Goal: Task Accomplishment & Management: Use online tool/utility

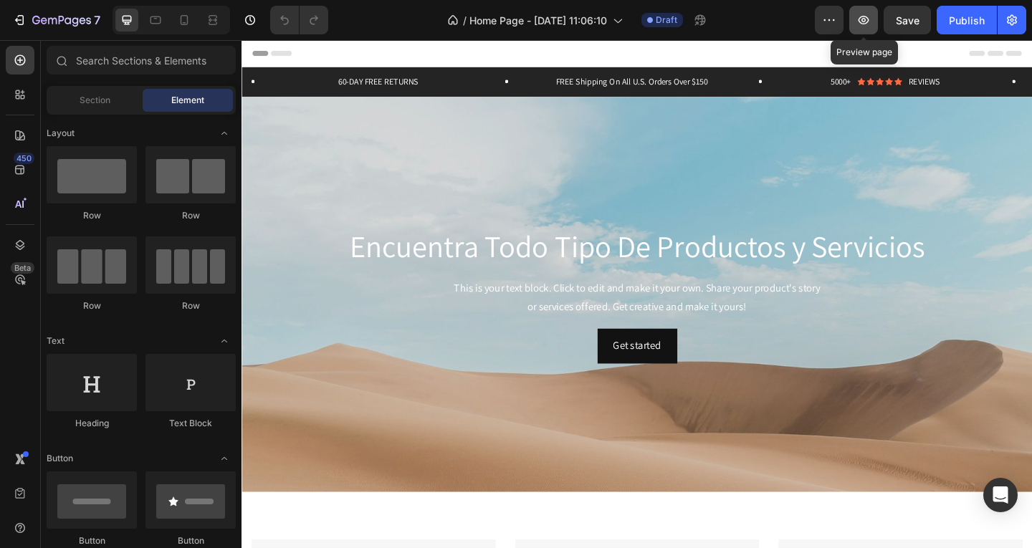
click at [867, 16] on icon "button" at bounding box center [863, 20] width 14 height 14
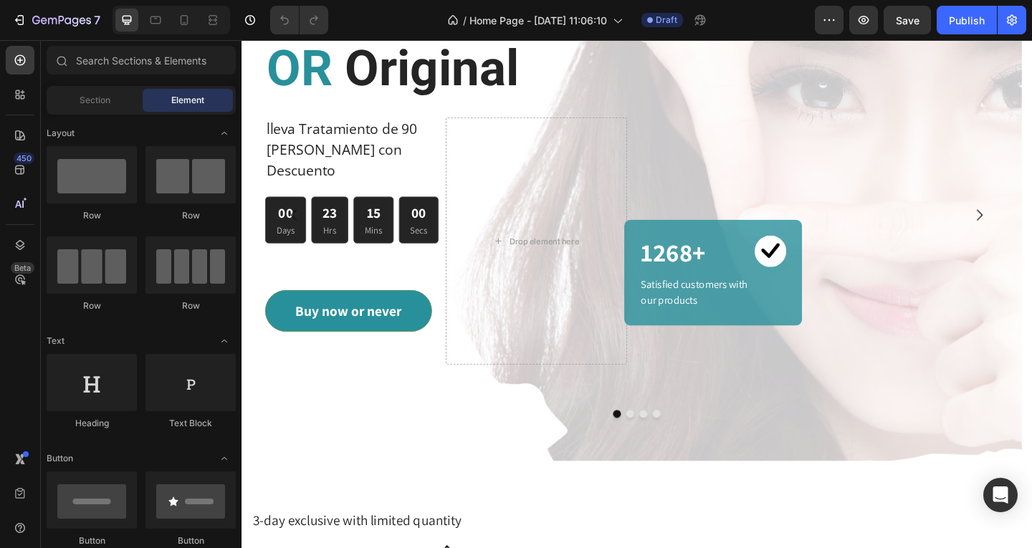
scroll to position [1666, 0]
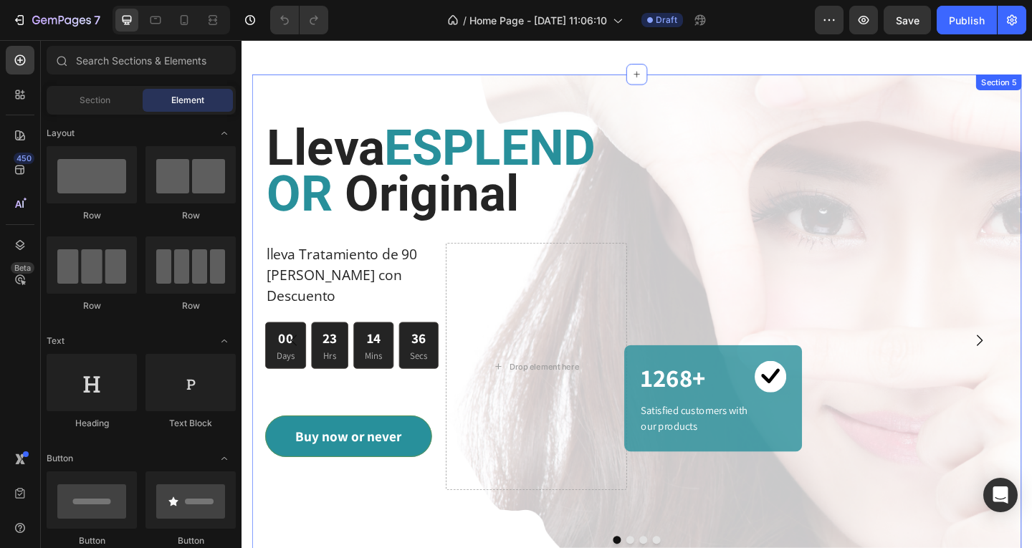
click at [261, 370] on div "Lleva ESPLENDOR Original Heading lleva Tratamiento de 90 [PERSON_NAME] con Desc…" at bounding box center [671, 355] width 837 height 557
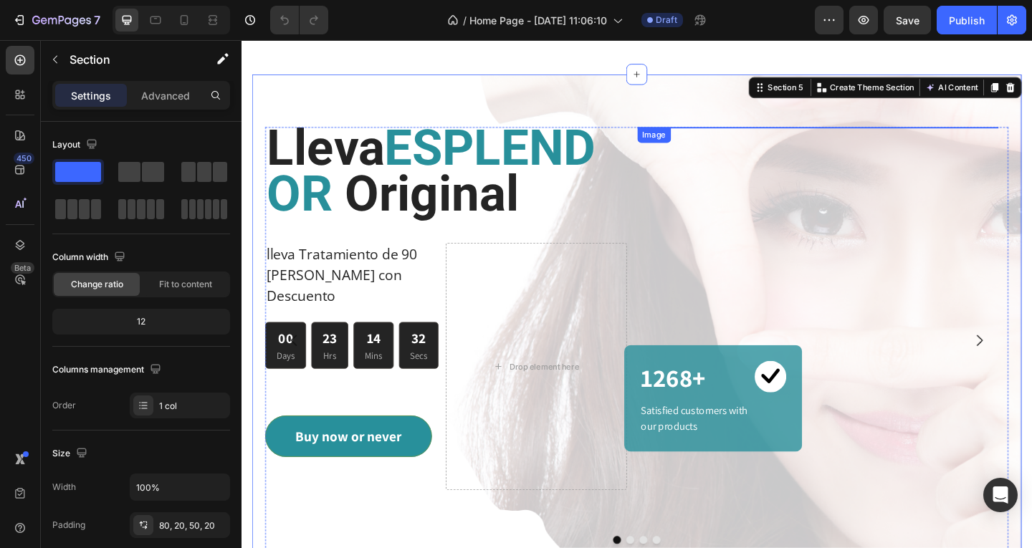
click at [1012, 135] on div at bounding box center [868, 135] width 393 height 0
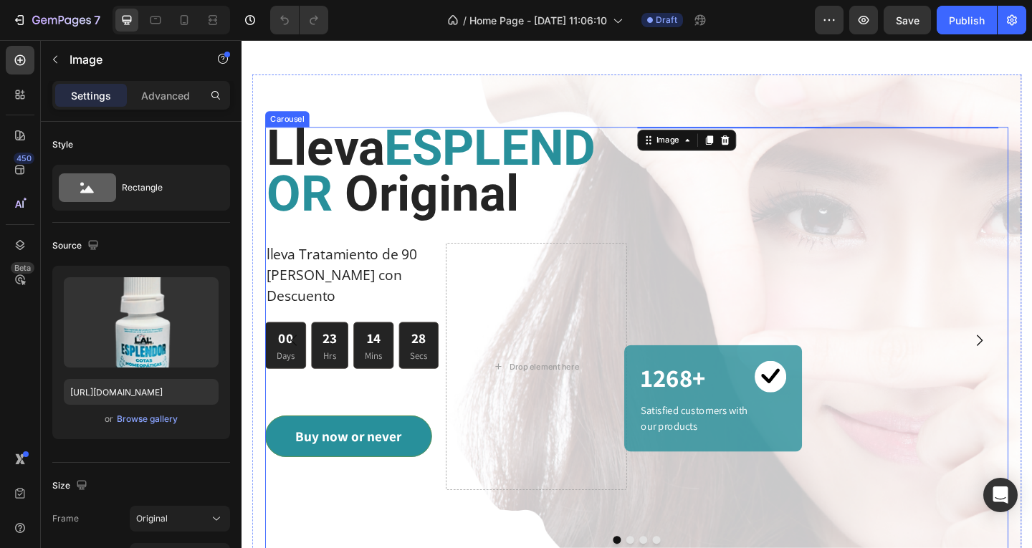
click at [666, 176] on div "Lleva ESPLENDOR Original Heading lleva Tratamiento de 90 [PERSON_NAME] con Desc…" at bounding box center [671, 367] width 808 height 464
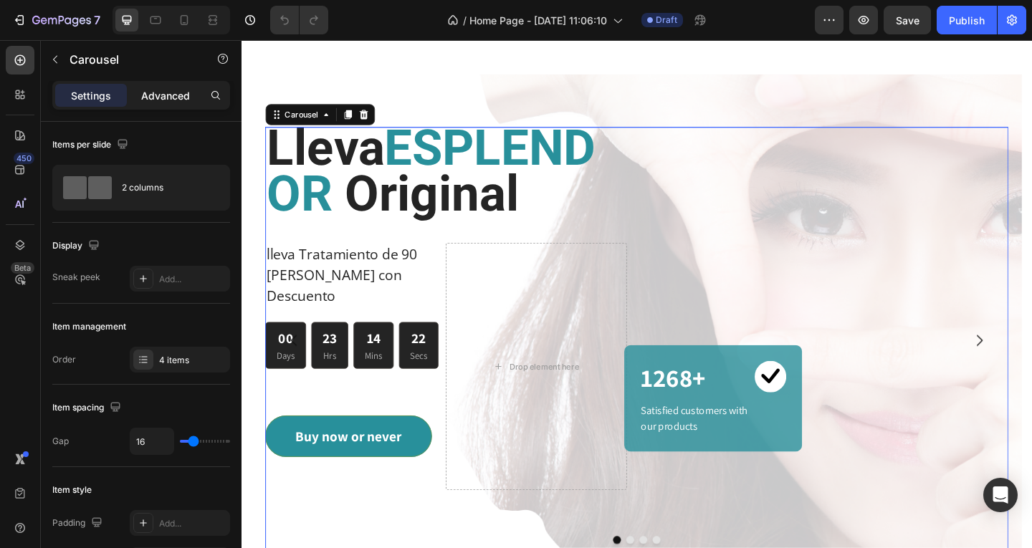
click at [166, 92] on p "Advanced" at bounding box center [165, 95] width 49 height 15
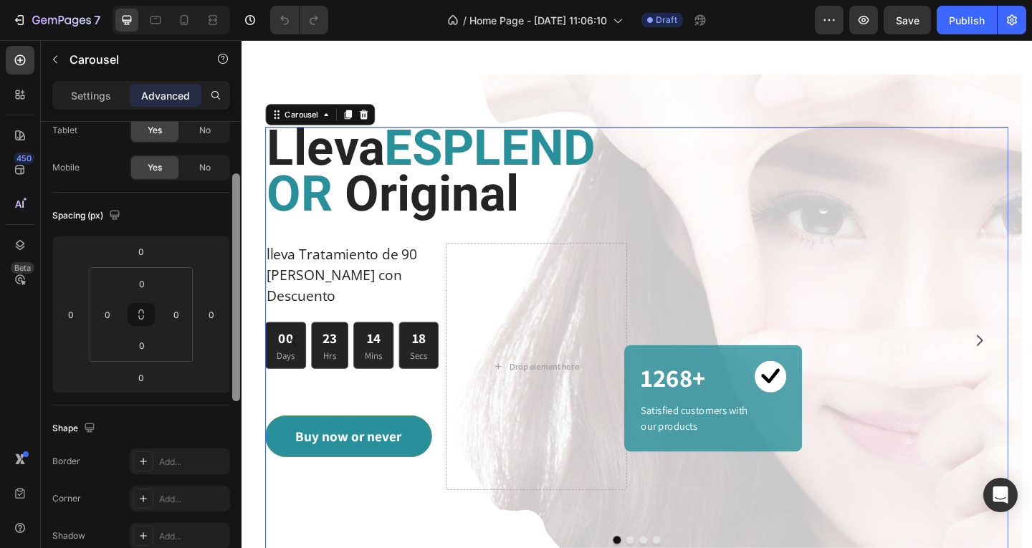
scroll to position [92, 0]
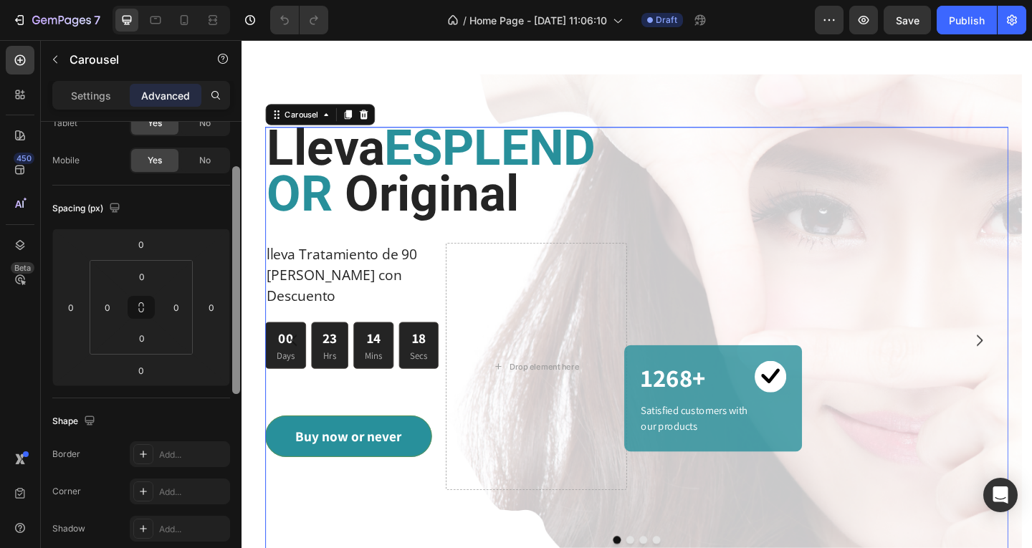
drag, startPoint x: 480, startPoint y: 225, endPoint x: 244, endPoint y: 265, distance: 239.8
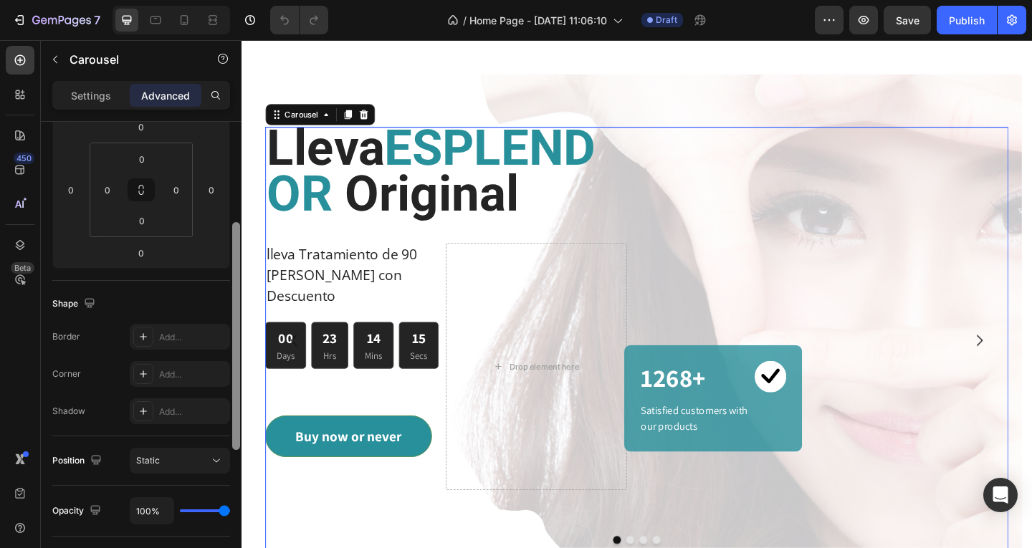
scroll to position [219, 0]
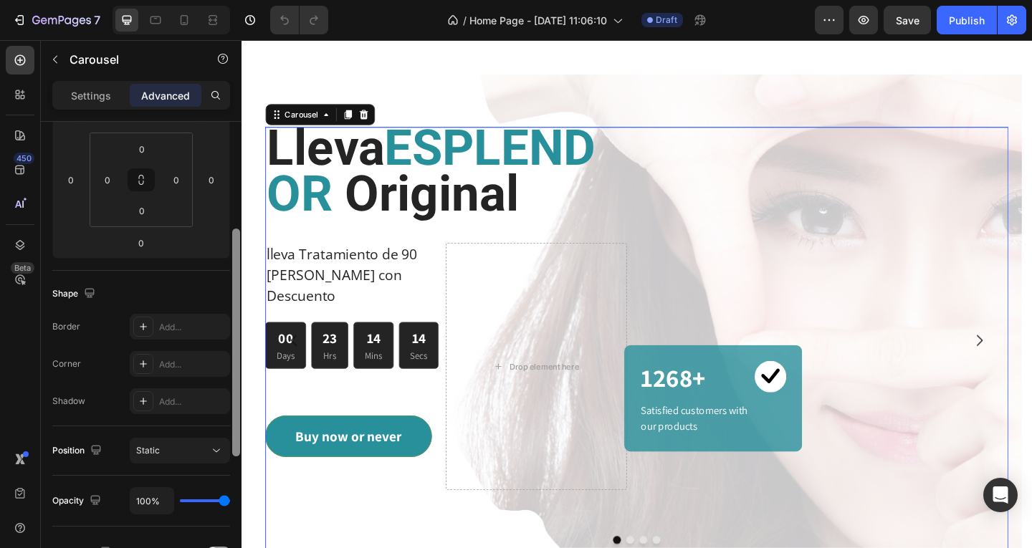
drag, startPoint x: 238, startPoint y: 226, endPoint x: 234, endPoint y: 292, distance: 66.0
click at [234, 292] on div at bounding box center [236, 343] width 8 height 228
click at [215, 452] on icon at bounding box center [216, 450] width 14 height 14
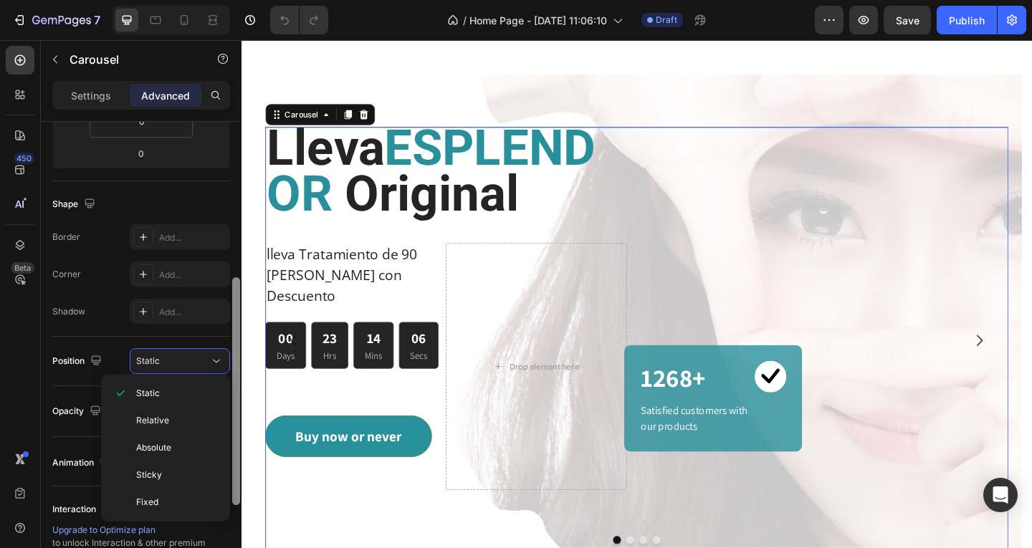
scroll to position [313, 0]
drag, startPoint x: 236, startPoint y: 309, endPoint x: 236, endPoint y: 355, distance: 45.9
click at [236, 355] on div at bounding box center [236, 387] width 8 height 228
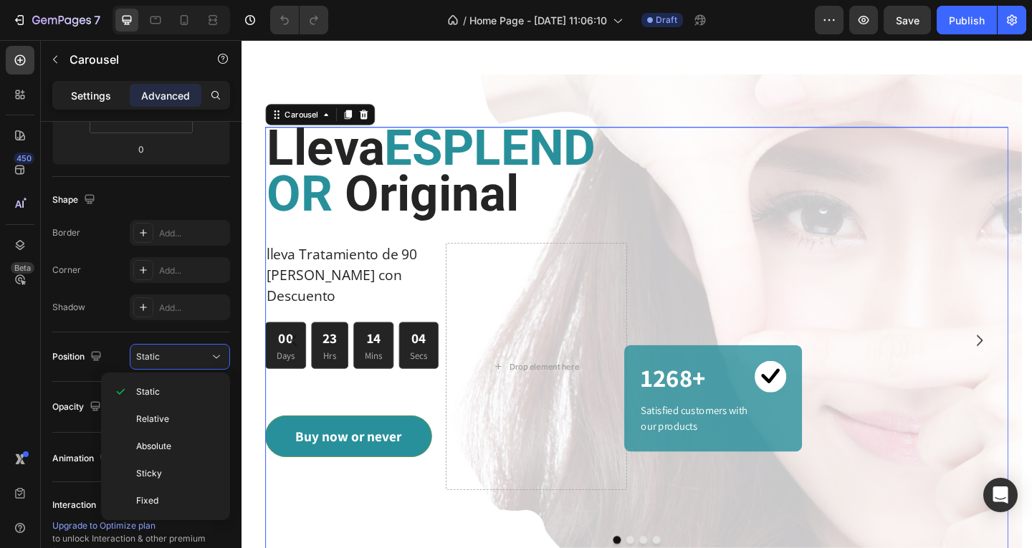
click at [83, 95] on p "Settings" at bounding box center [91, 95] width 40 height 15
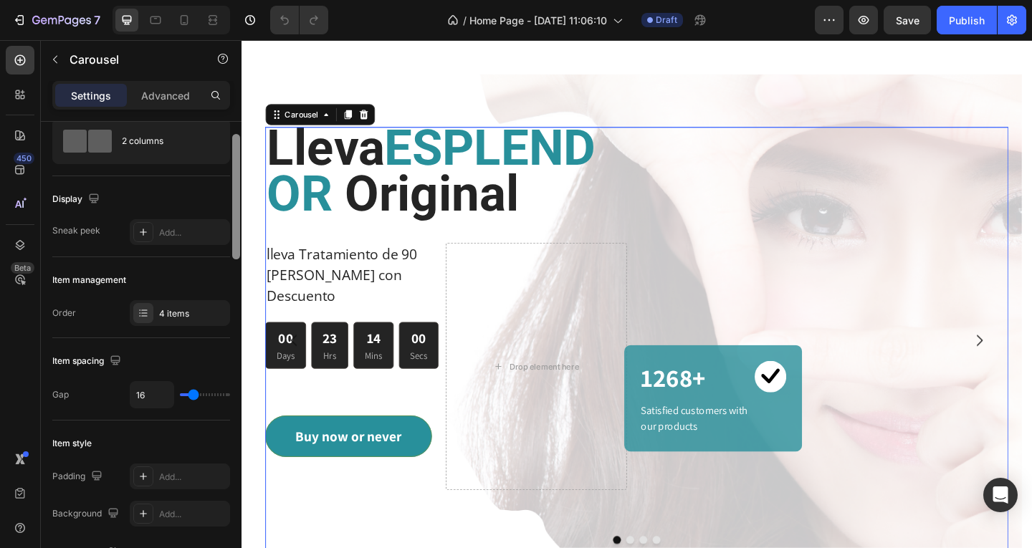
drag, startPoint x: 478, startPoint y: 284, endPoint x: 243, endPoint y: 167, distance: 262.7
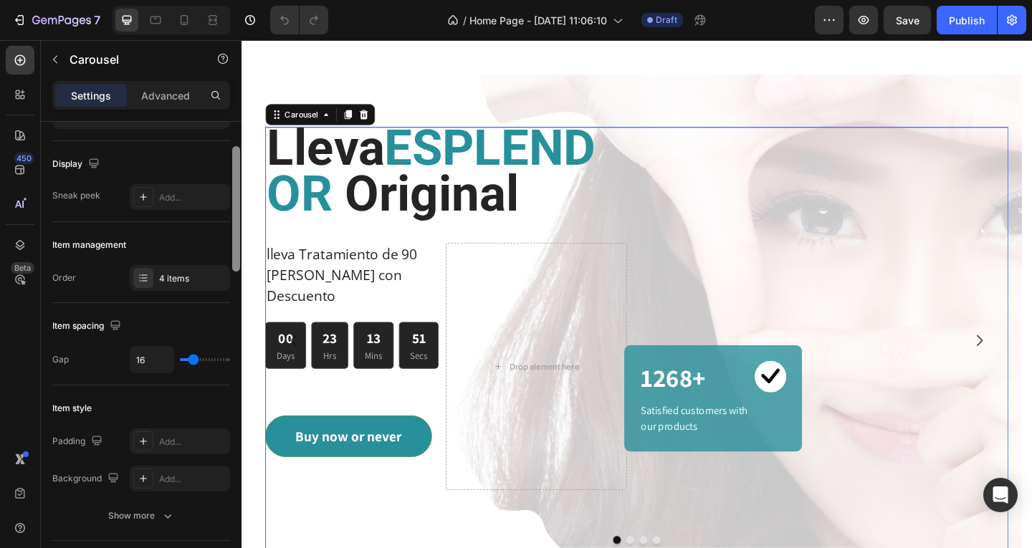
scroll to position [84, 0]
click at [116, 183] on div "Sneak peek Add..." at bounding box center [141, 195] width 178 height 26
click at [163, 195] on div "Add..." at bounding box center [192, 195] width 67 height 13
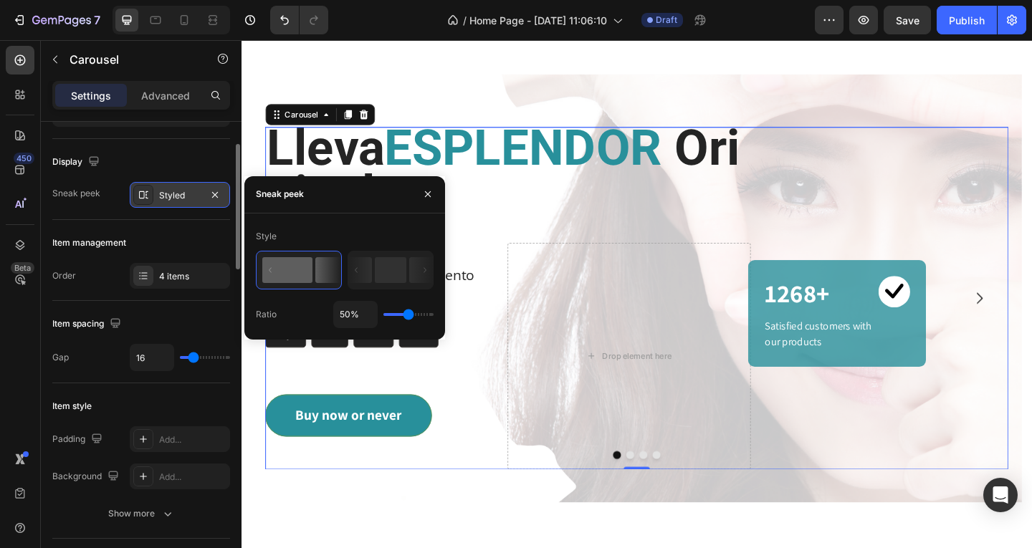
click at [172, 196] on div "Styled" at bounding box center [180, 195] width 42 height 13
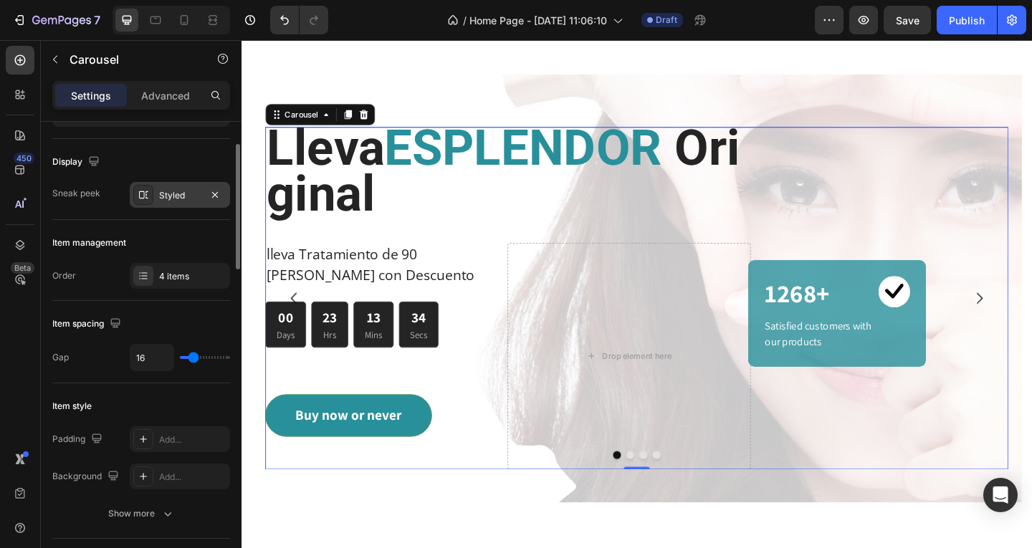
click at [172, 196] on div "Styled" at bounding box center [180, 195] width 42 height 13
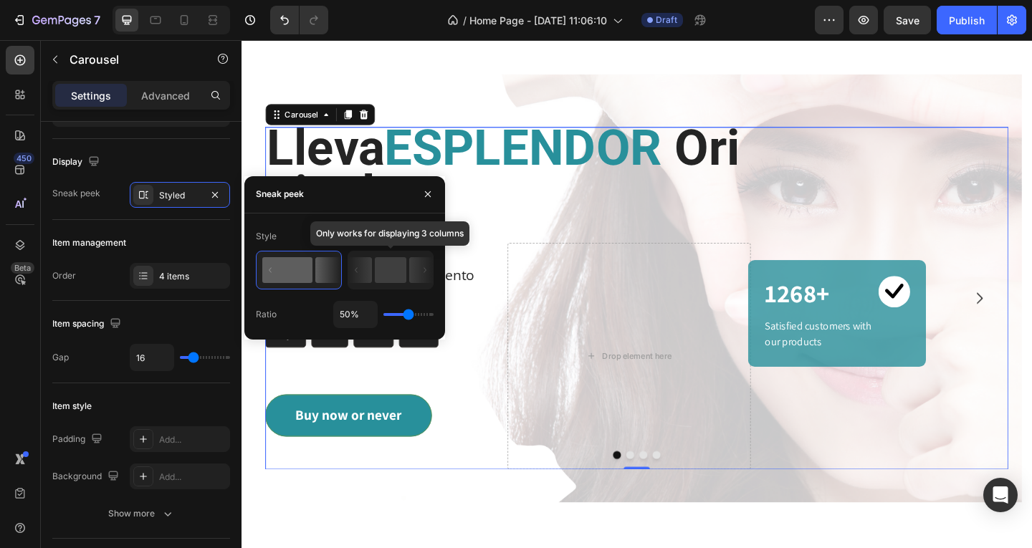
click at [384, 270] on rect at bounding box center [391, 270] width 32 height 26
click at [372, 283] on icon at bounding box center [360, 270] width 24 height 26
click at [284, 267] on rect at bounding box center [287, 270] width 50 height 26
type input "100%"
type input "100"
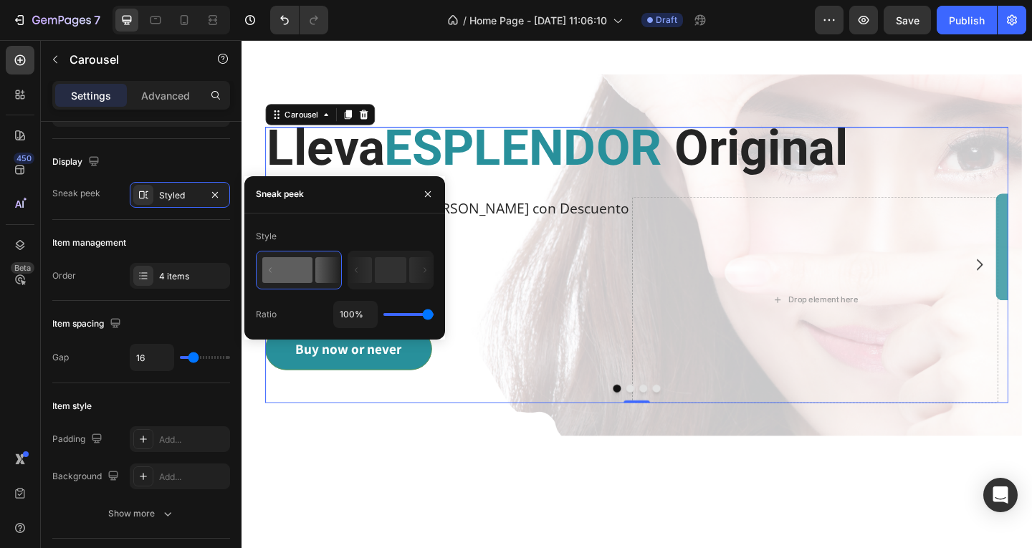
type input "67%"
type input "67"
type input "46%"
type input "46"
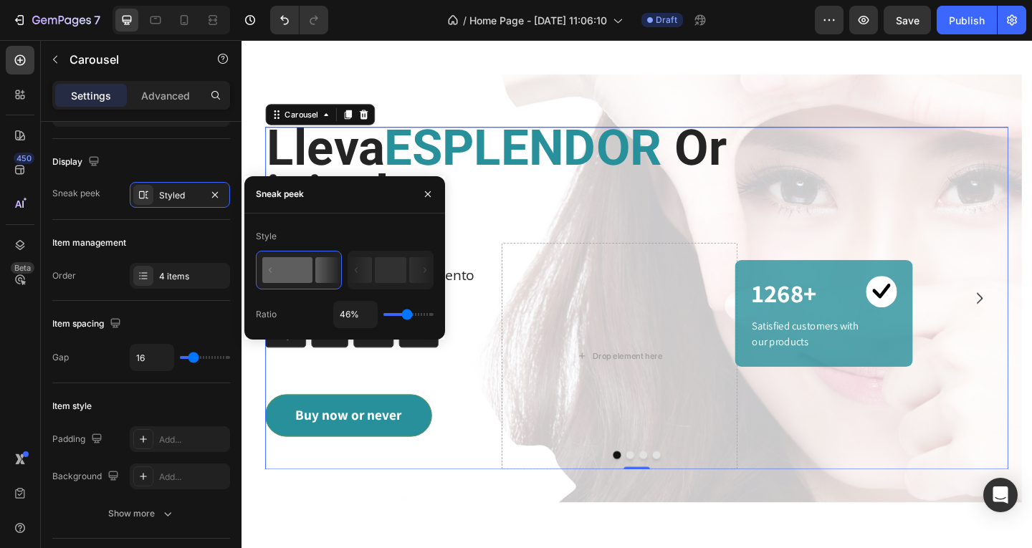
type input "45%"
type input "45"
type input "41%"
type input "41"
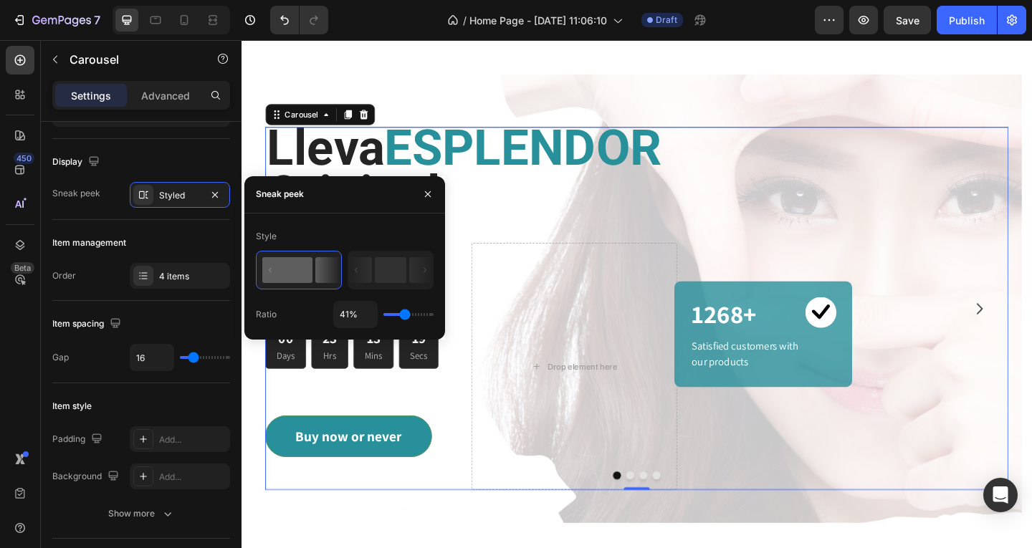
type input "24%"
type input "24"
type input "6%"
type input "6"
type input "2%"
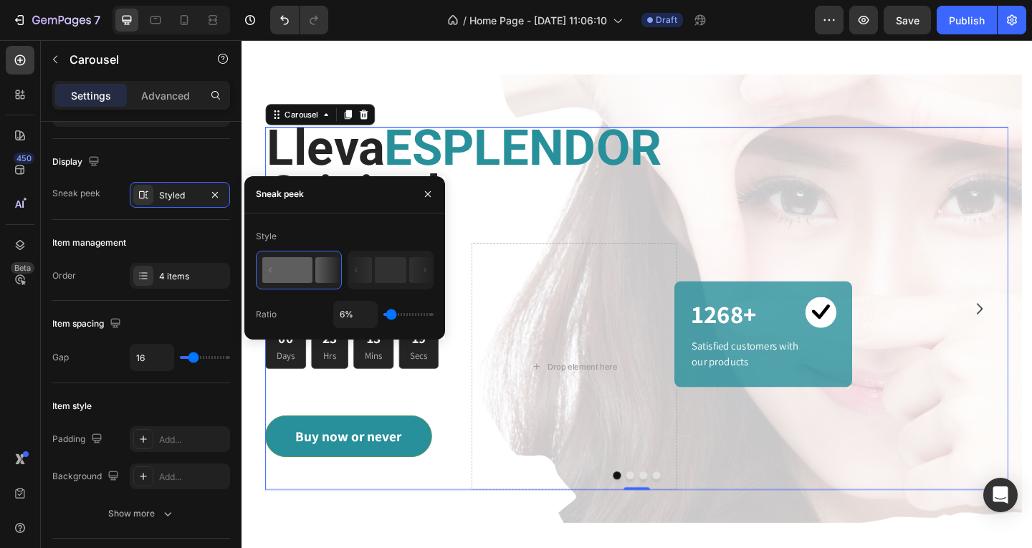
type input "2"
type input "1%"
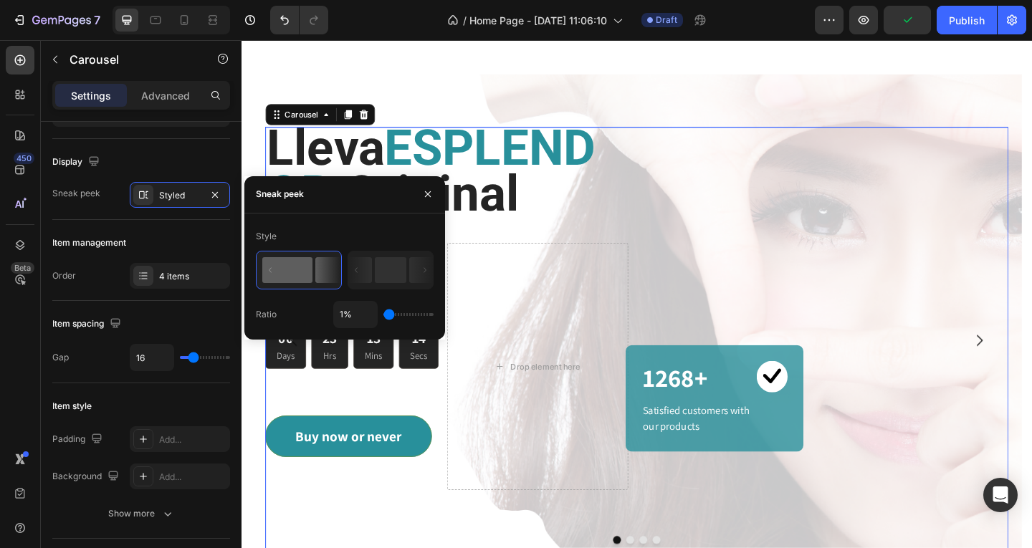
drag, startPoint x: 412, startPoint y: 310, endPoint x: 374, endPoint y: 315, distance: 38.2
type input "1"
click at [383, 315] on input "range" at bounding box center [408, 314] width 50 height 3
type input "15%"
type input "15"
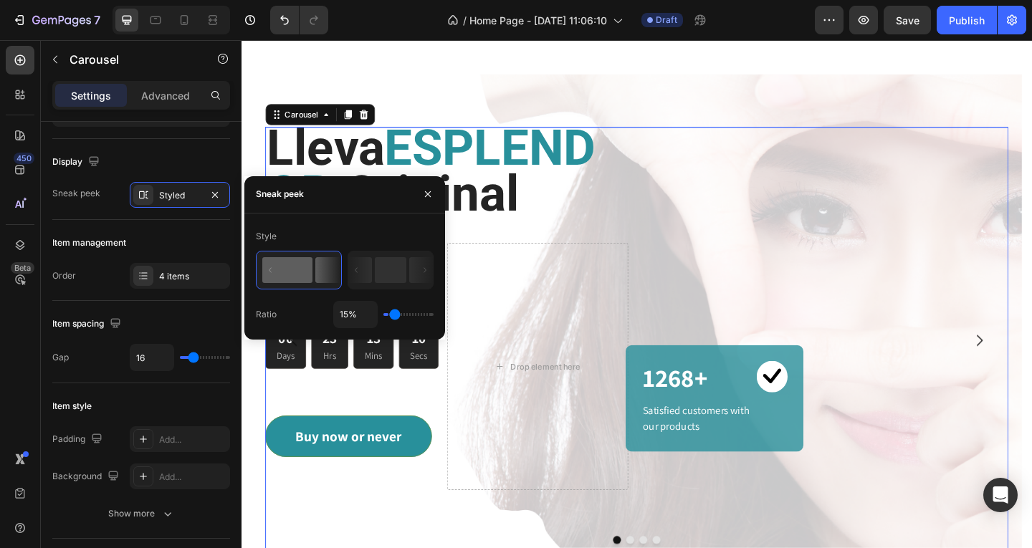
type input "21%"
type input "21"
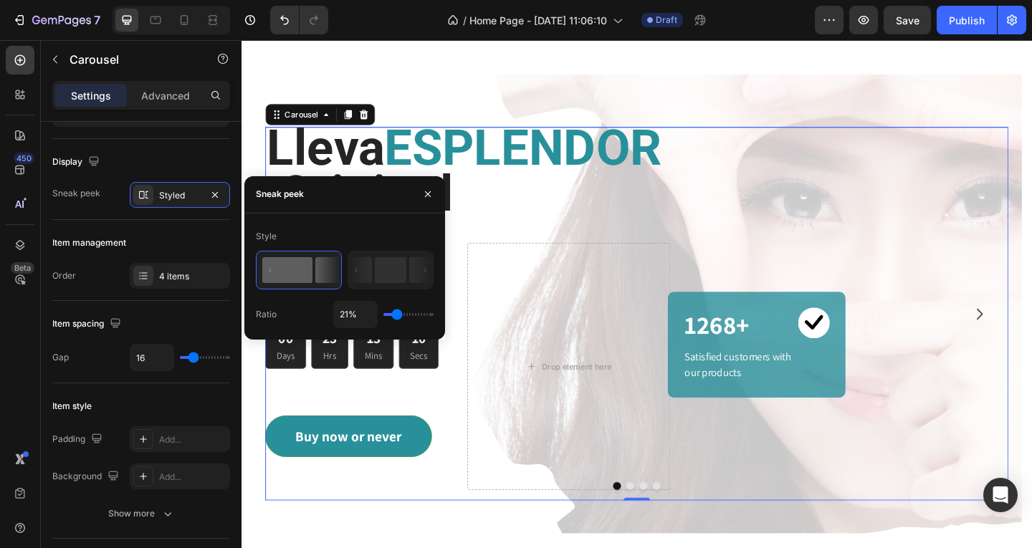
type input "22%"
type input "22"
type input "26%"
type input "26"
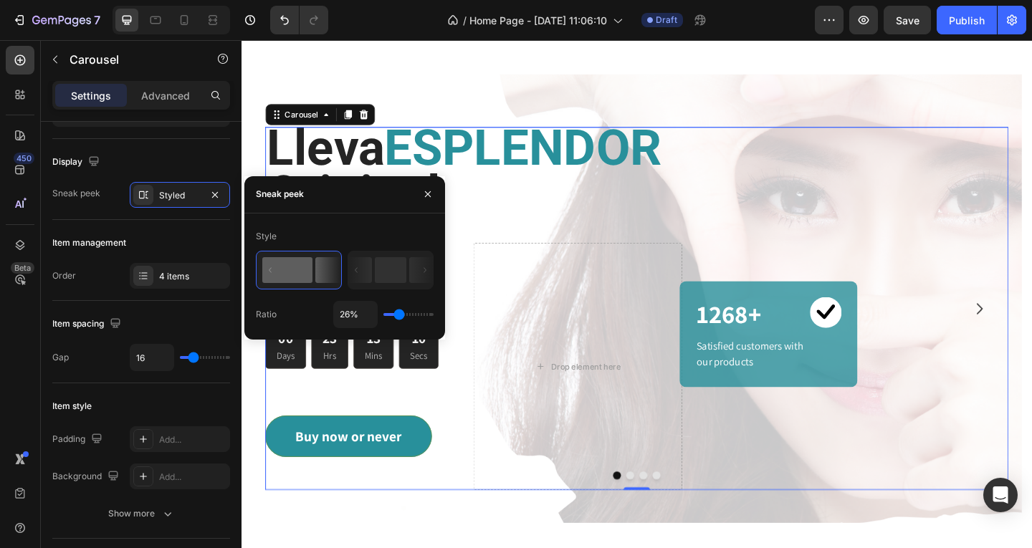
type input "27%"
type input "27"
type input "33%"
type input "33"
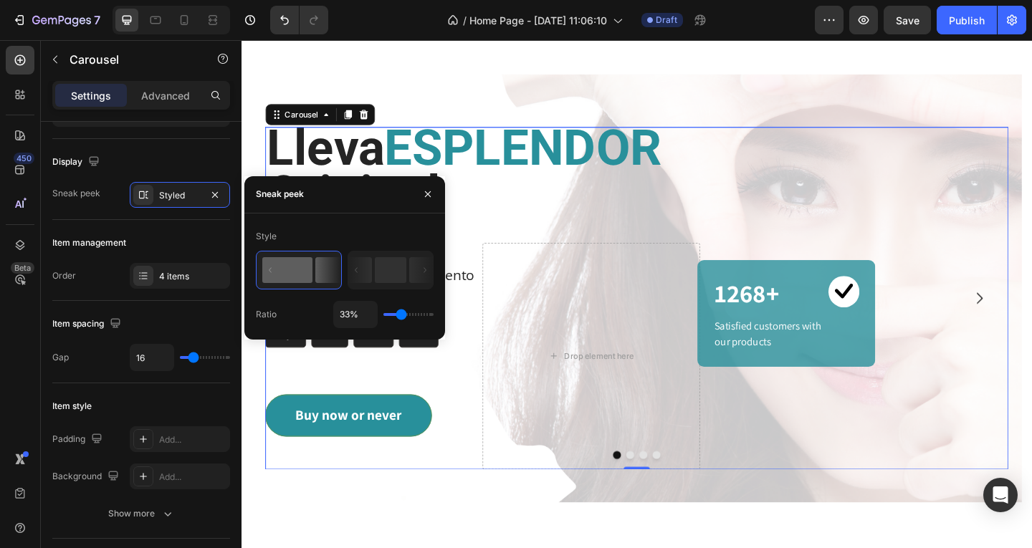
type input "34%"
type input "34"
type input "40%"
type input "40"
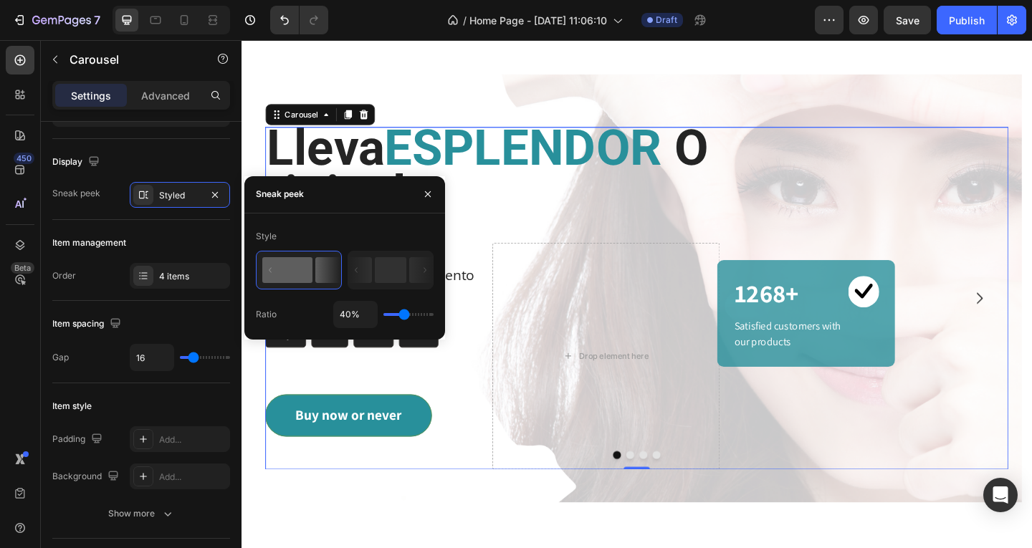
type input "37%"
type input "37"
type input "4%"
type input "4"
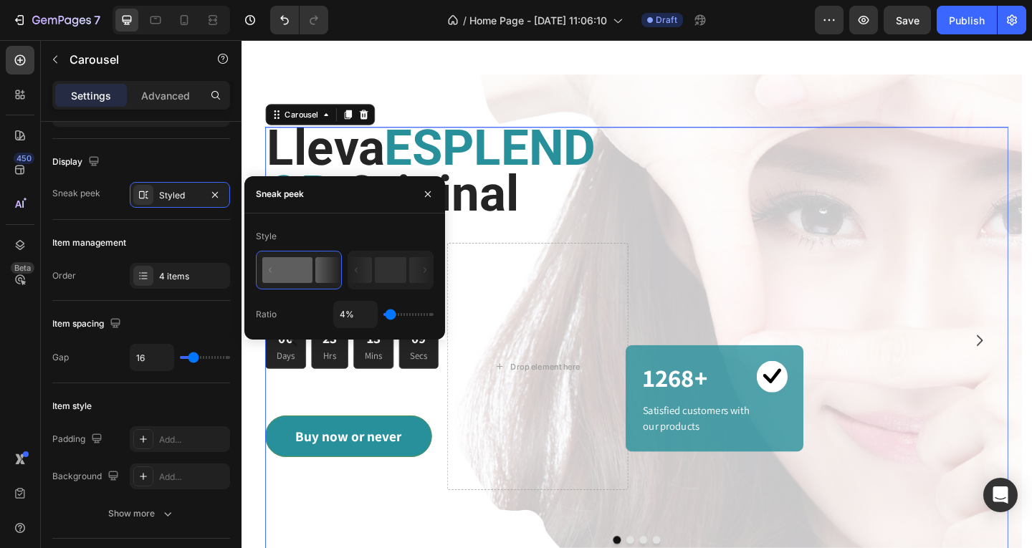
type input "1%"
type input "1"
drag, startPoint x: 393, startPoint y: 311, endPoint x: 368, endPoint y: 310, distance: 25.8
click at [383, 313] on input "range" at bounding box center [408, 314] width 50 height 3
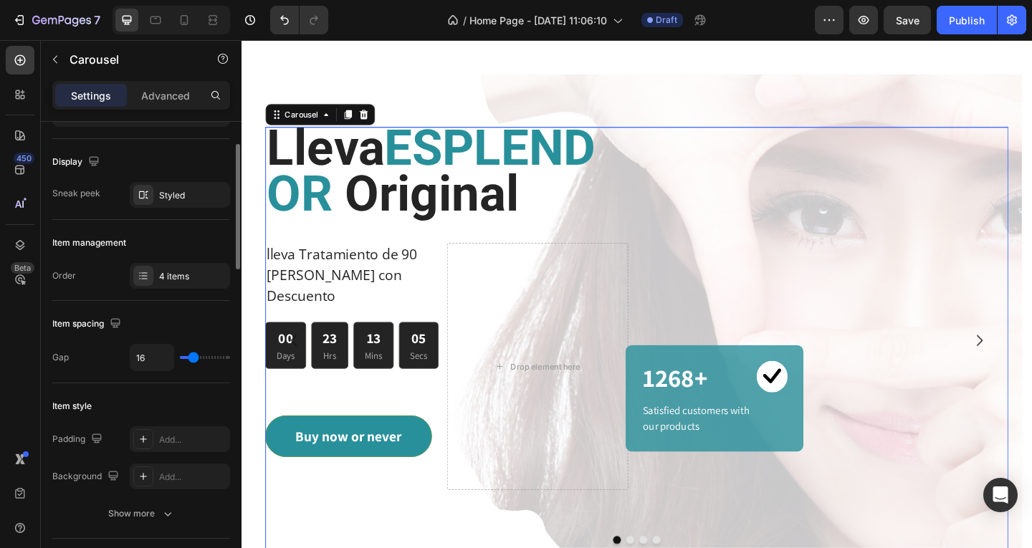
click at [206, 161] on div "Display" at bounding box center [141, 161] width 178 height 23
click at [218, 197] on icon "button" at bounding box center [214, 194] width 11 height 11
click at [191, 278] on div "4 items" at bounding box center [192, 276] width 67 height 13
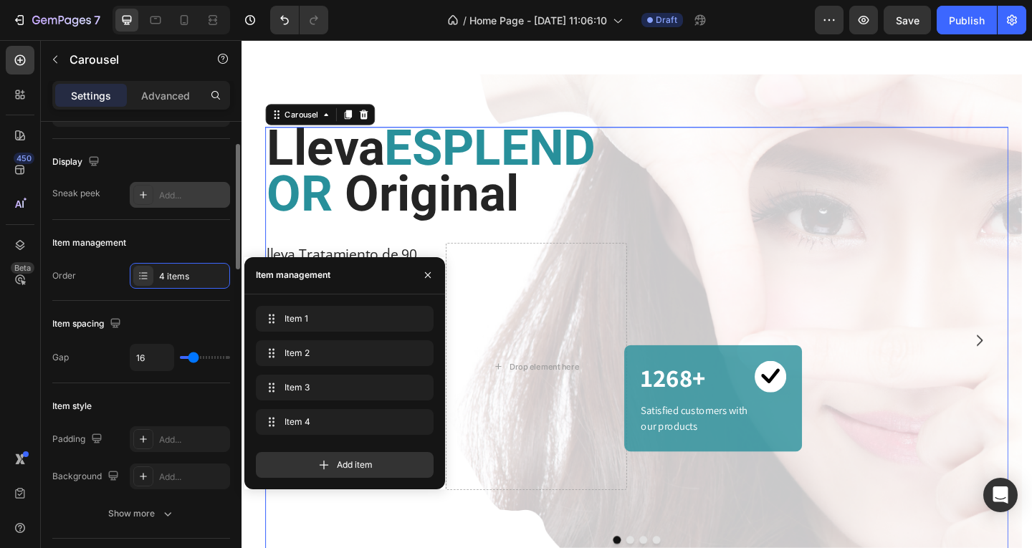
click at [191, 249] on div "Item management" at bounding box center [141, 242] width 178 height 23
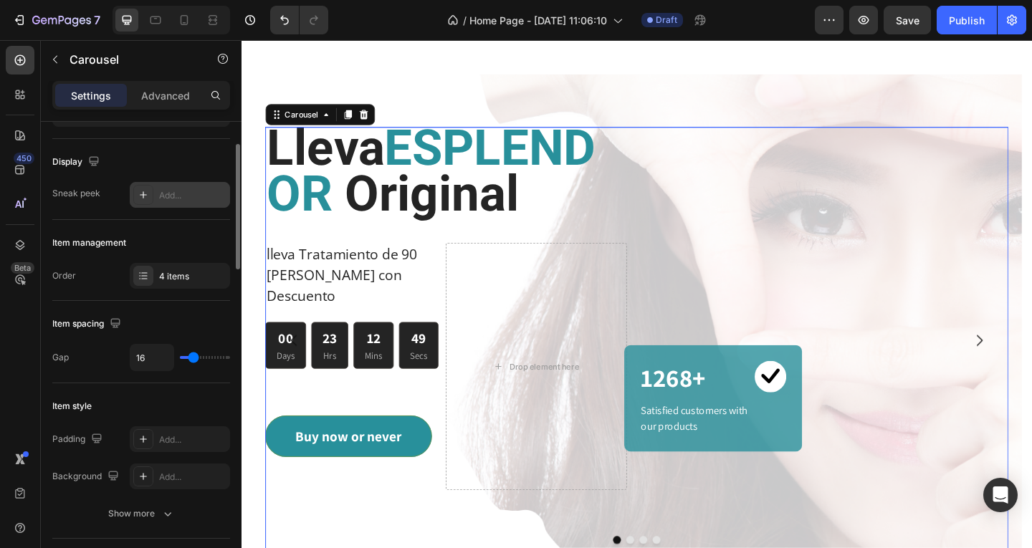
type input "25"
type input "33"
type input "35"
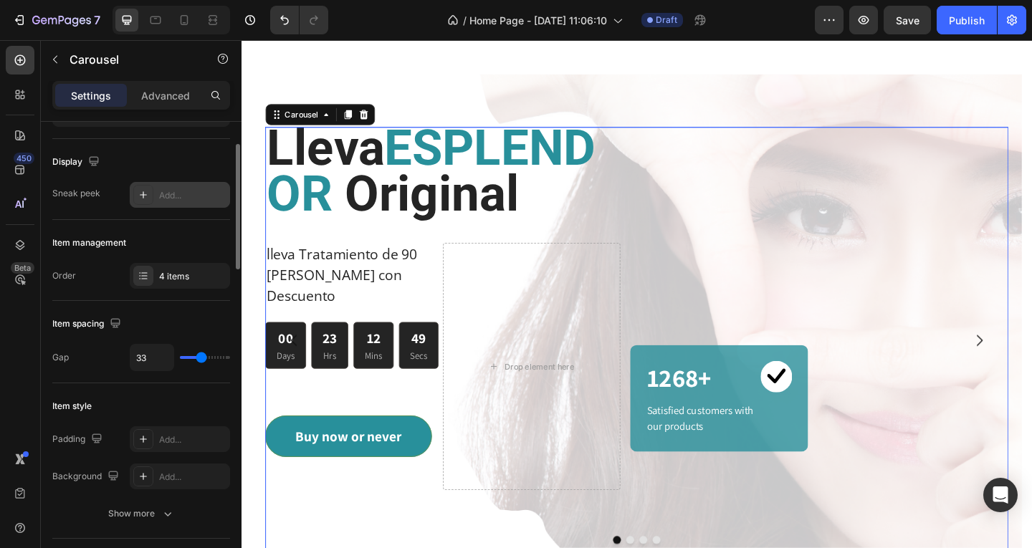
type input "35"
type input "42"
type input "48"
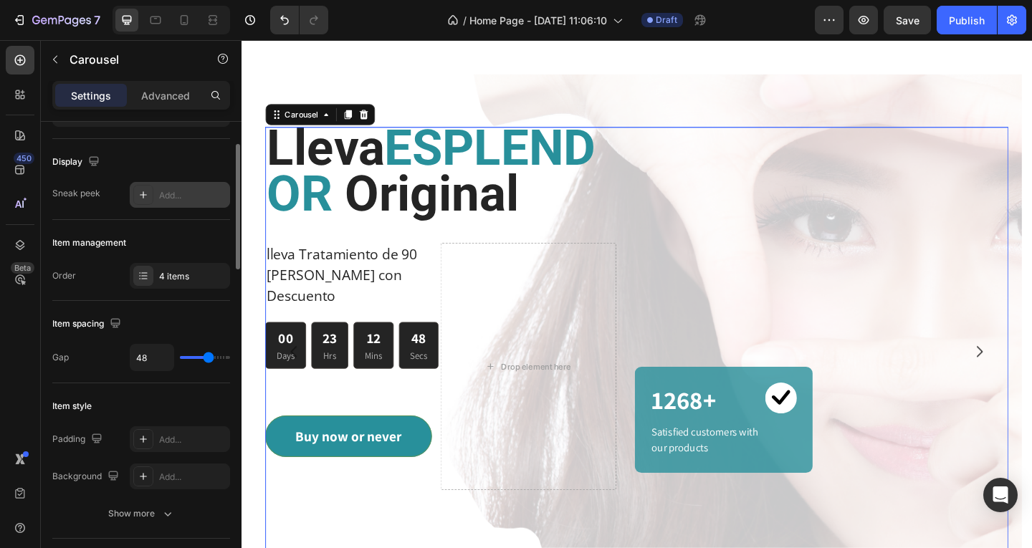
type input "50"
type input "52"
type input "54"
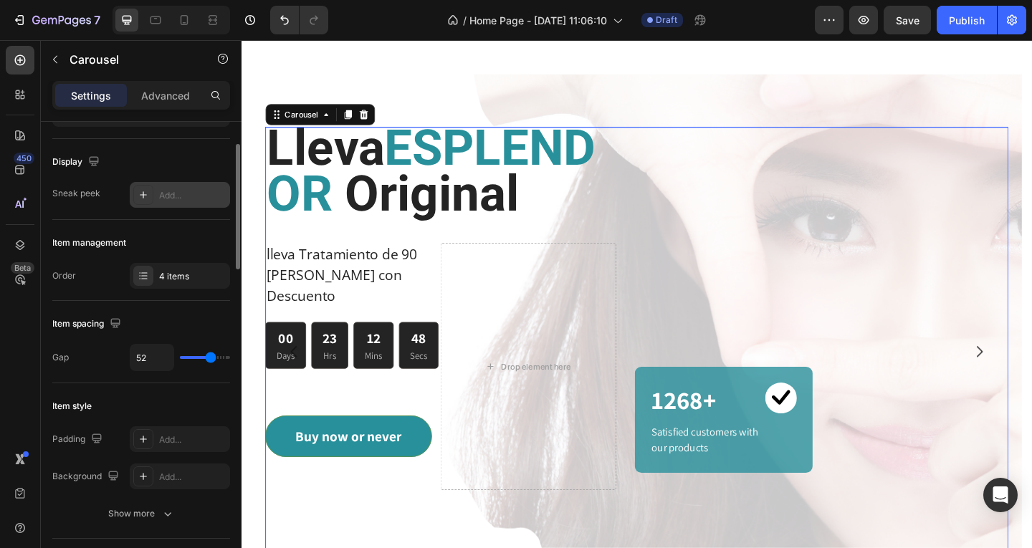
type input "54"
type input "56"
type input "58"
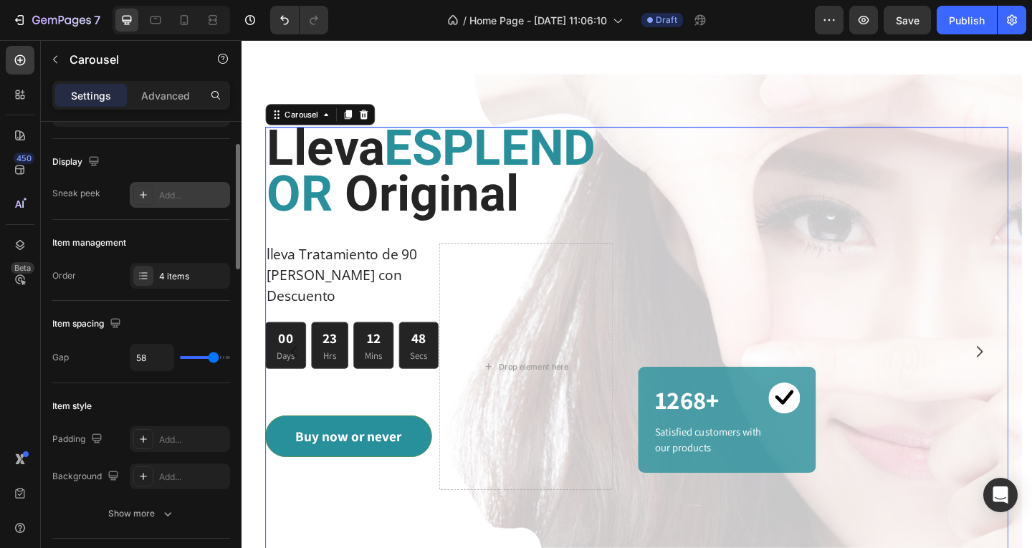
type input "61"
type input "62"
type input "77"
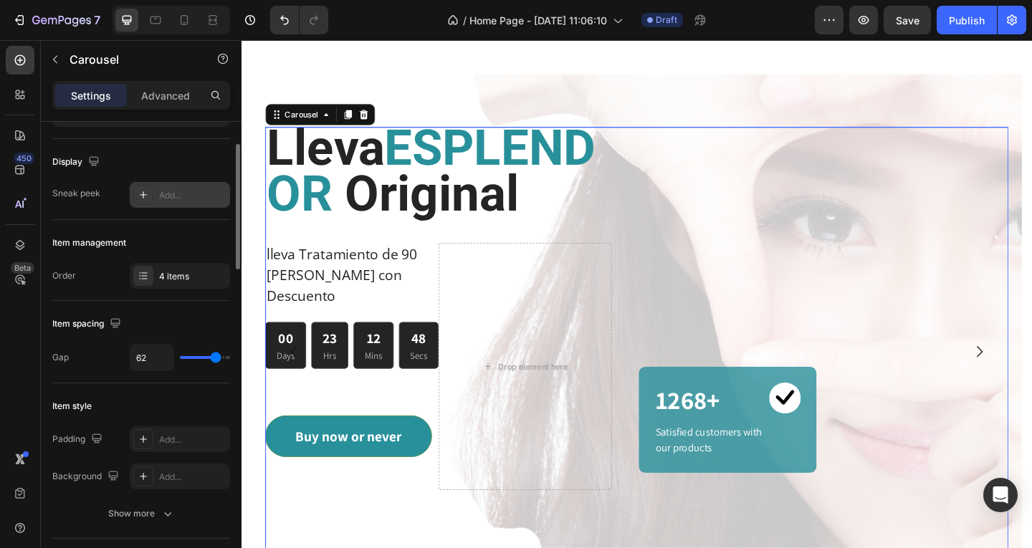
type input "77"
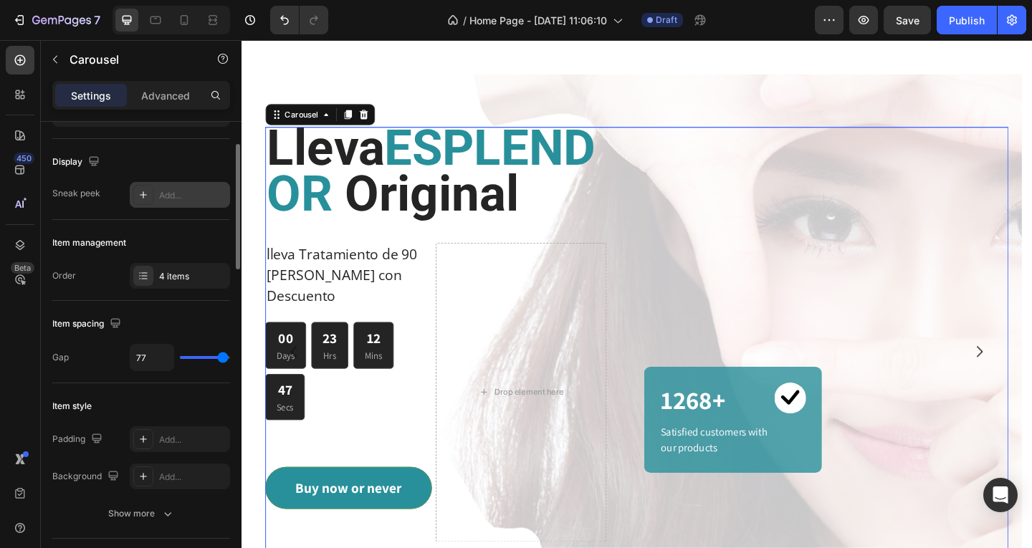
type input "76"
type input "47"
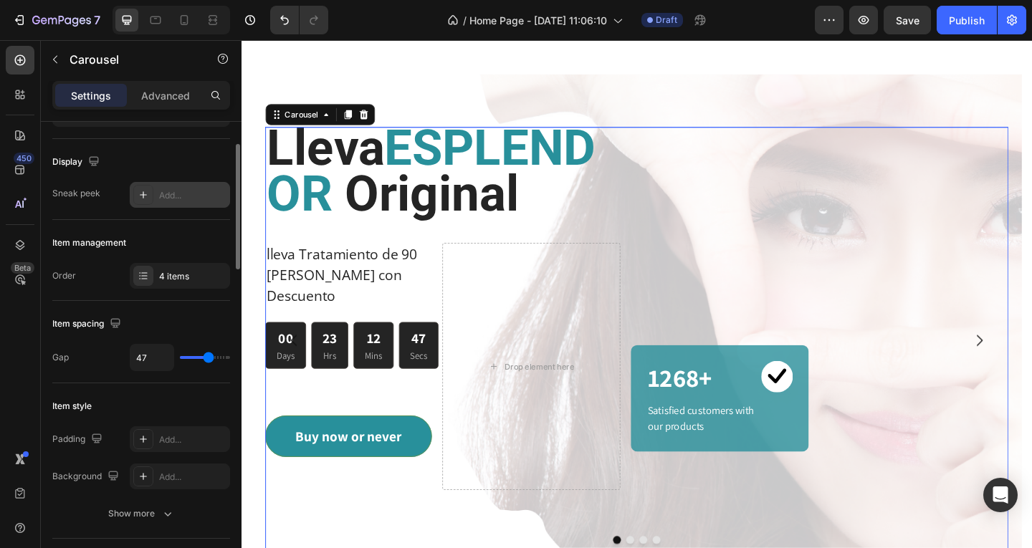
type input "36"
type input "30"
type input "29"
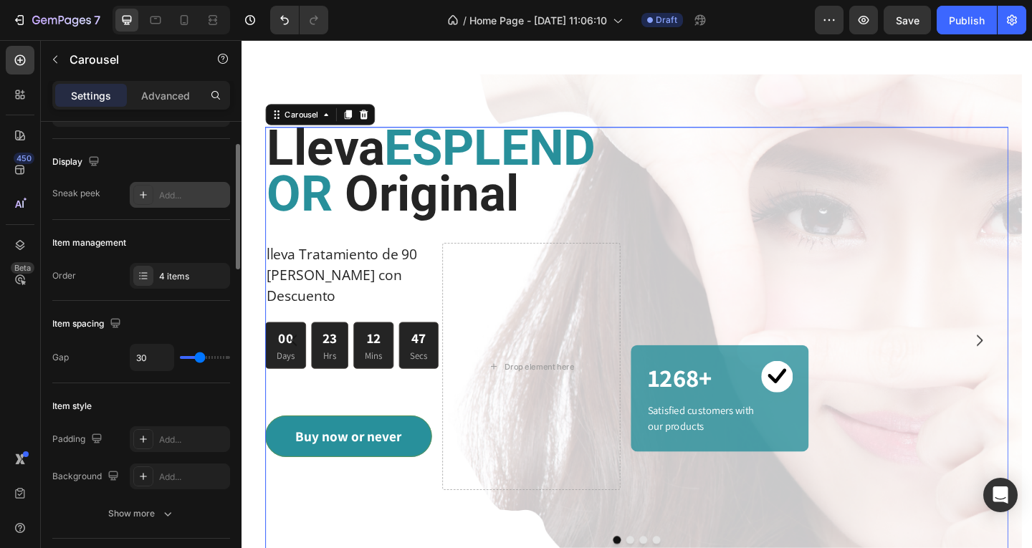
type input "29"
type input "24"
type input "19"
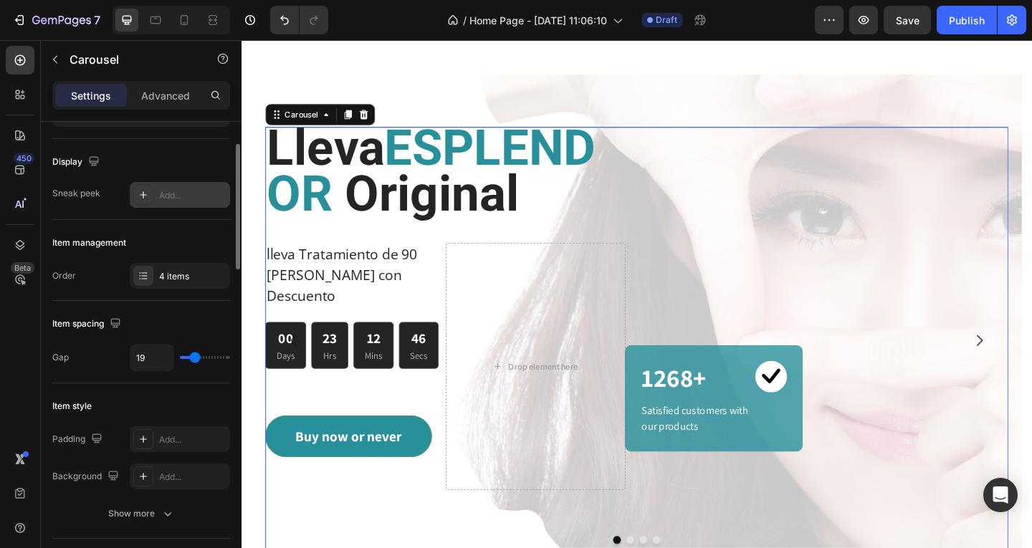
type input "17"
type input "14"
type input "12"
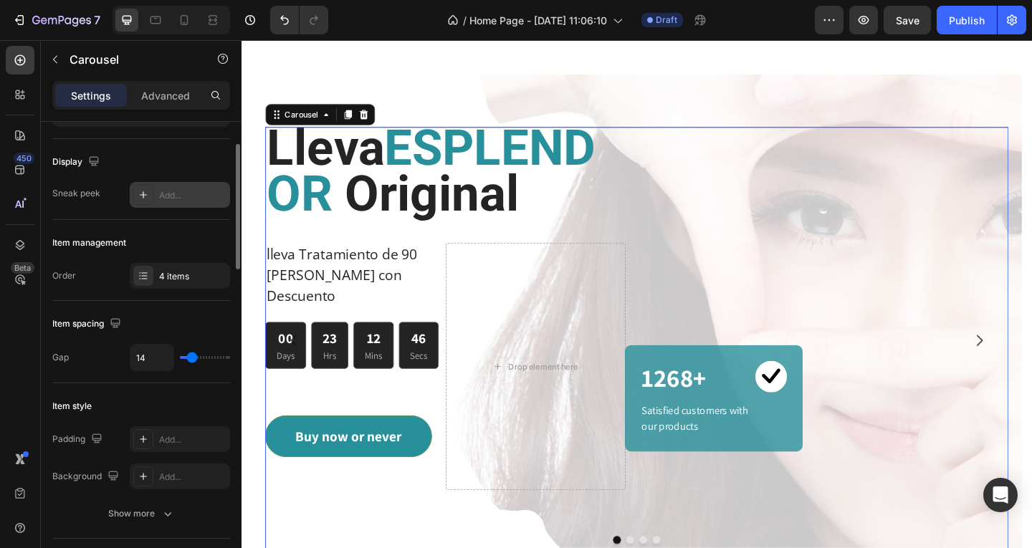
type input "12"
type input "10"
type input "9"
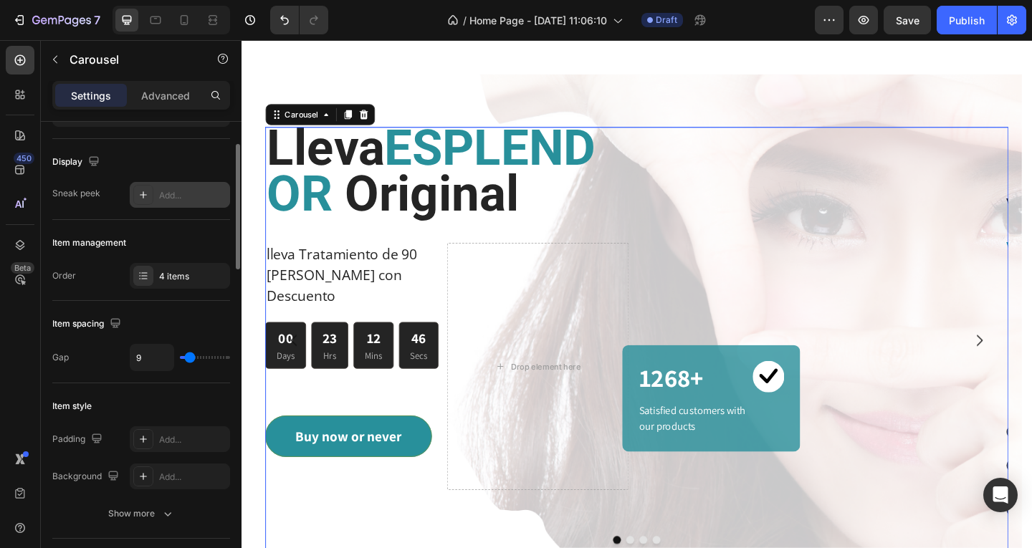
type input "8"
type input "6"
type input "5"
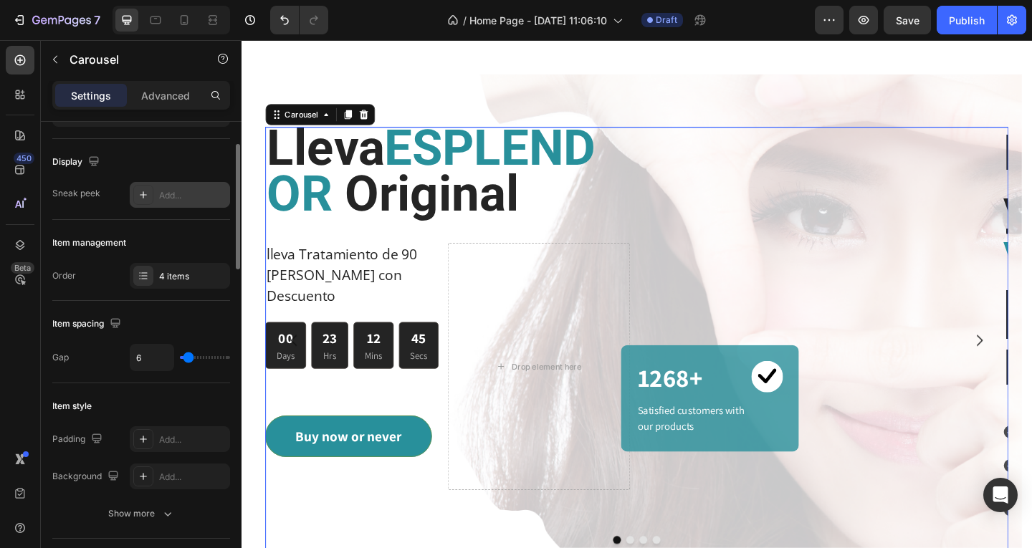
type input "5"
type input "0"
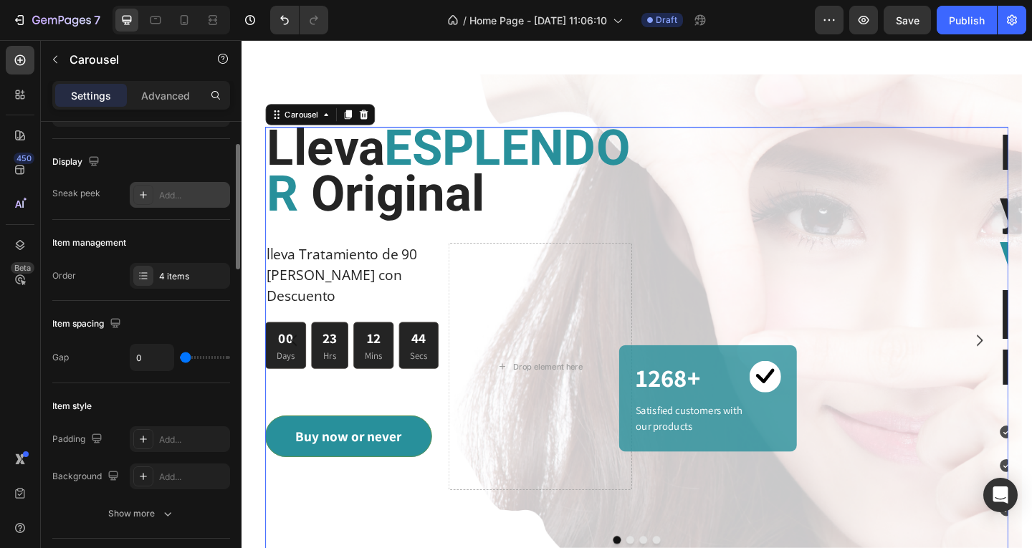
type input "13"
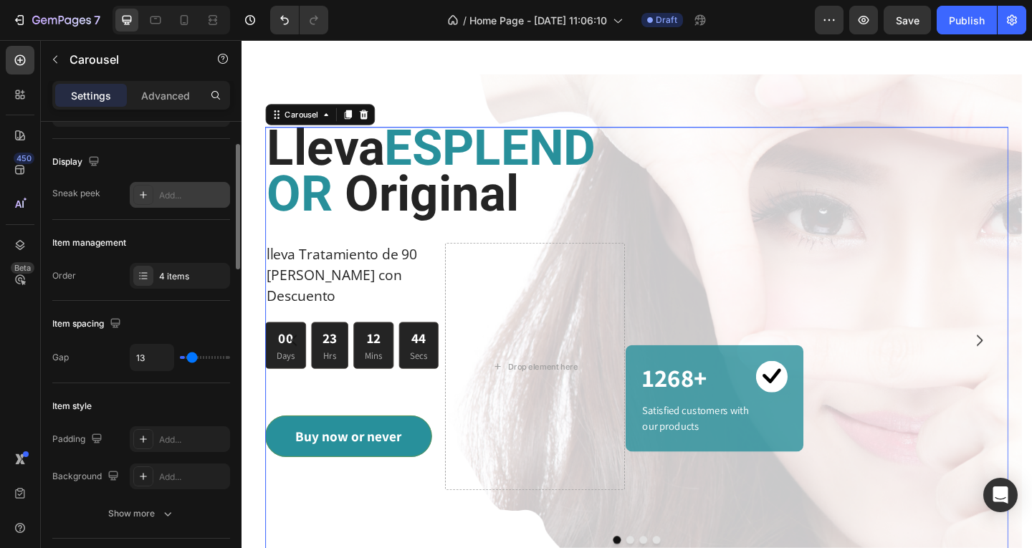
type input "21"
type input "24"
type input "27"
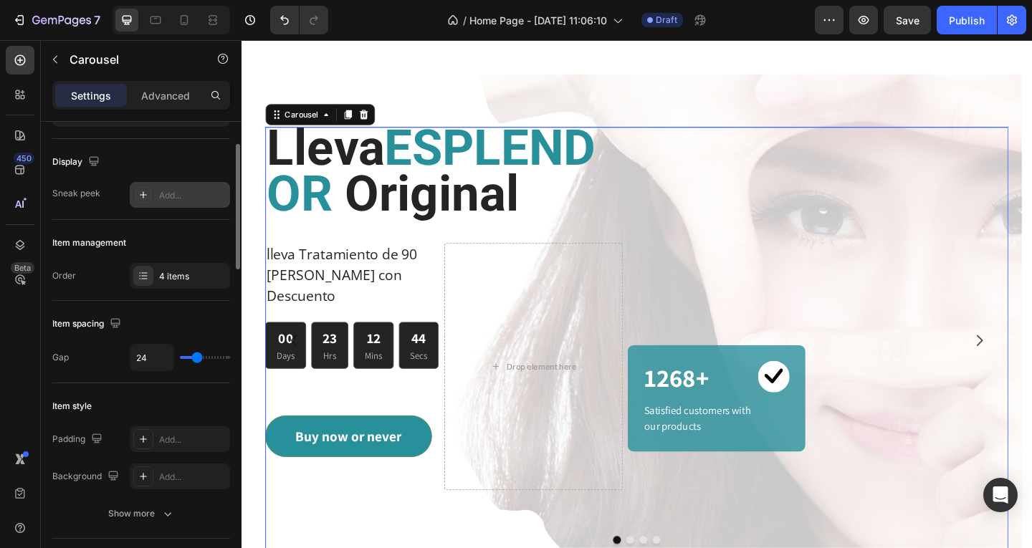
type input "27"
type input "30"
type input "32"
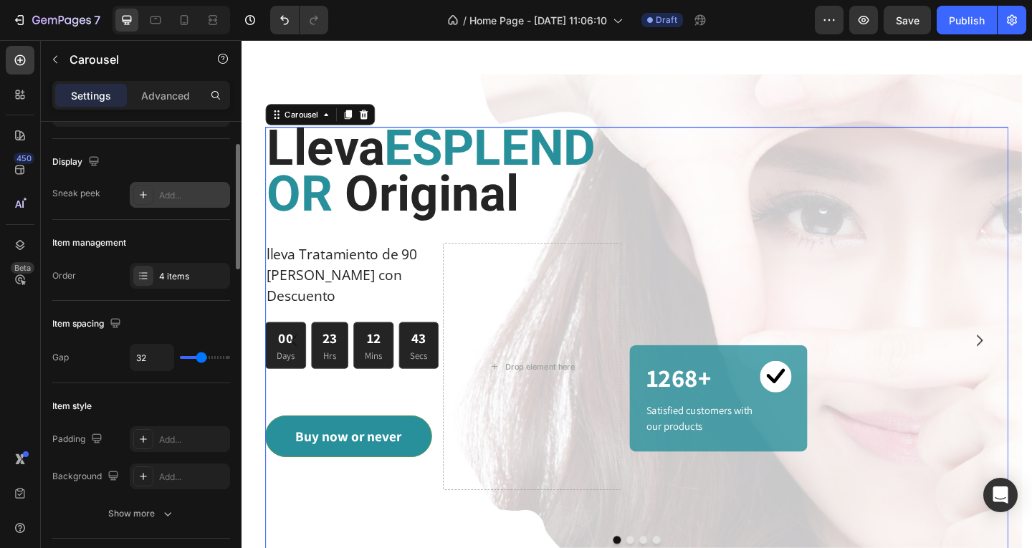
type input "31"
type input "24"
type input "21"
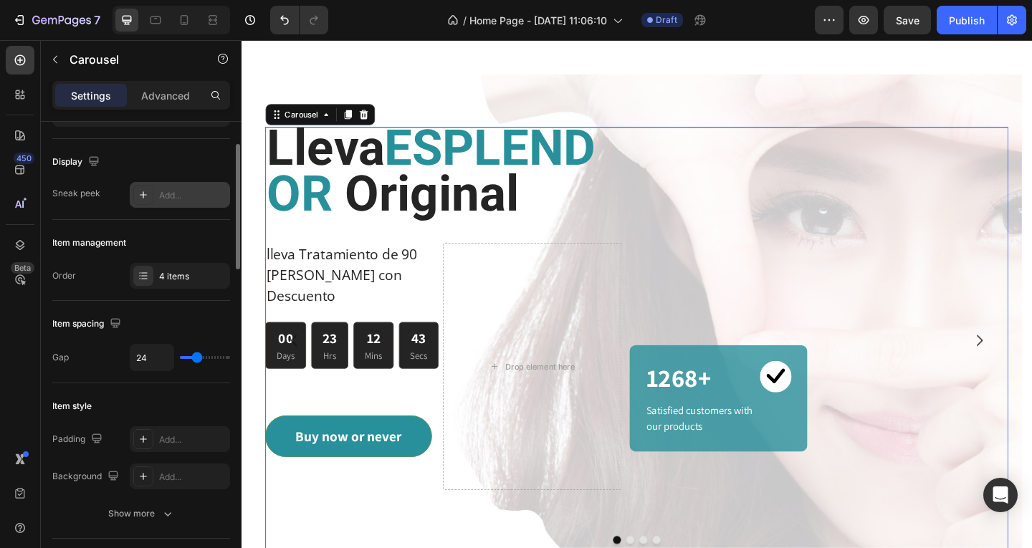
type input "21"
type input "15"
type input "13"
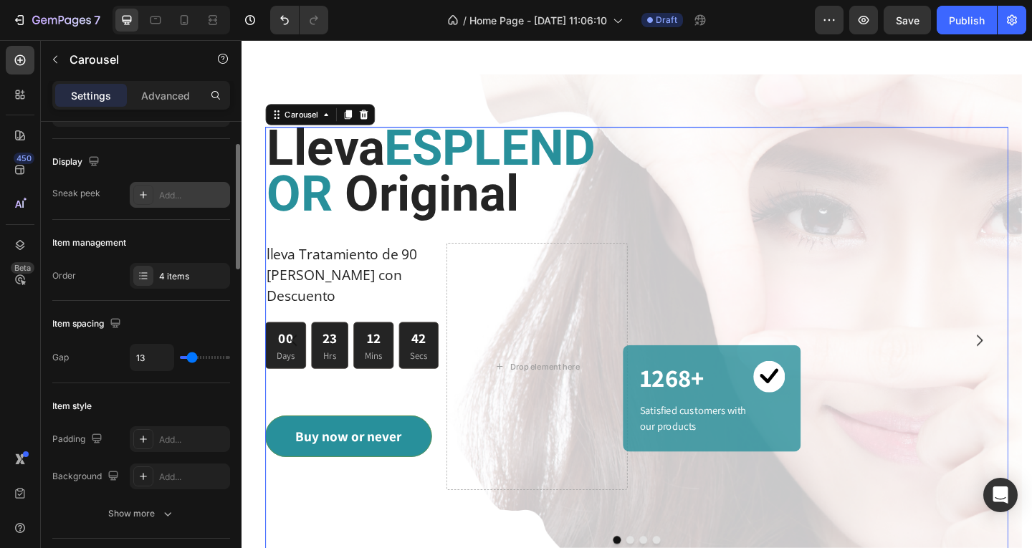
type input "14"
type input "16"
click at [193, 359] on input "range" at bounding box center [205, 357] width 50 height 3
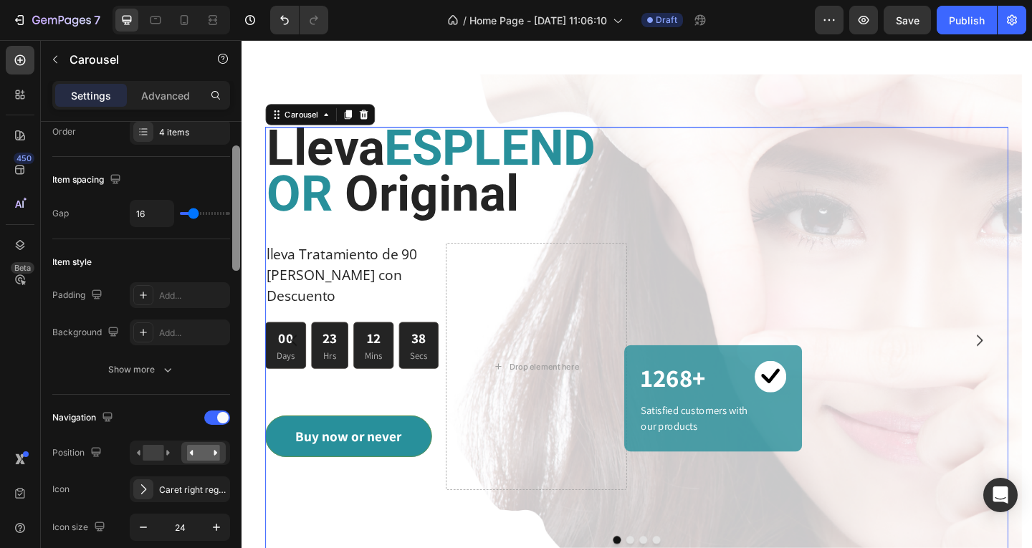
scroll to position [233, 0]
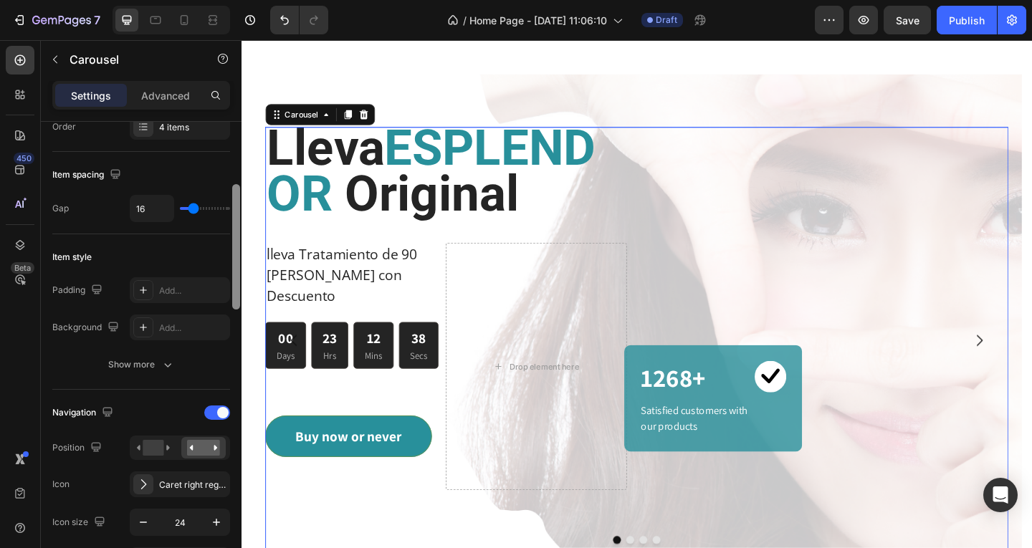
drag, startPoint x: 236, startPoint y: 262, endPoint x: 238, endPoint y: 302, distance: 40.1
click at [238, 302] on div at bounding box center [236, 246] width 8 height 125
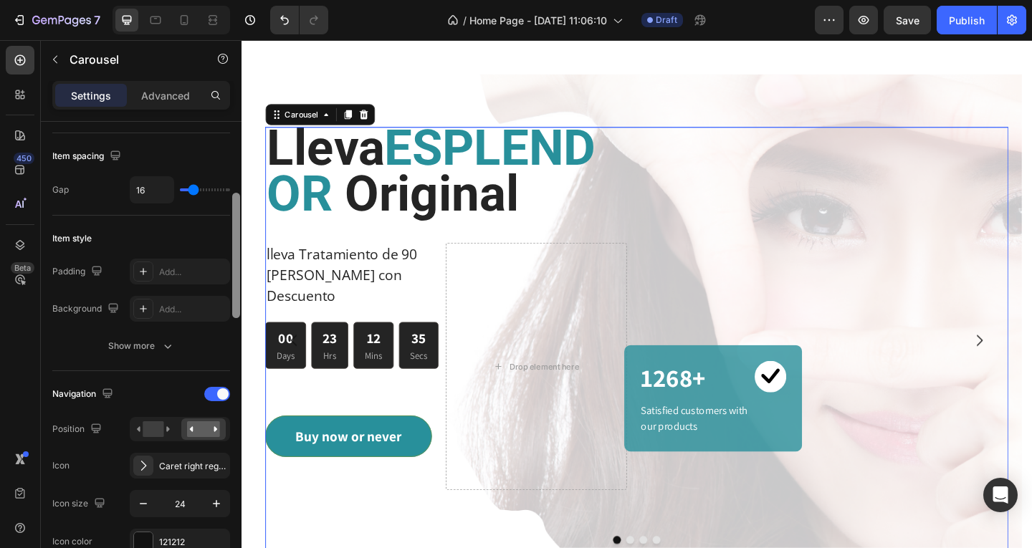
scroll to position [259, 0]
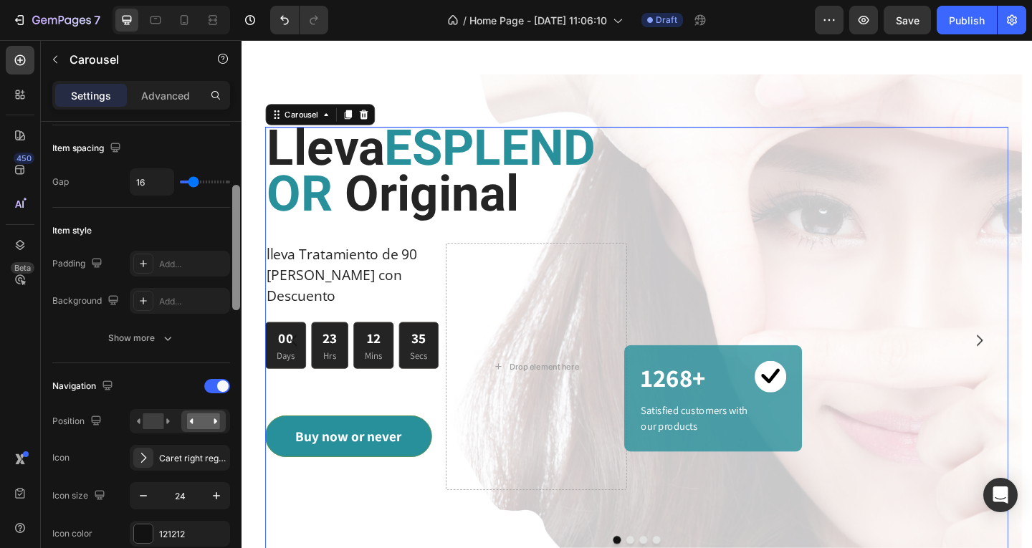
drag, startPoint x: 237, startPoint y: 294, endPoint x: 236, endPoint y: 302, distance: 7.2
click at [236, 302] on div at bounding box center [236, 247] width 8 height 125
click at [159, 304] on div "Add..." at bounding box center [192, 301] width 67 height 13
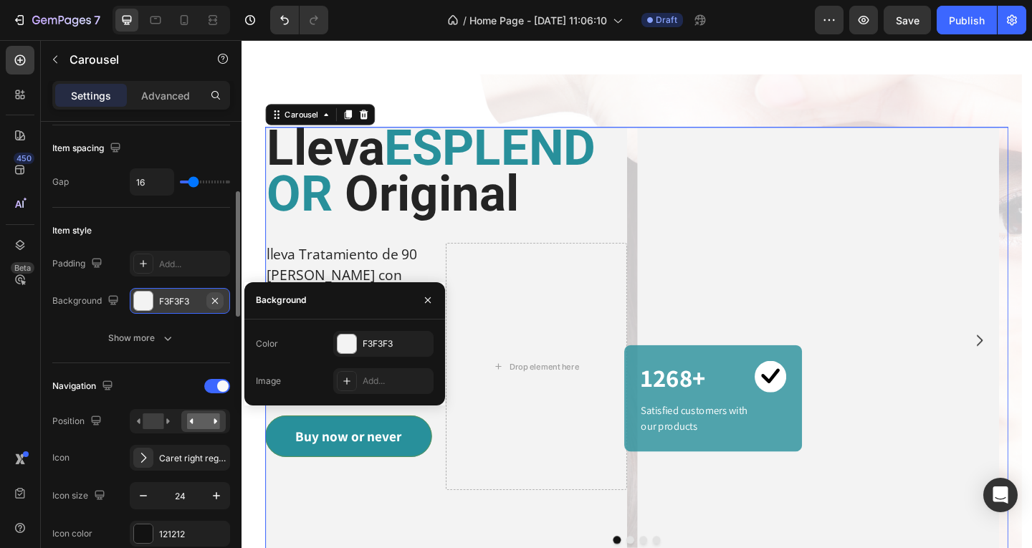
click at [211, 297] on icon "button" at bounding box center [214, 300] width 11 height 11
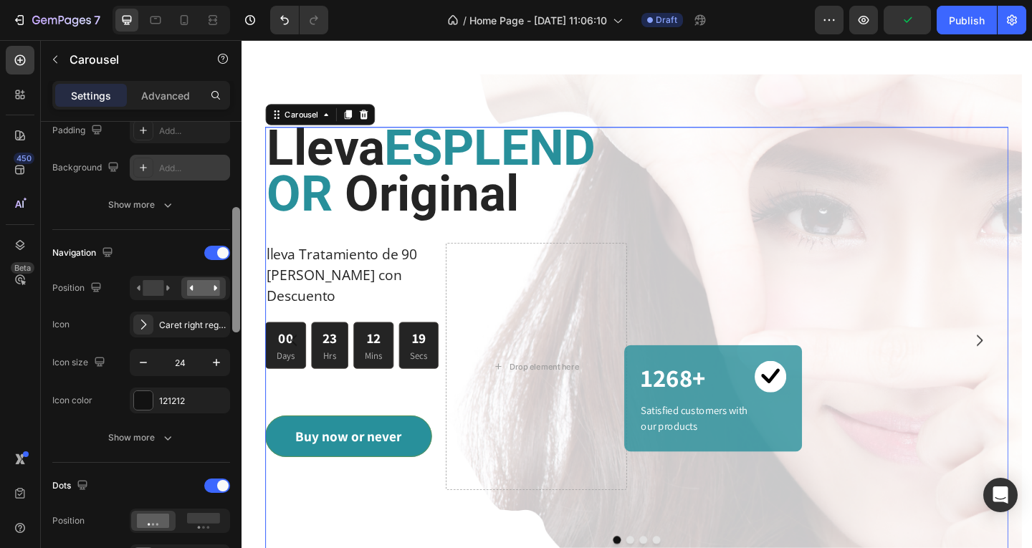
scroll to position [398, 0]
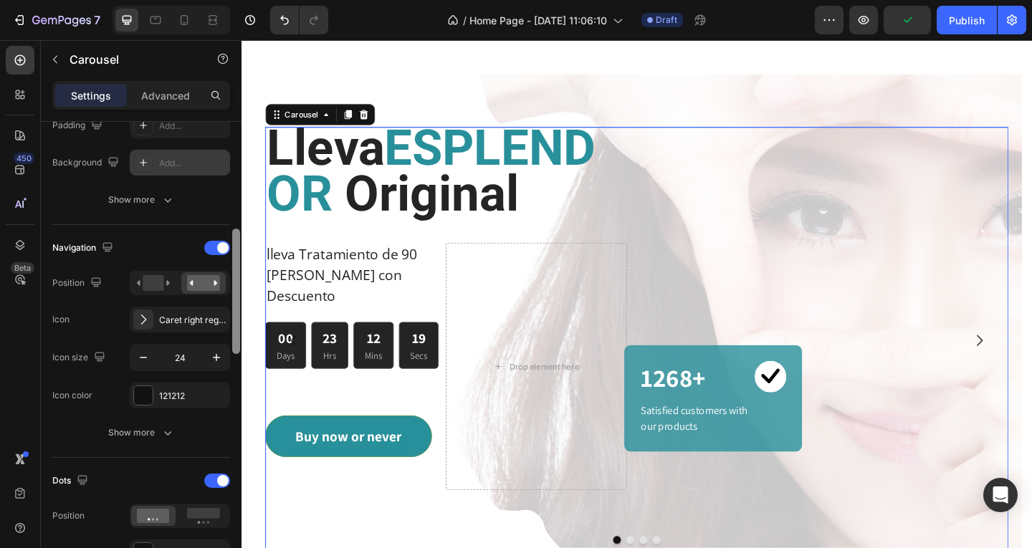
drag, startPoint x: 234, startPoint y: 291, endPoint x: 236, endPoint y: 328, distance: 37.3
click at [236, 328] on div at bounding box center [236, 291] width 8 height 125
click at [199, 283] on rect at bounding box center [203, 283] width 33 height 16
click at [164, 283] on icon at bounding box center [153, 283] width 33 height 16
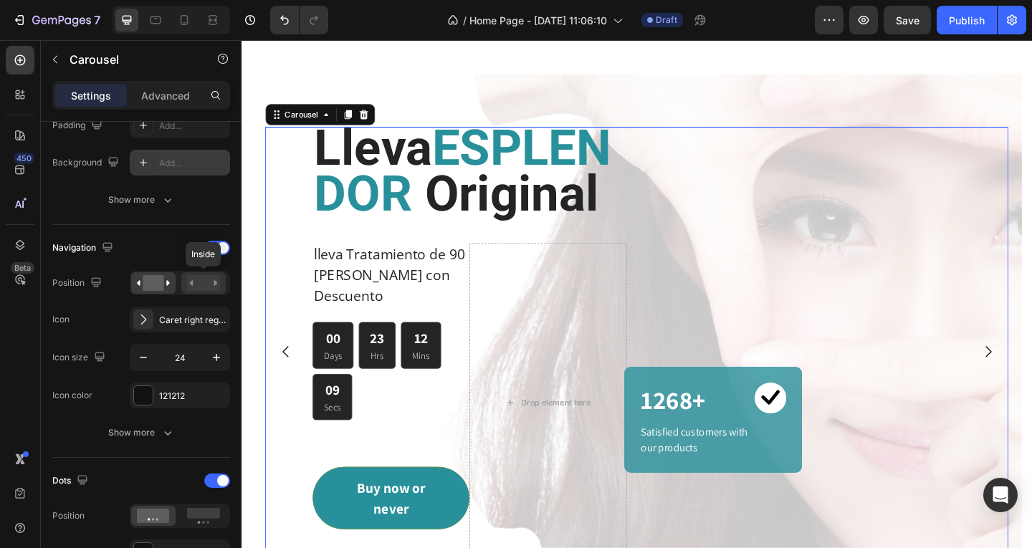
click at [202, 284] on rect at bounding box center [203, 283] width 33 height 16
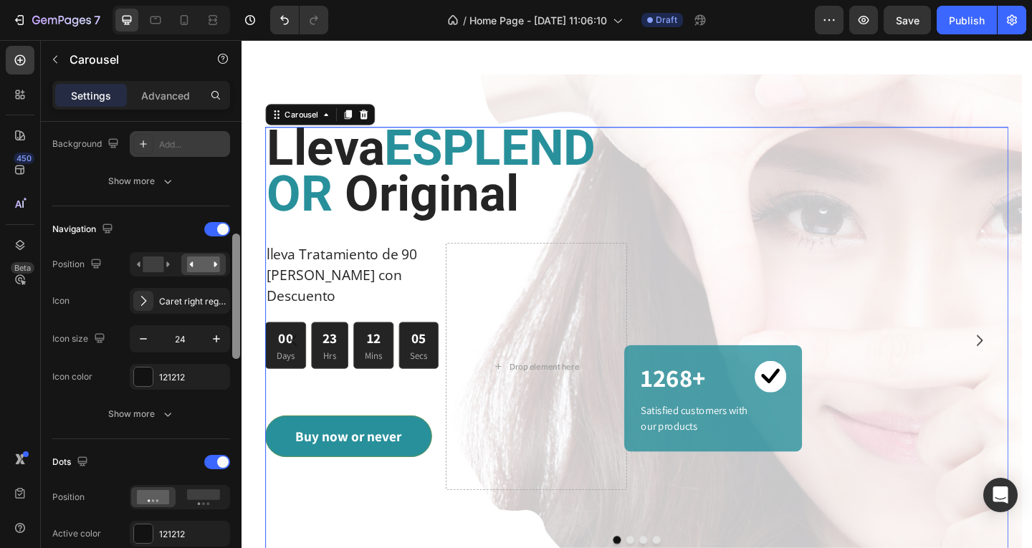
scroll to position [433, 0]
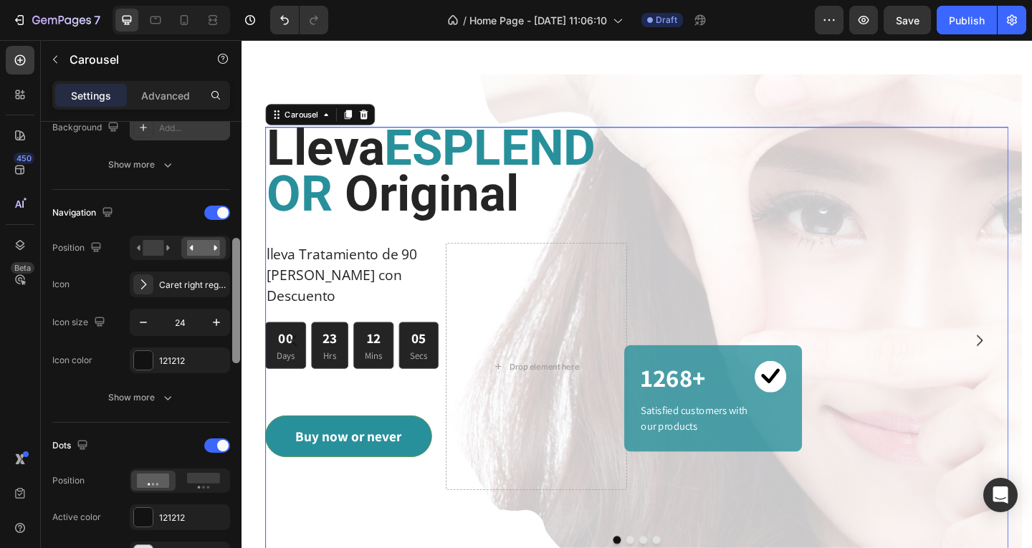
drag, startPoint x: 235, startPoint y: 270, endPoint x: 233, endPoint y: 279, distance: 9.6
click at [233, 279] on div at bounding box center [236, 300] width 8 height 125
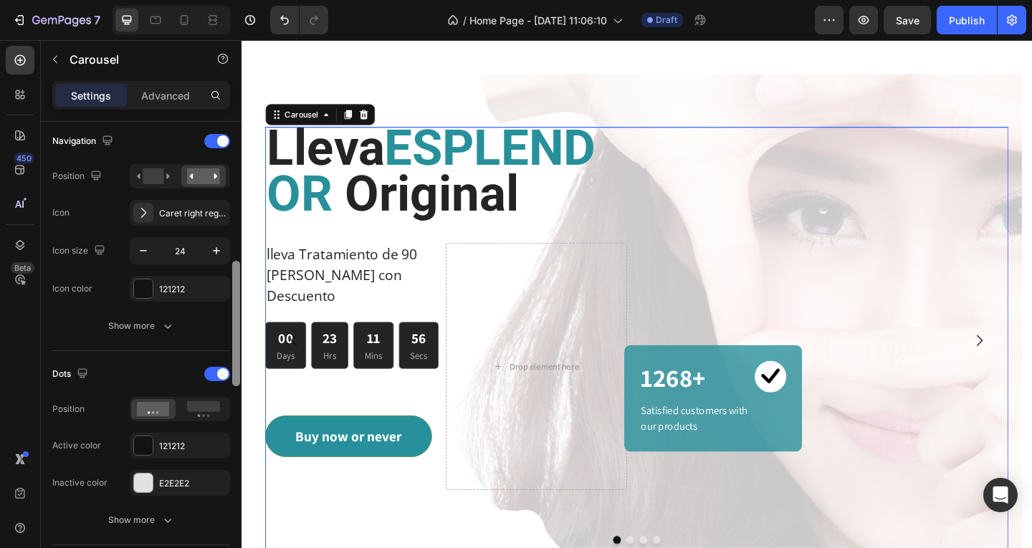
scroll to position [509, 0]
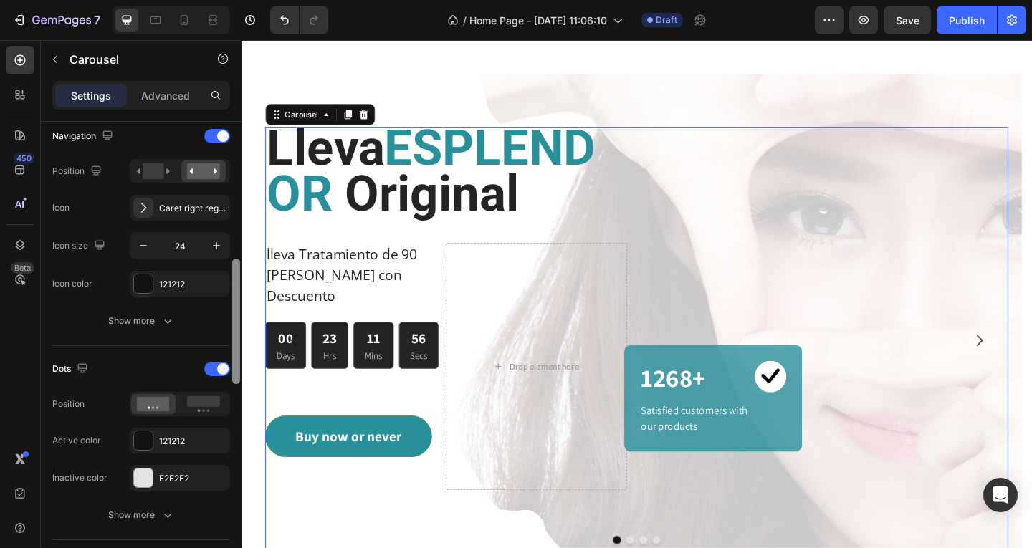
drag, startPoint x: 237, startPoint y: 295, endPoint x: 236, endPoint y: 316, distance: 20.8
click at [236, 316] on div at bounding box center [236, 321] width 8 height 125
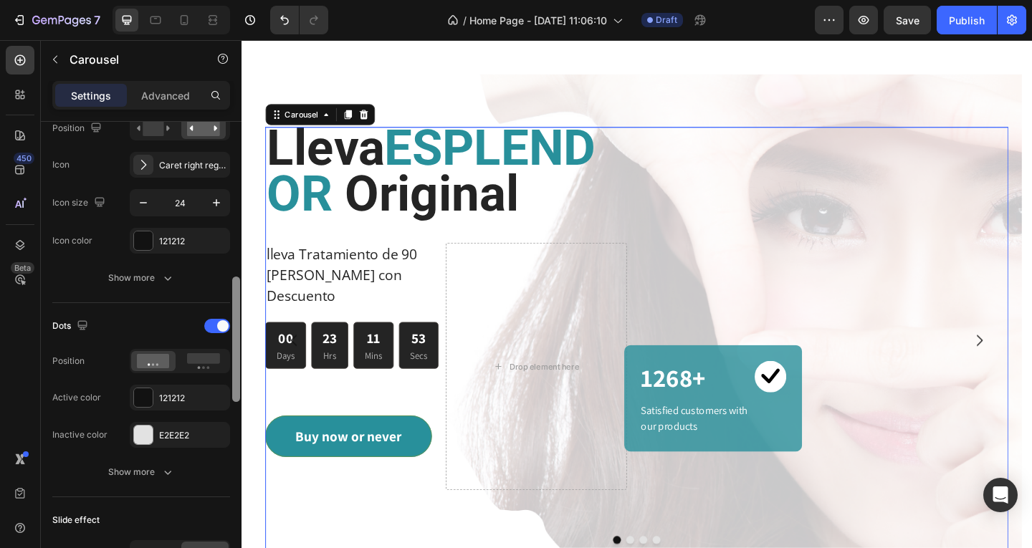
scroll to position [579, 0]
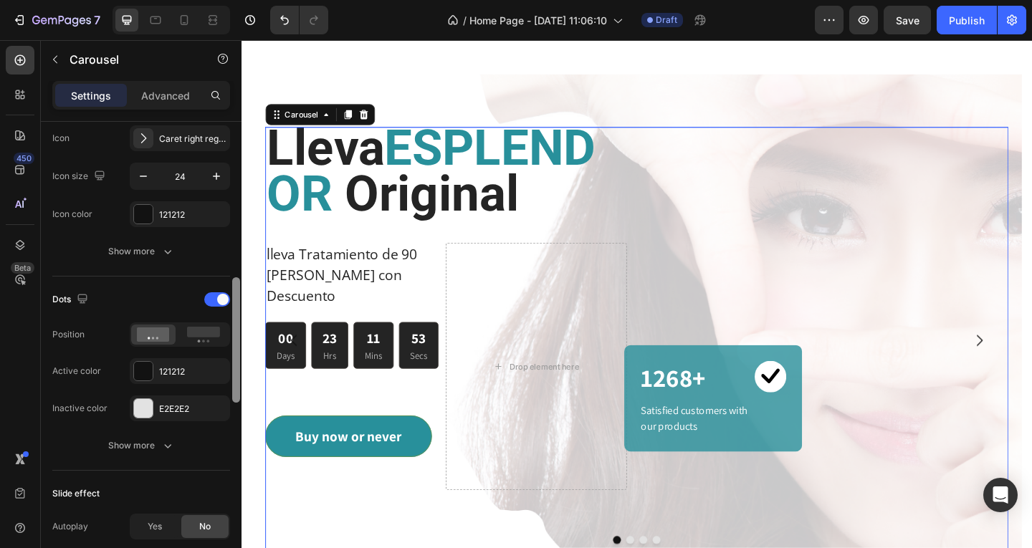
drag, startPoint x: 239, startPoint y: 318, endPoint x: 240, endPoint y: 337, distance: 18.6
click at [240, 337] on div at bounding box center [236, 355] width 11 height 467
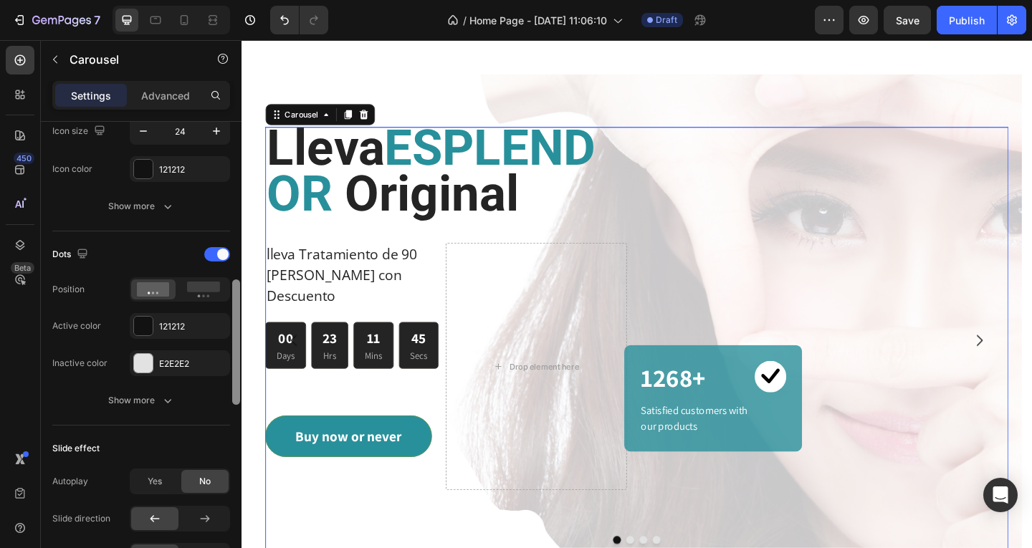
scroll to position [629, 0]
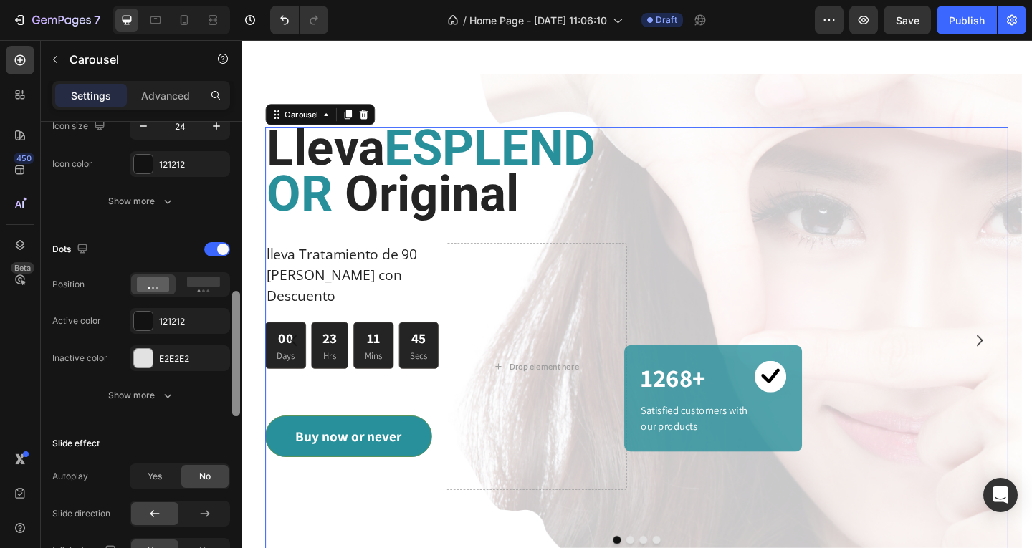
drag, startPoint x: 237, startPoint y: 336, endPoint x: 237, endPoint y: 350, distance: 13.6
click at [237, 350] on div at bounding box center [236, 353] width 8 height 125
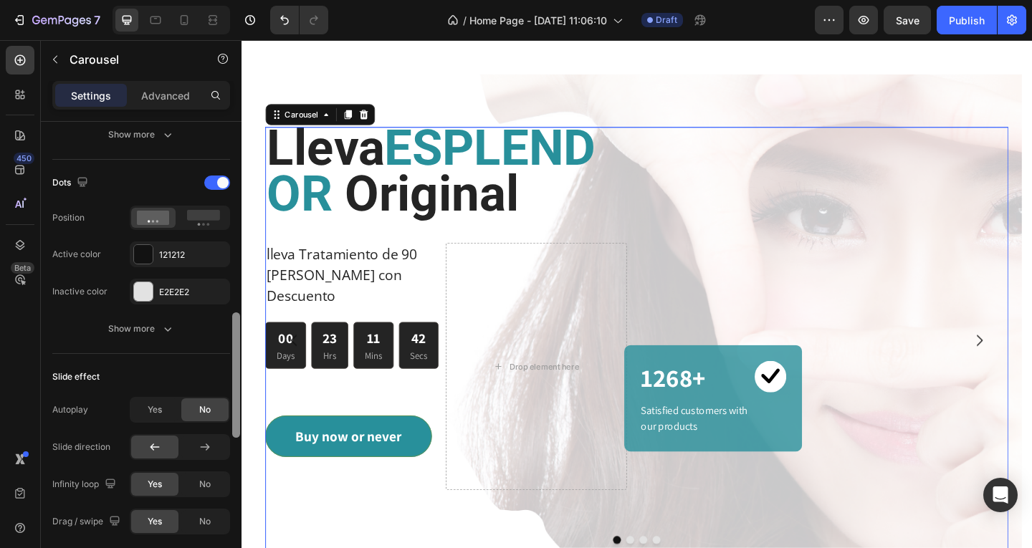
scroll to position [701, 0]
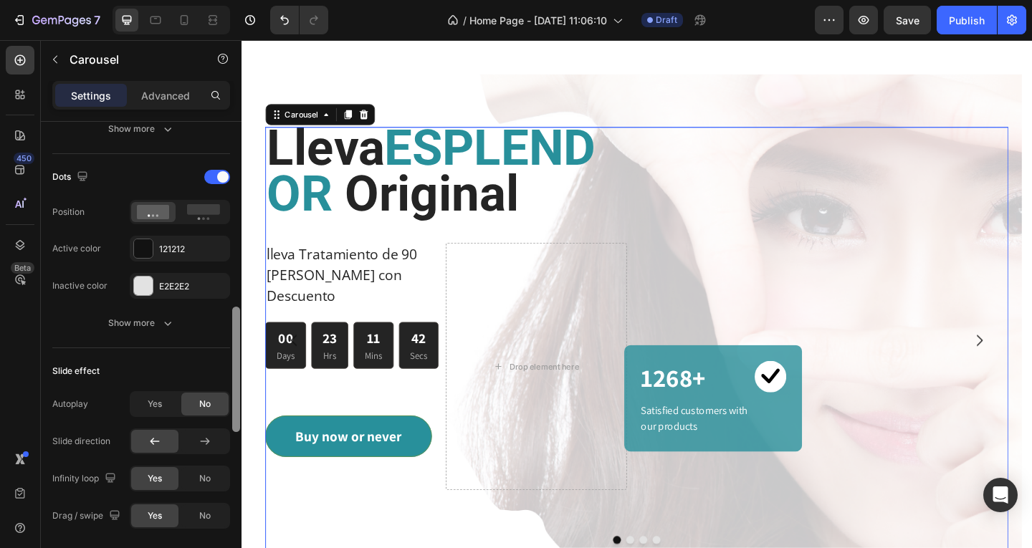
drag, startPoint x: 237, startPoint y: 350, endPoint x: 240, endPoint y: 369, distance: 19.6
click at [240, 369] on div at bounding box center [236, 352] width 11 height 467
click at [163, 405] on div "Yes" at bounding box center [154, 404] width 47 height 23
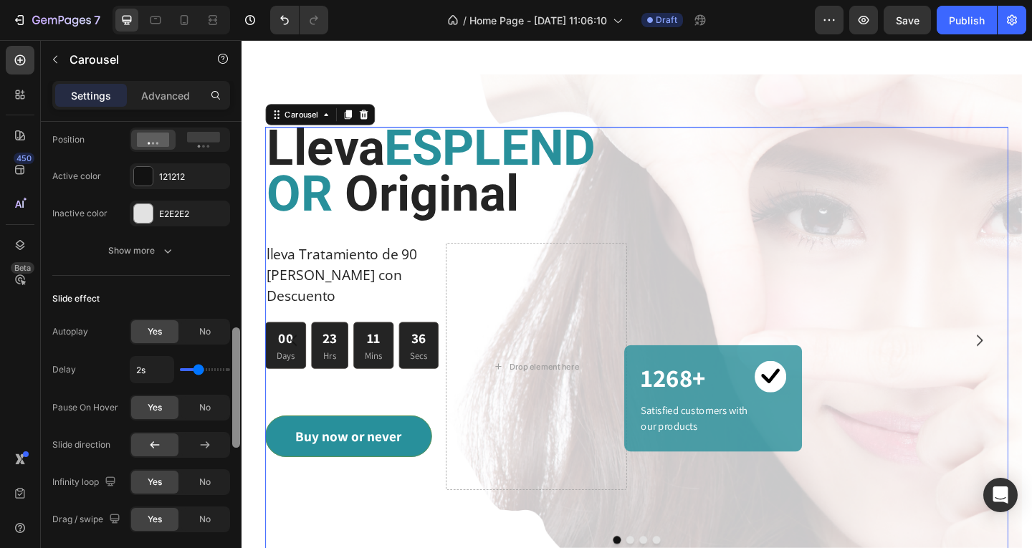
scroll to position [779, 0]
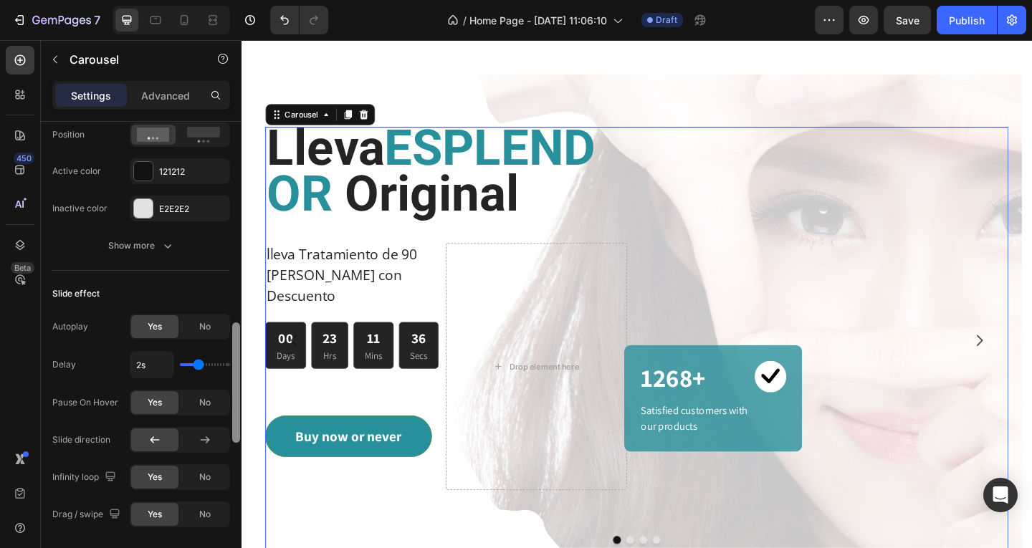
drag, startPoint x: 236, startPoint y: 383, endPoint x: 236, endPoint y: 402, distance: 18.6
click at [236, 402] on div at bounding box center [236, 382] width 8 height 120
click at [210, 443] on icon at bounding box center [205, 440] width 14 height 14
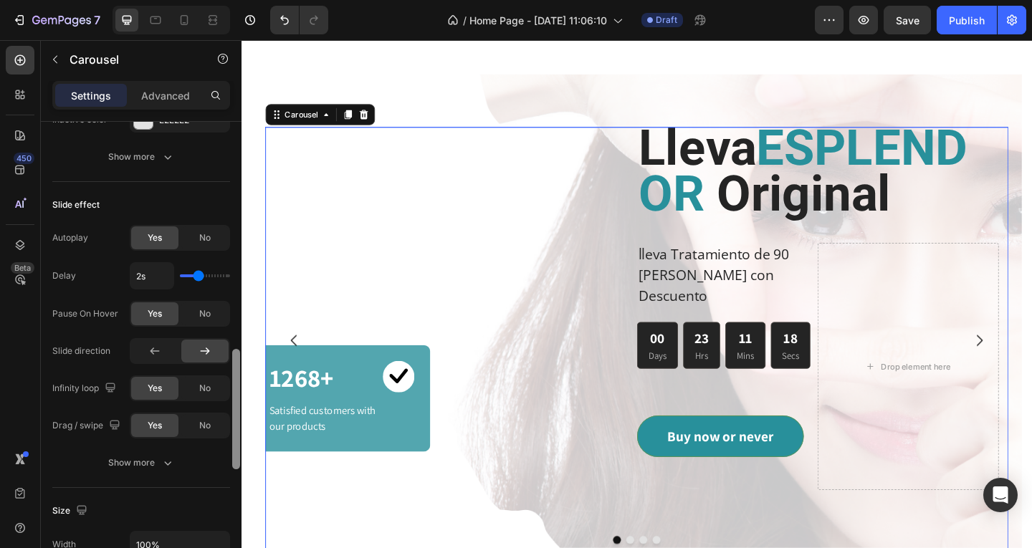
scroll to position [871, 0]
drag, startPoint x: 234, startPoint y: 433, endPoint x: 234, endPoint y: 456, distance: 23.6
click at [234, 456] on div at bounding box center [236, 406] width 8 height 120
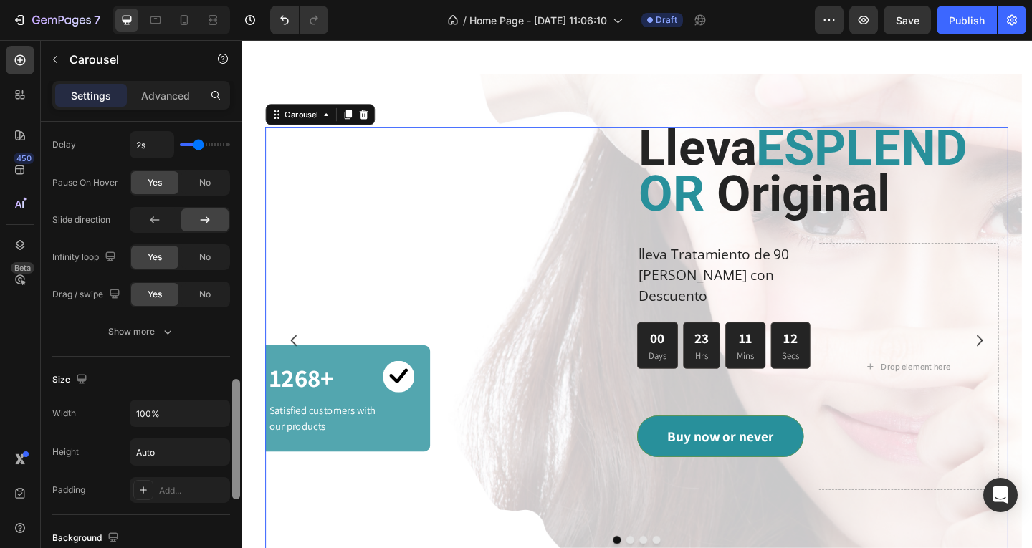
scroll to position [1002, 0]
drag, startPoint x: 236, startPoint y: 441, endPoint x: 234, endPoint y: 475, distance: 33.7
click at [234, 475] on div at bounding box center [236, 436] width 8 height 120
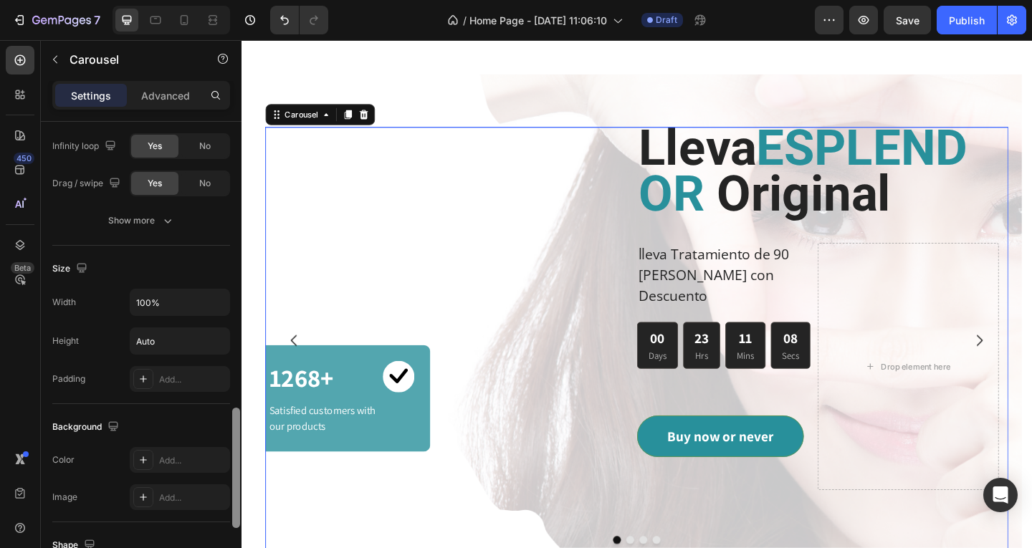
scroll to position [1116, 0]
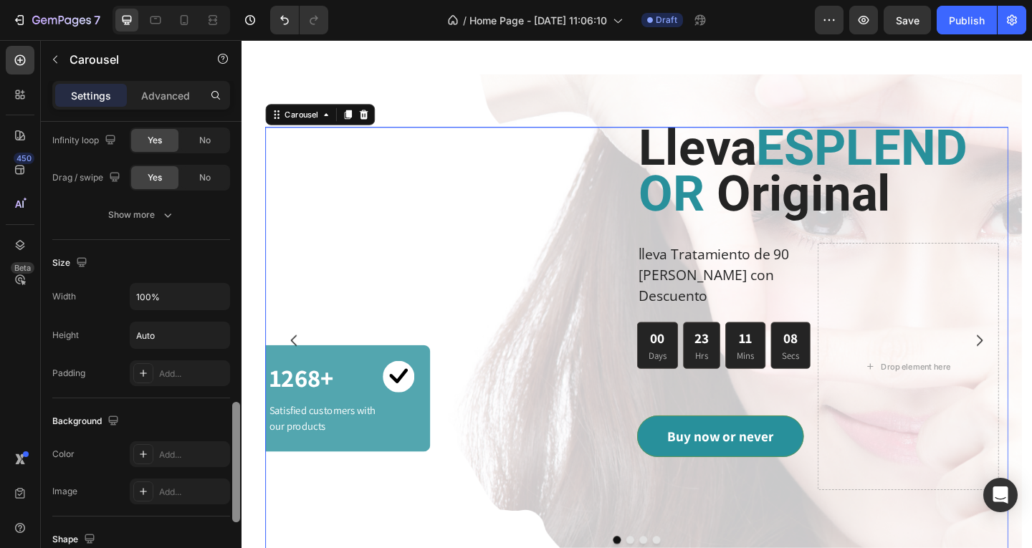
drag, startPoint x: 234, startPoint y: 439, endPoint x: 233, endPoint y: 469, distance: 29.4
click at [233, 469] on div at bounding box center [236, 469] width 8 height 120
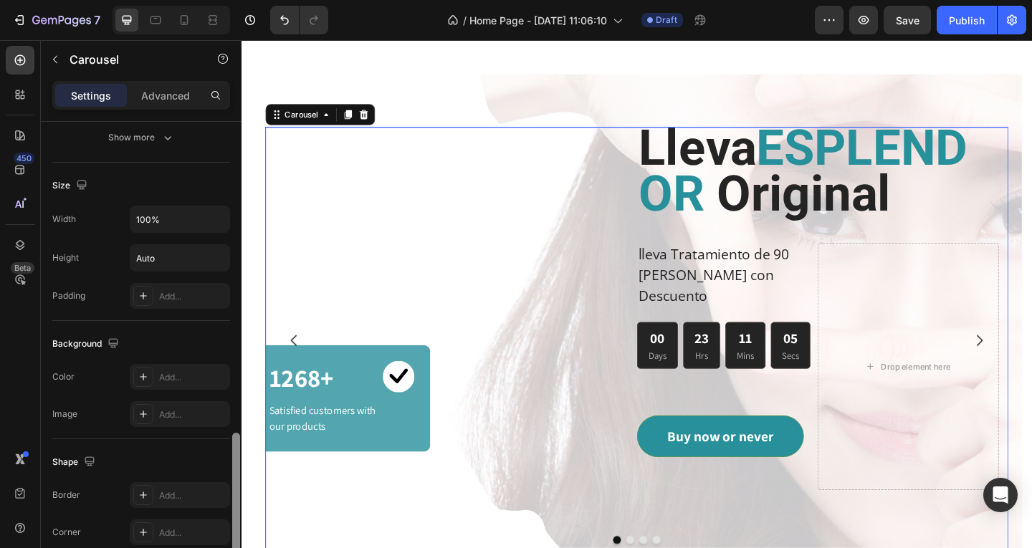
scroll to position [1202, 0]
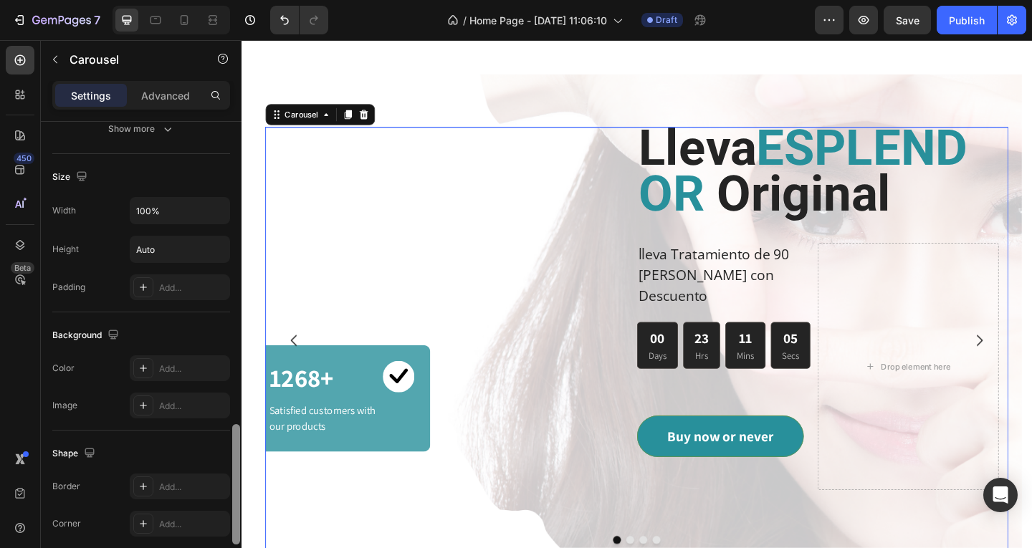
drag, startPoint x: 239, startPoint y: 440, endPoint x: 240, endPoint y: 462, distance: 22.3
click at [240, 462] on div at bounding box center [236, 349] width 11 height 467
click at [165, 375] on div "Add..." at bounding box center [192, 369] width 67 height 13
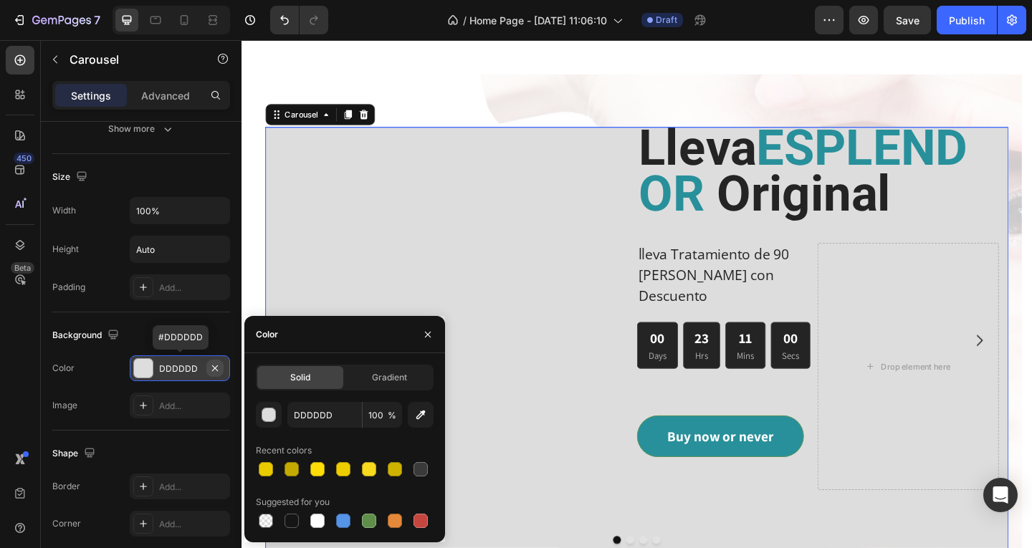
click at [216, 370] on icon "button" at bounding box center [214, 368] width 11 height 11
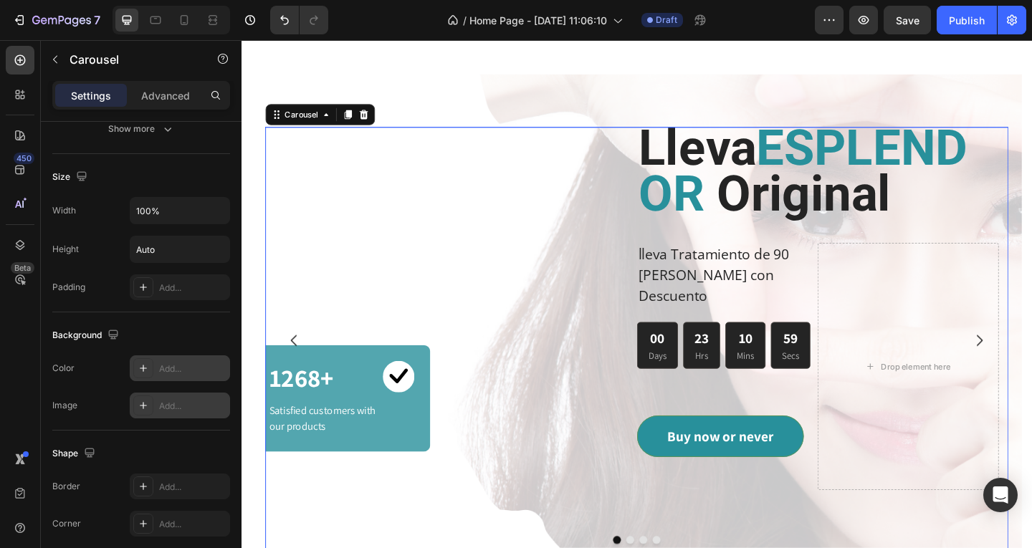
click at [166, 409] on div "Add..." at bounding box center [192, 406] width 67 height 13
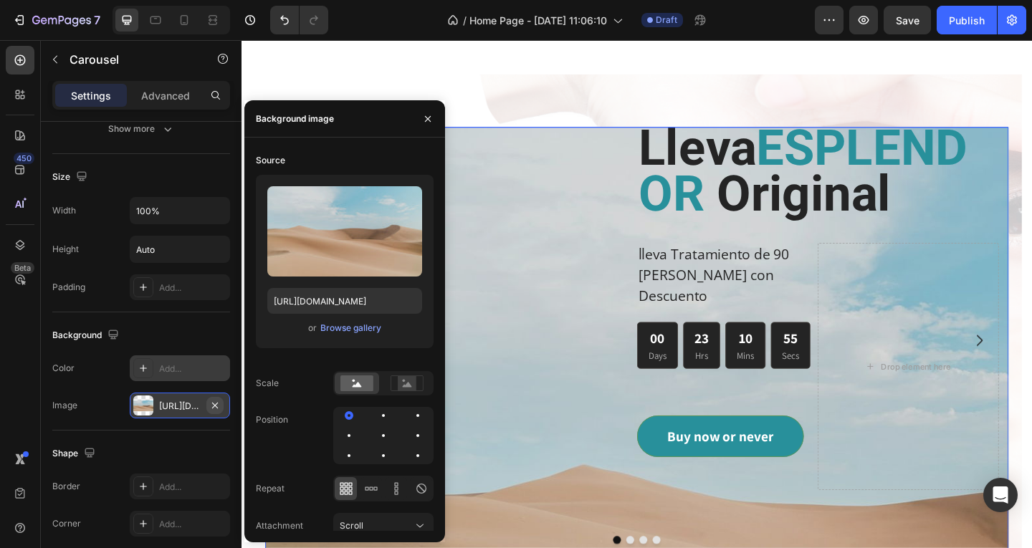
click at [219, 401] on icon "button" at bounding box center [214, 405] width 11 height 11
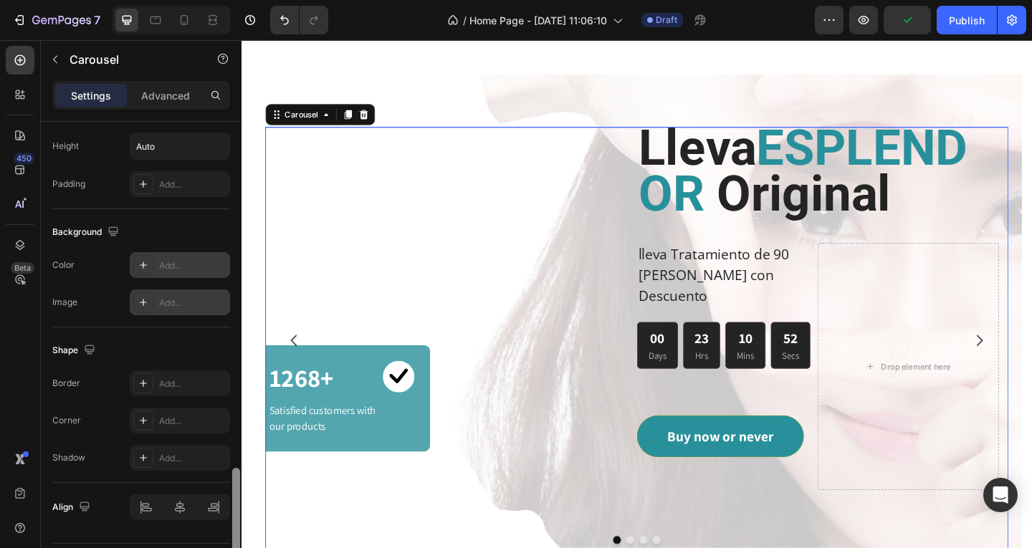
scroll to position [1313, 0]
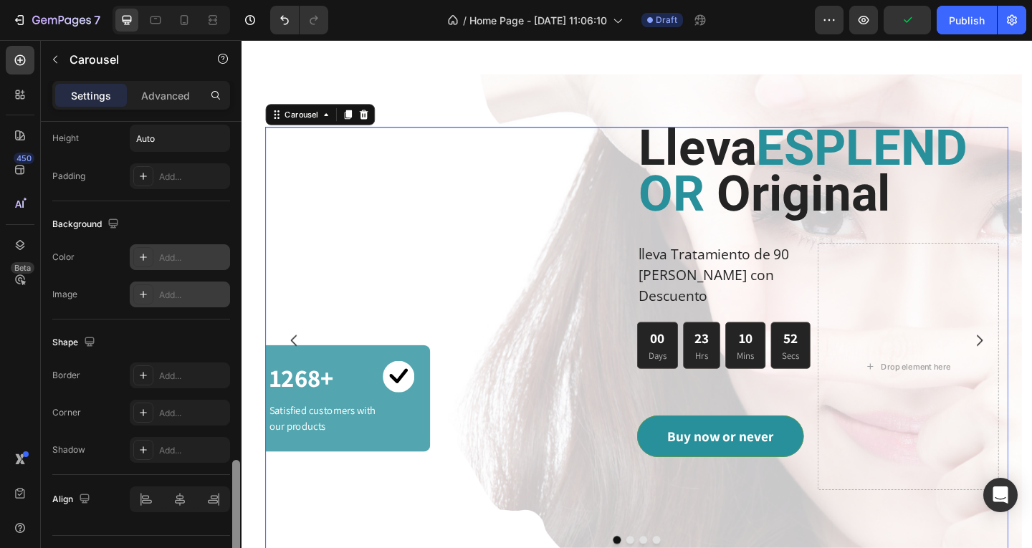
drag, startPoint x: 237, startPoint y: 444, endPoint x: 236, endPoint y: 473, distance: 28.7
click at [236, 473] on div at bounding box center [236, 520] width 8 height 120
click at [191, 378] on div "Add..." at bounding box center [192, 376] width 67 height 13
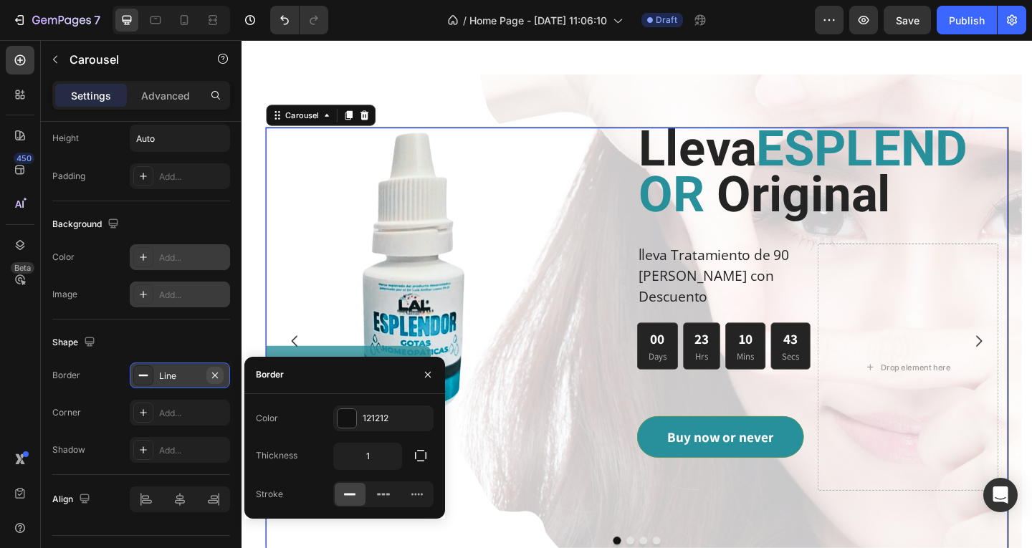
click at [213, 375] on icon "button" at bounding box center [214, 375] width 11 height 11
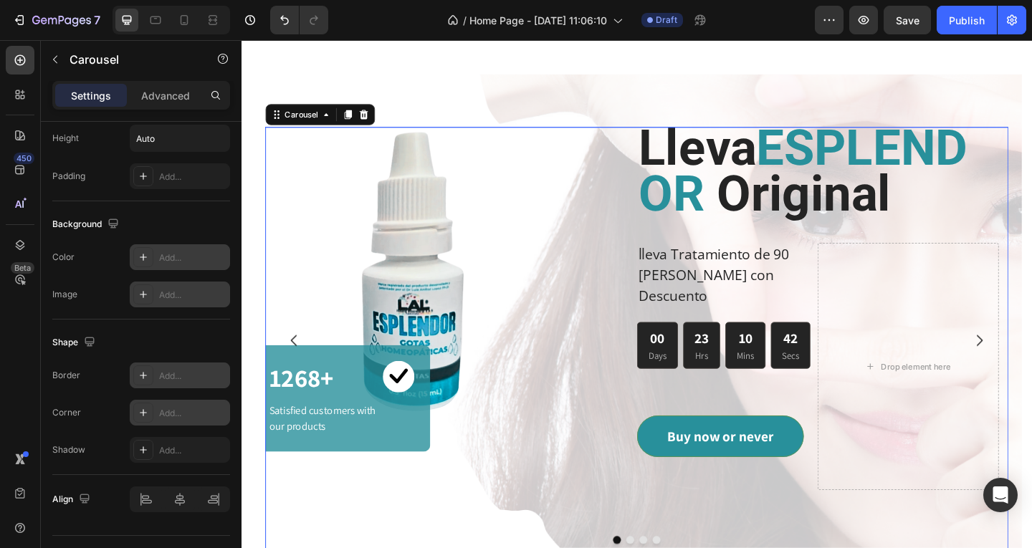
click at [201, 407] on div "Add..." at bounding box center [192, 413] width 67 height 13
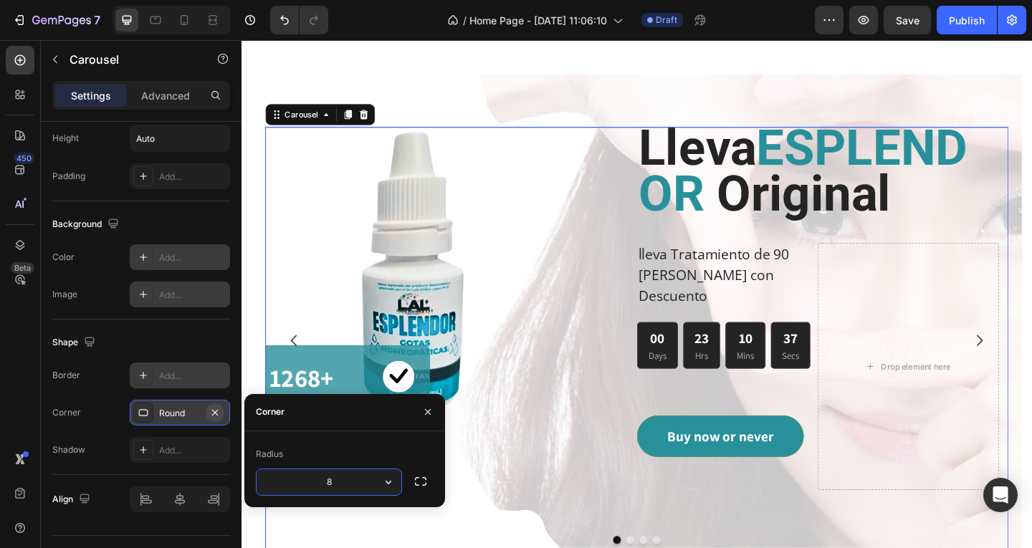
click at [218, 409] on icon "button" at bounding box center [214, 412] width 11 height 11
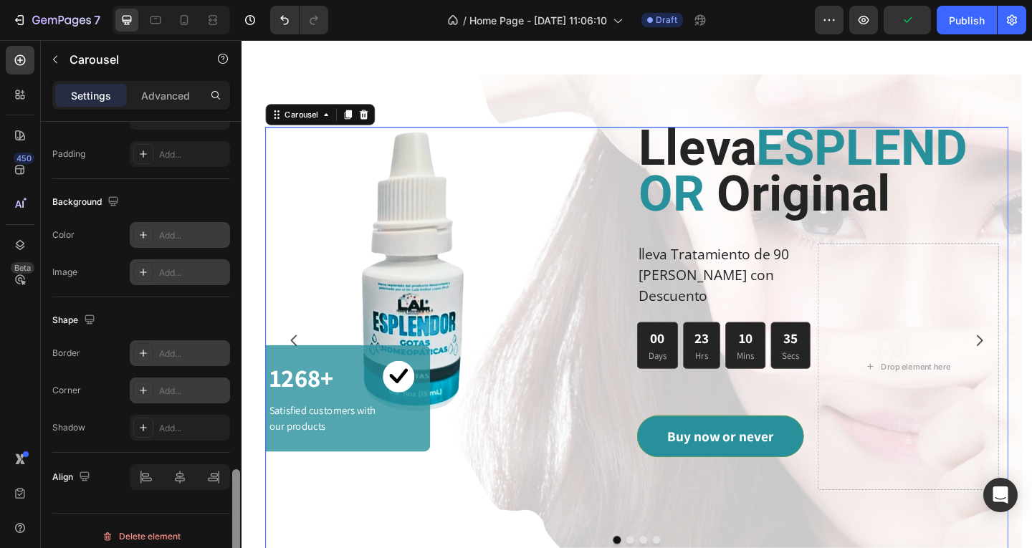
scroll to position [1346, 0]
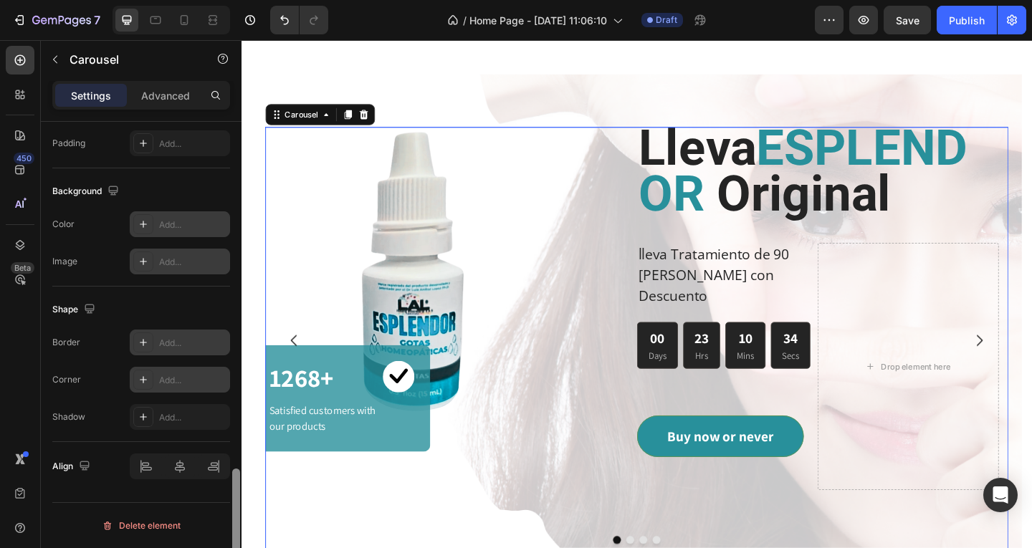
drag, startPoint x: 239, startPoint y: 474, endPoint x: 237, endPoint y: 492, distance: 18.0
click at [237, 492] on div at bounding box center [236, 529] width 8 height 120
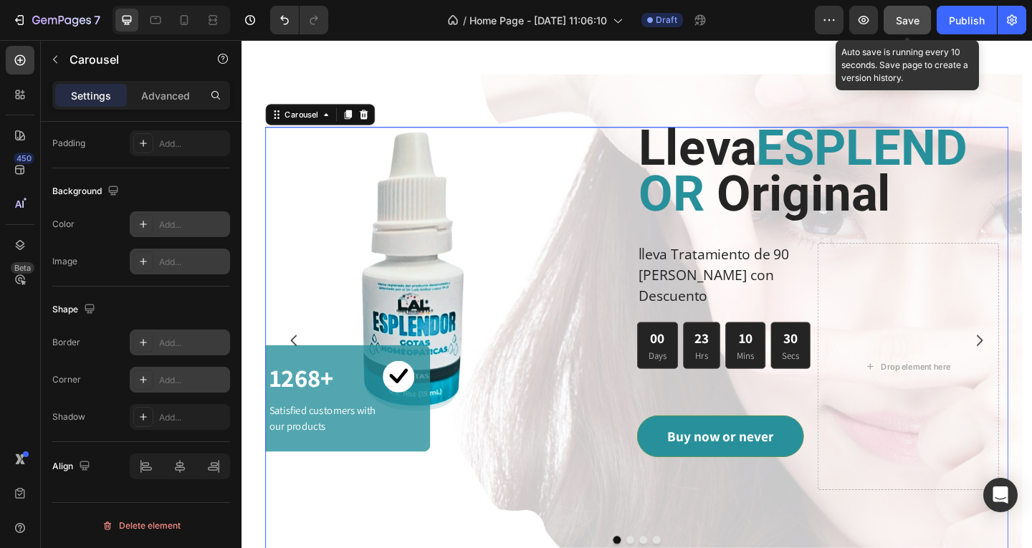
click at [916, 24] on span "Save" at bounding box center [908, 20] width 24 height 12
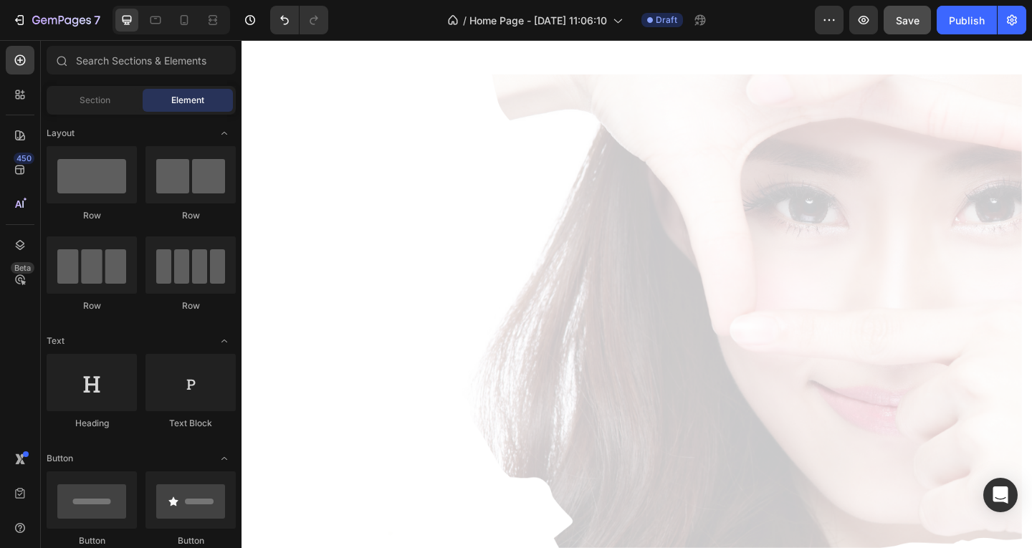
scroll to position [0, 0]
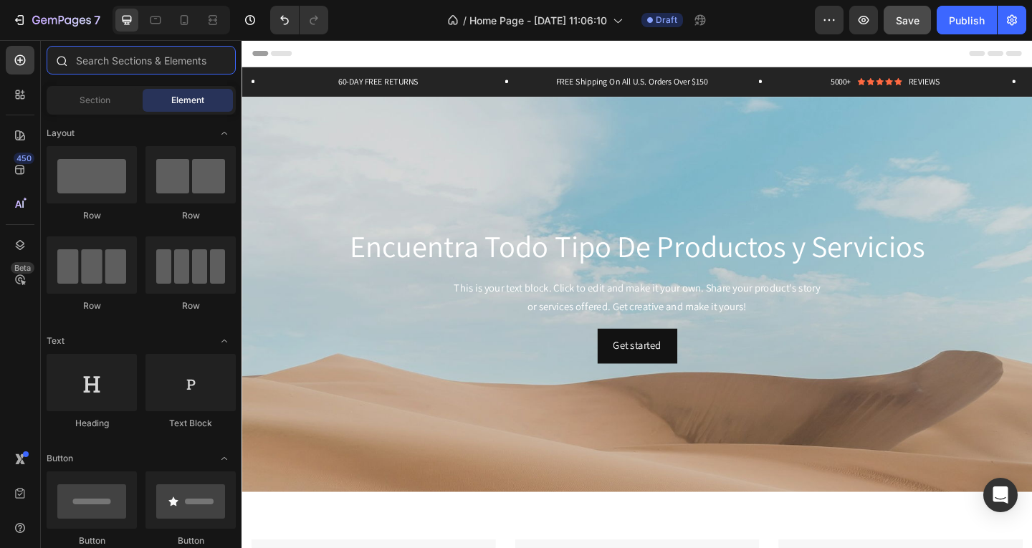
click at [96, 61] on input "text" at bounding box center [141, 60] width 189 height 29
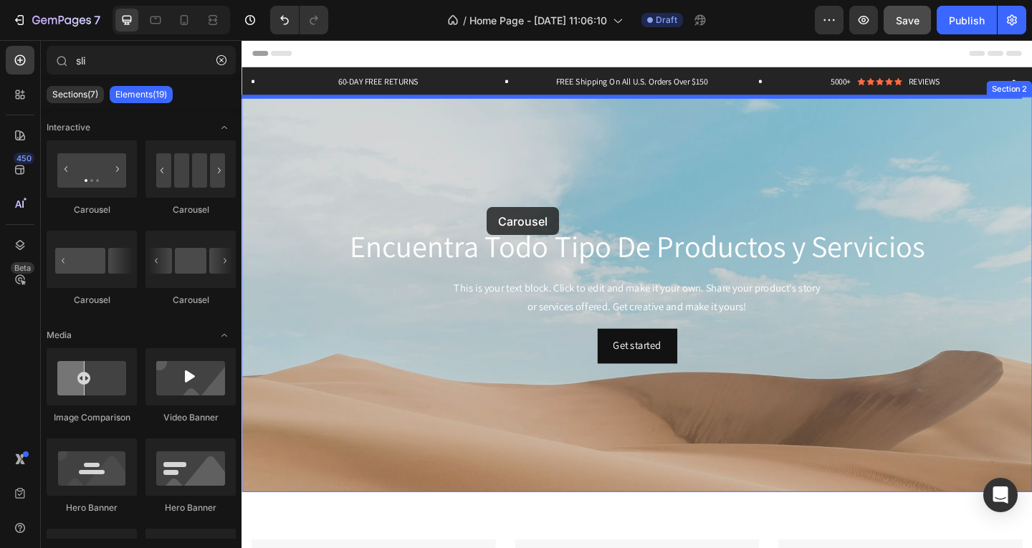
drag, startPoint x: 337, startPoint y: 214, endPoint x: 508, endPoint y: 222, distance: 171.4
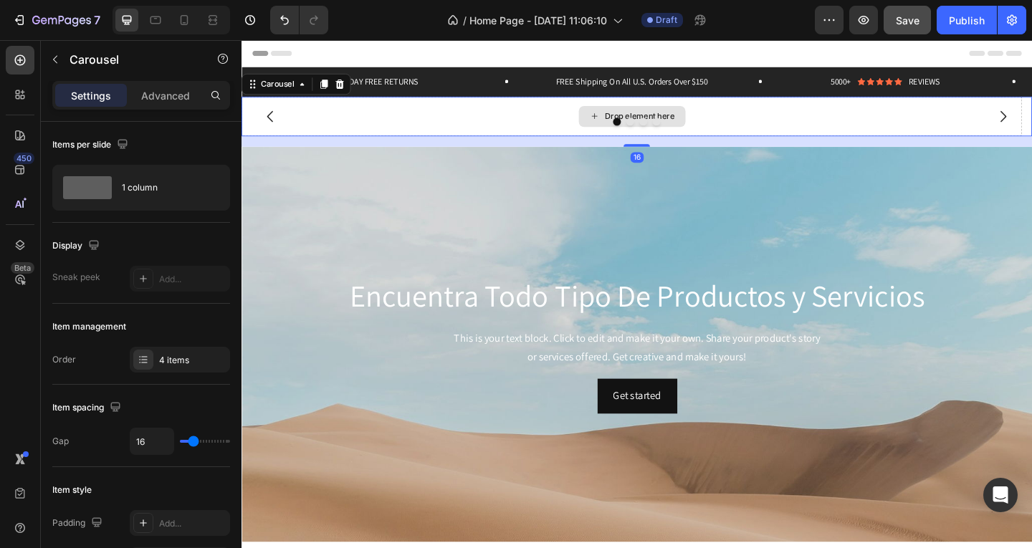
click at [681, 120] on div "Drop element here" at bounding box center [675, 123] width 76 height 11
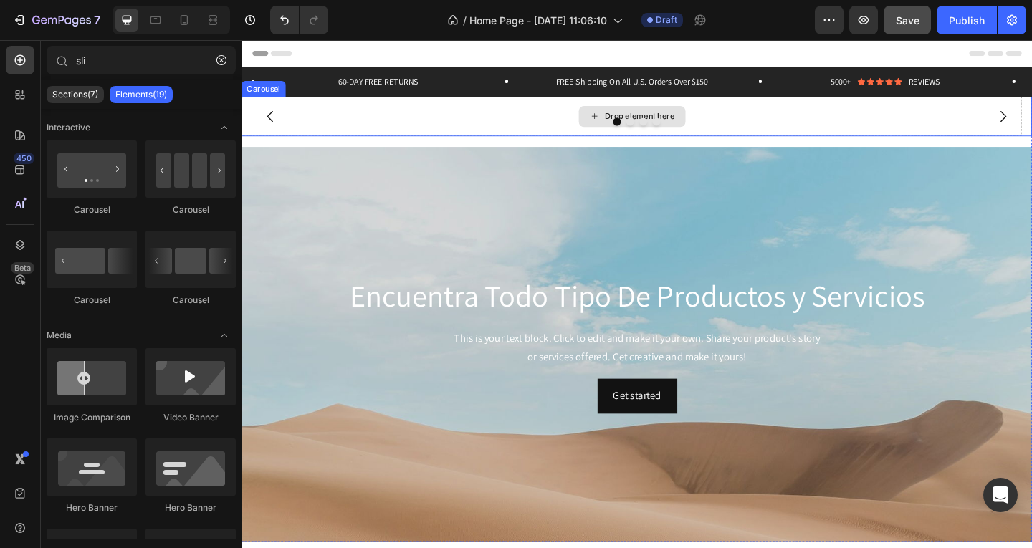
click at [701, 118] on div "Drop element here" at bounding box center [675, 123] width 76 height 11
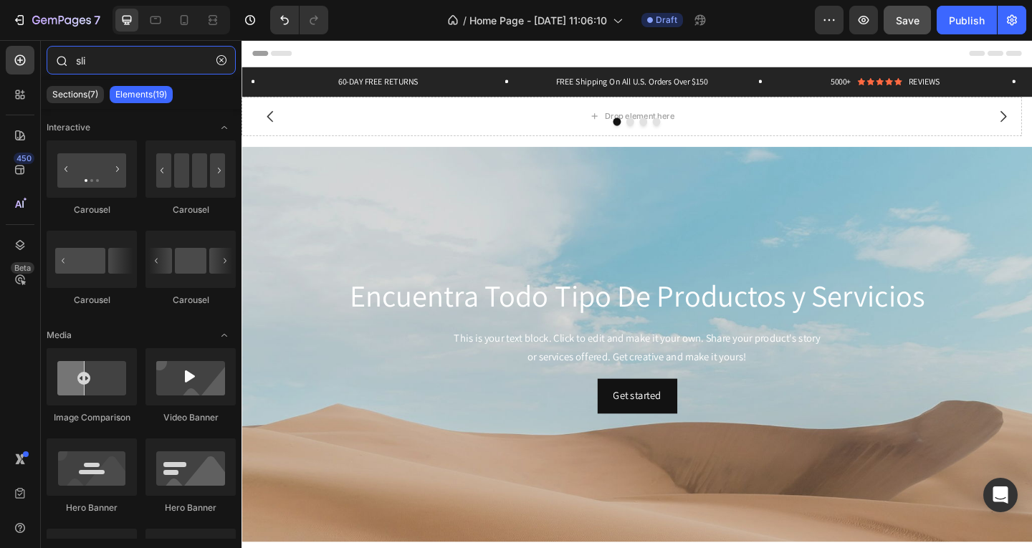
click at [103, 66] on input "sli" at bounding box center [141, 60] width 189 height 29
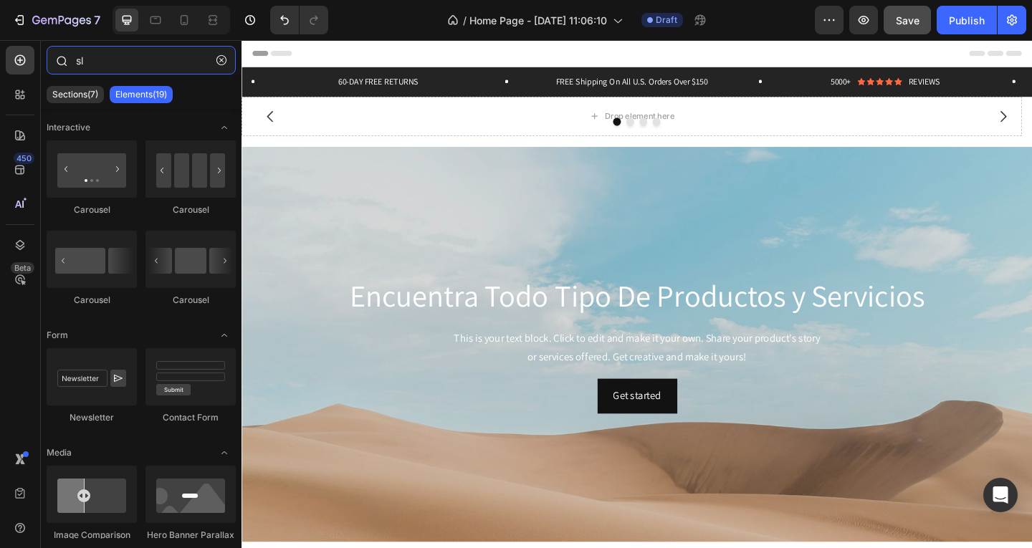
type input "s"
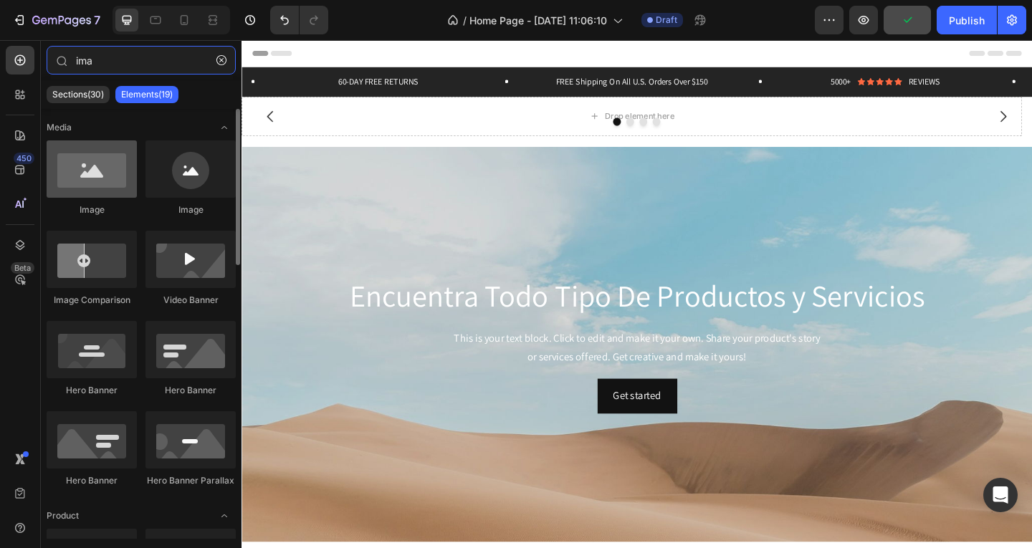
type input "ima"
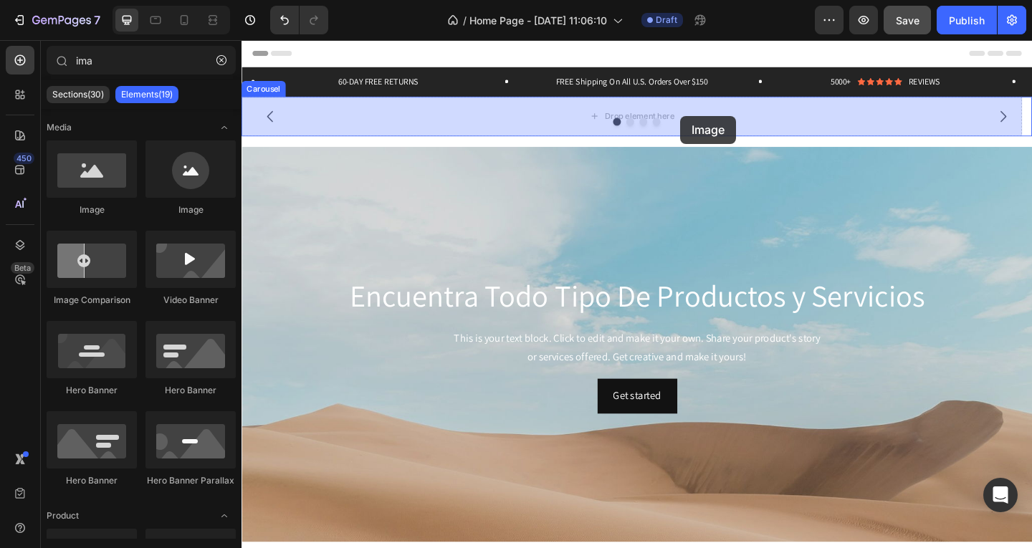
drag, startPoint x: 353, startPoint y: 216, endPoint x: 718, endPoint y: 123, distance: 376.6
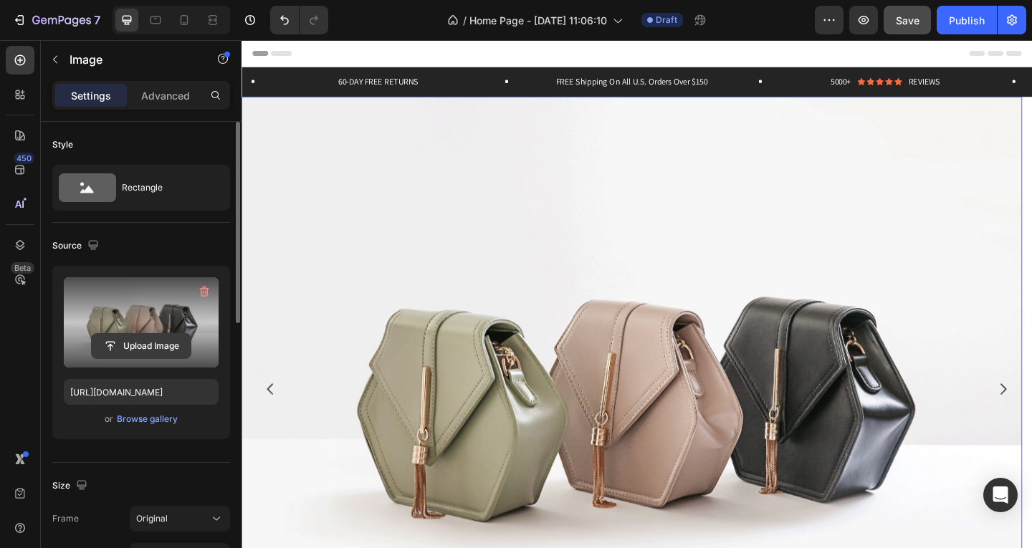
click at [159, 347] on input "file" at bounding box center [141, 346] width 99 height 24
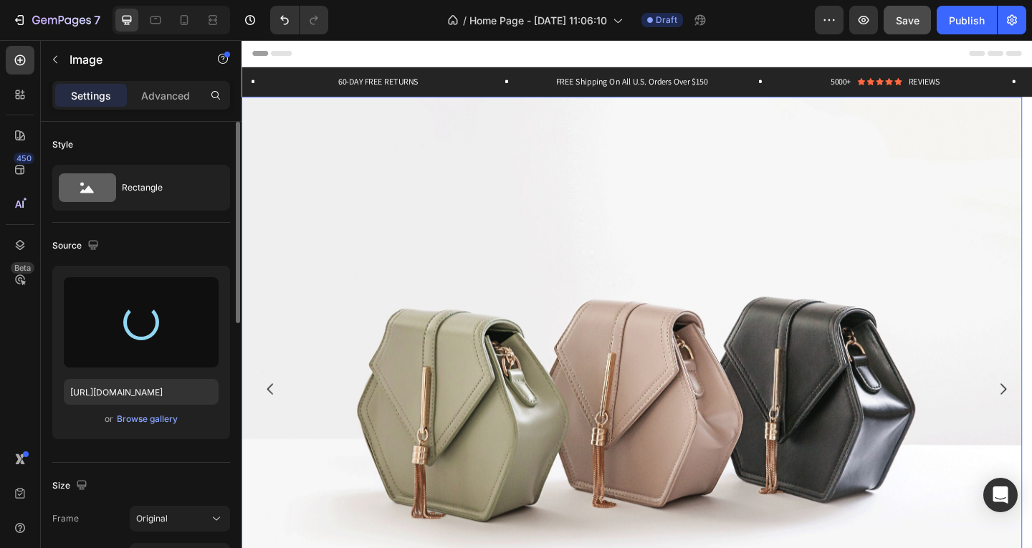
type input "[URL][DOMAIN_NAME]"
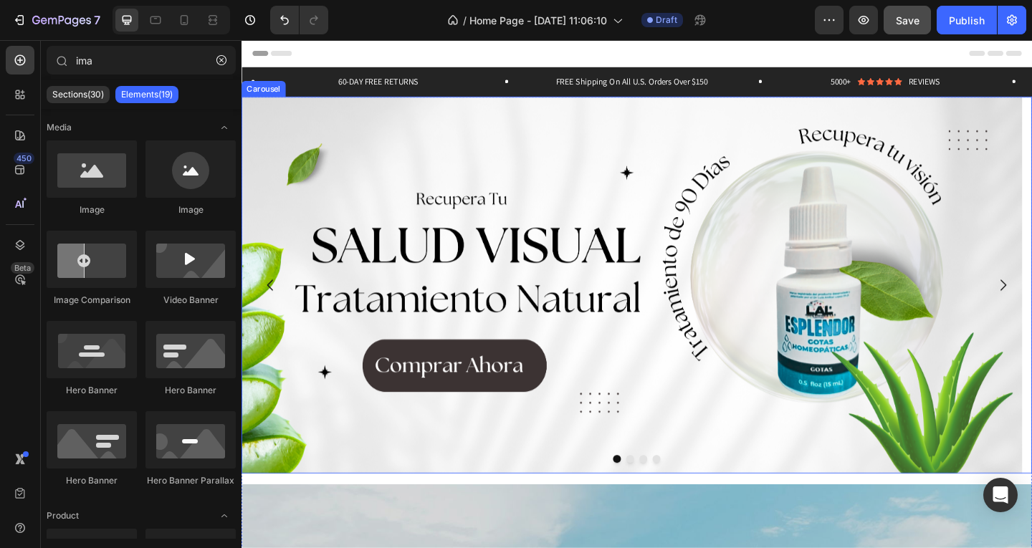
click at [660, 496] on button "Dot" at bounding box center [664, 495] width 9 height 9
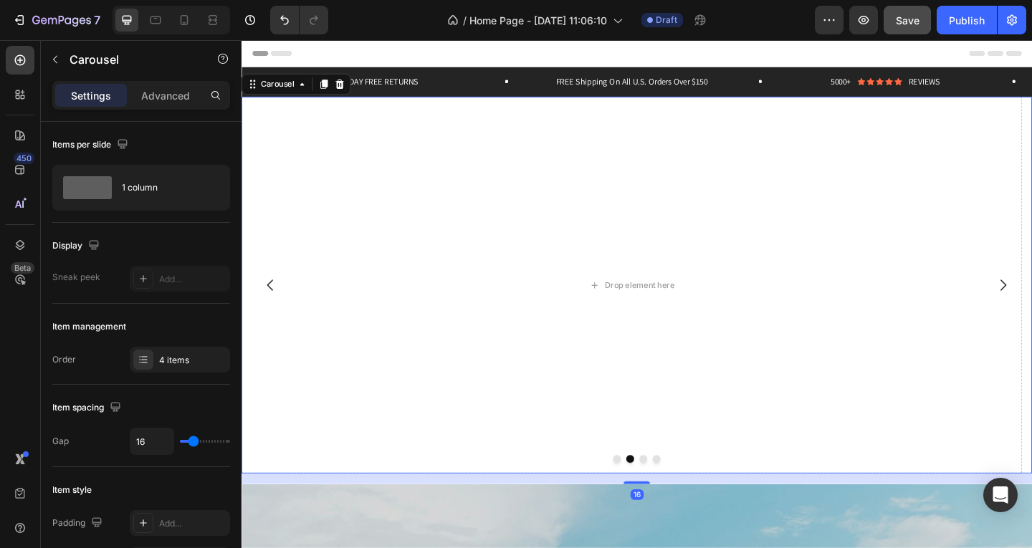
click at [646, 494] on button "Dot" at bounding box center [650, 495] width 9 height 9
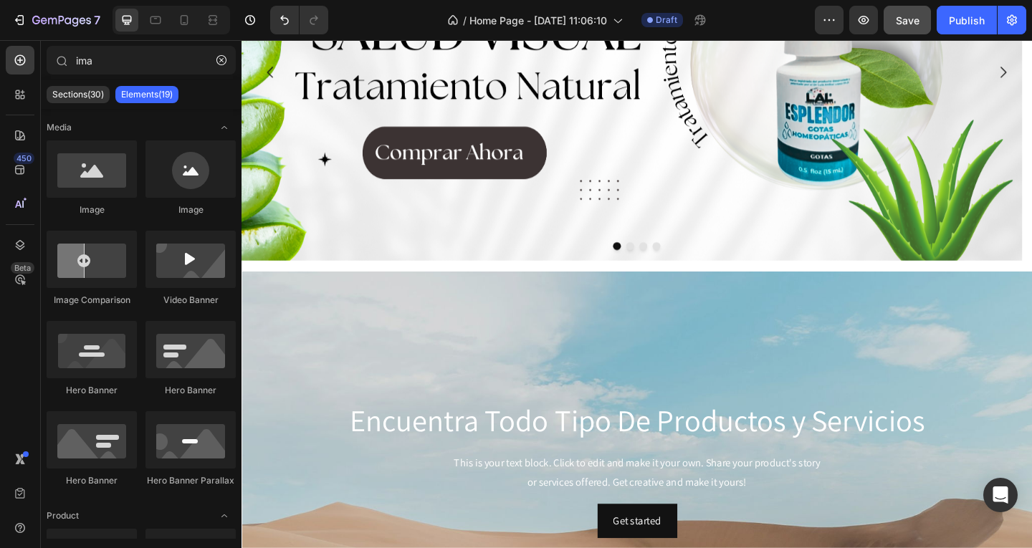
scroll to position [244, 0]
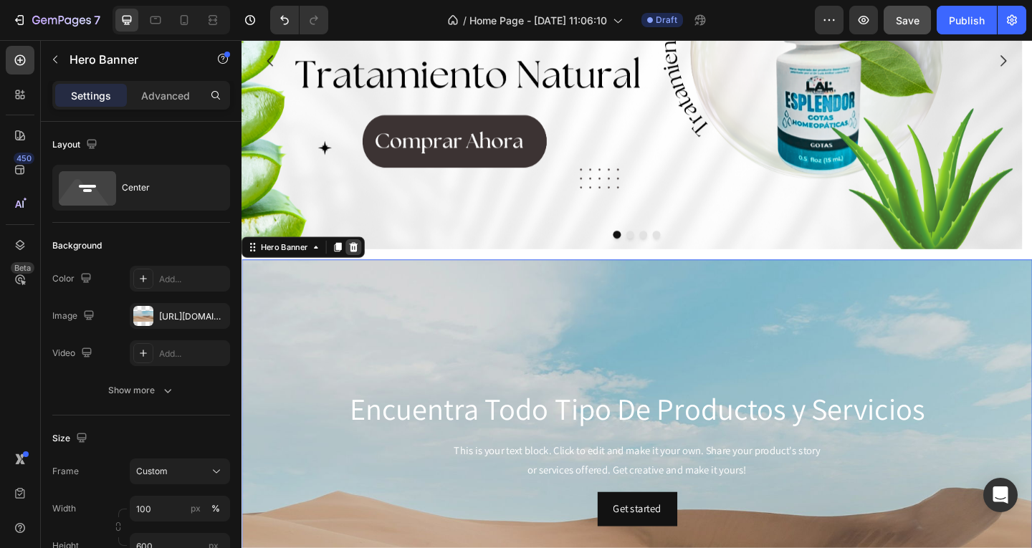
click at [368, 264] on icon at bounding box center [363, 264] width 11 height 11
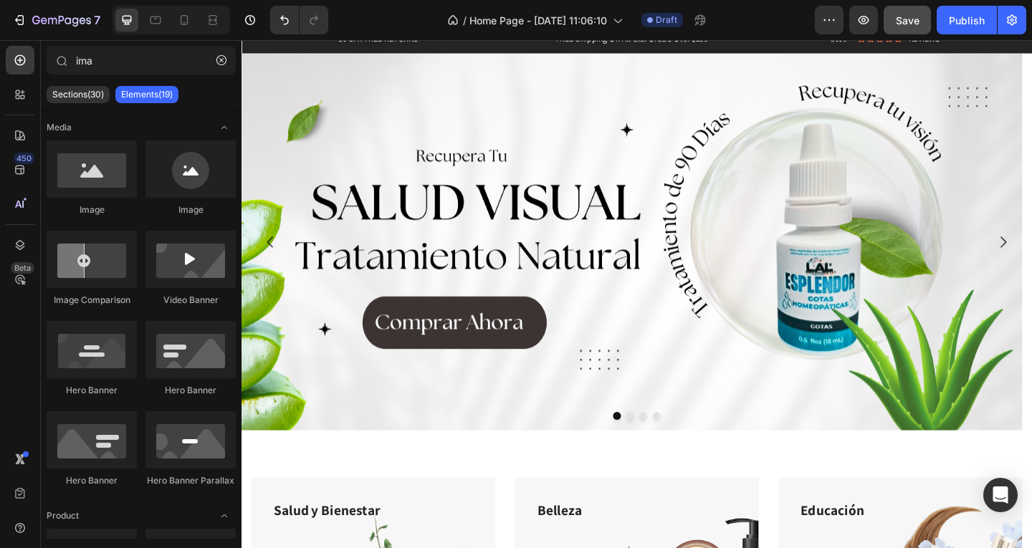
scroll to position [0, 0]
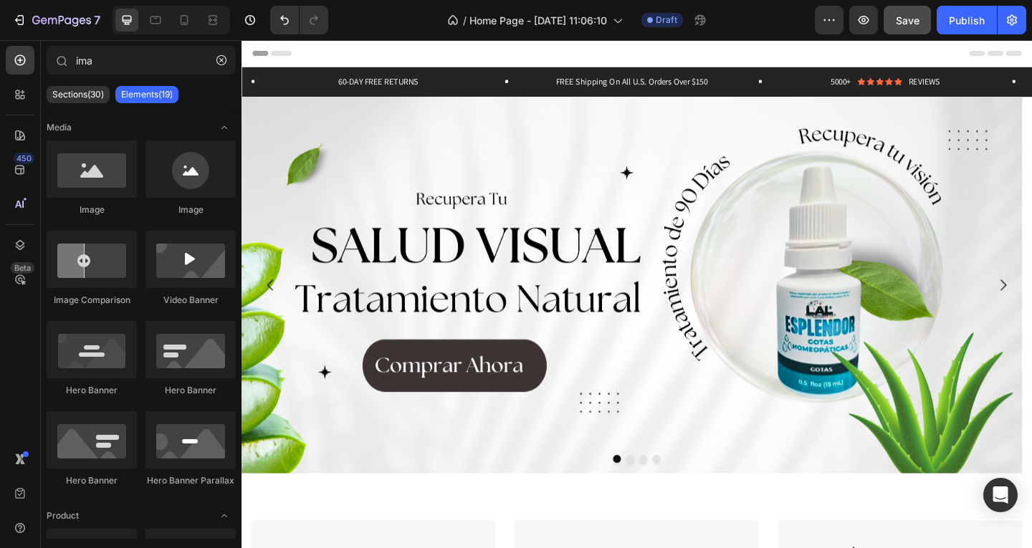
click at [912, 28] on button "Save" at bounding box center [906, 20] width 47 height 29
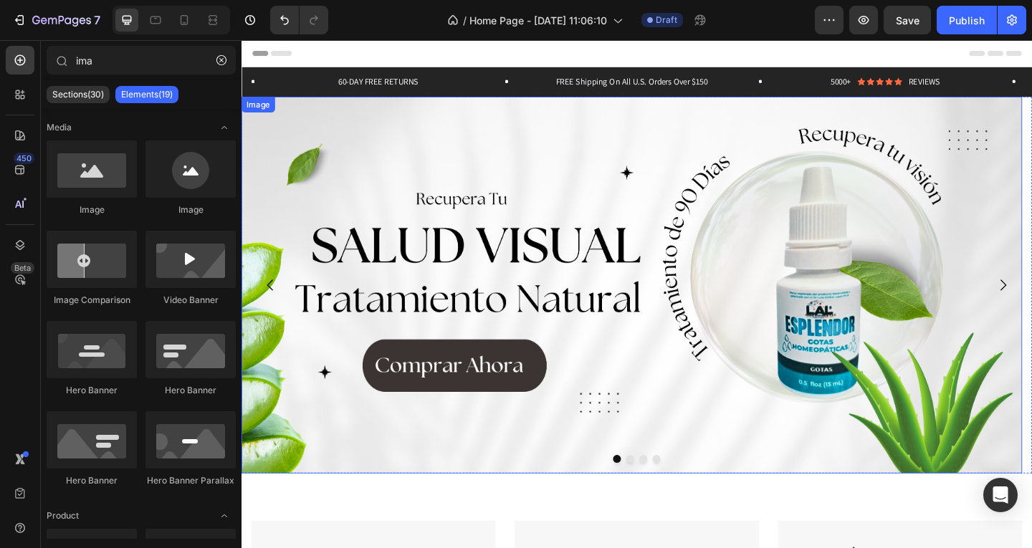
click at [424, 353] on img at bounding box center [665, 307] width 849 height 410
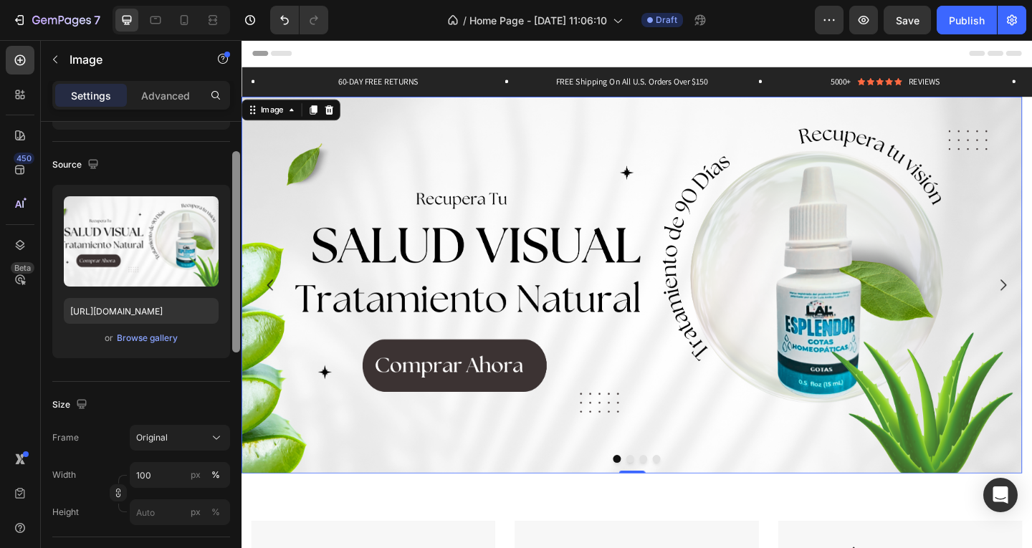
scroll to position [85, 0]
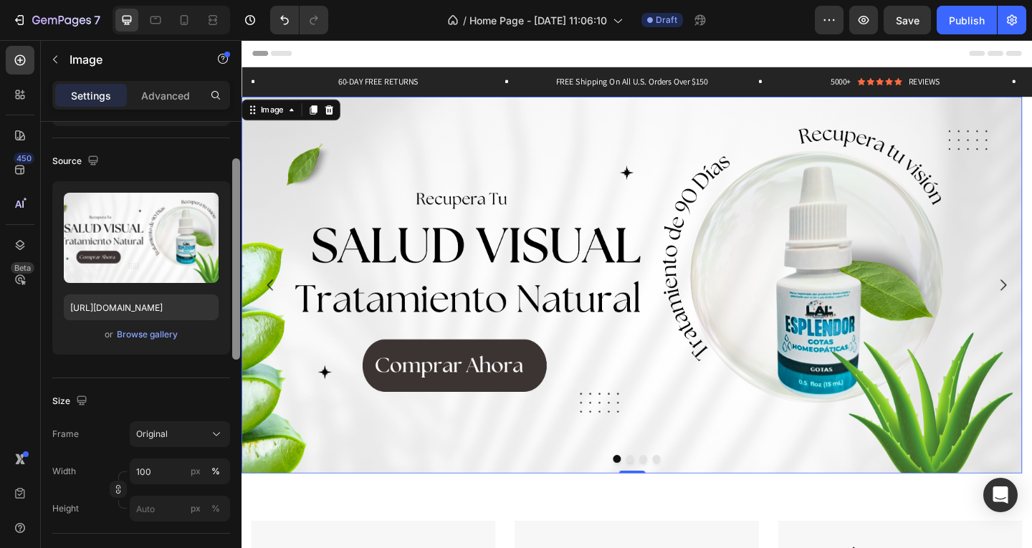
drag, startPoint x: 236, startPoint y: 206, endPoint x: 234, endPoint y: 242, distance: 36.6
click at [234, 242] on div at bounding box center [236, 258] width 8 height 201
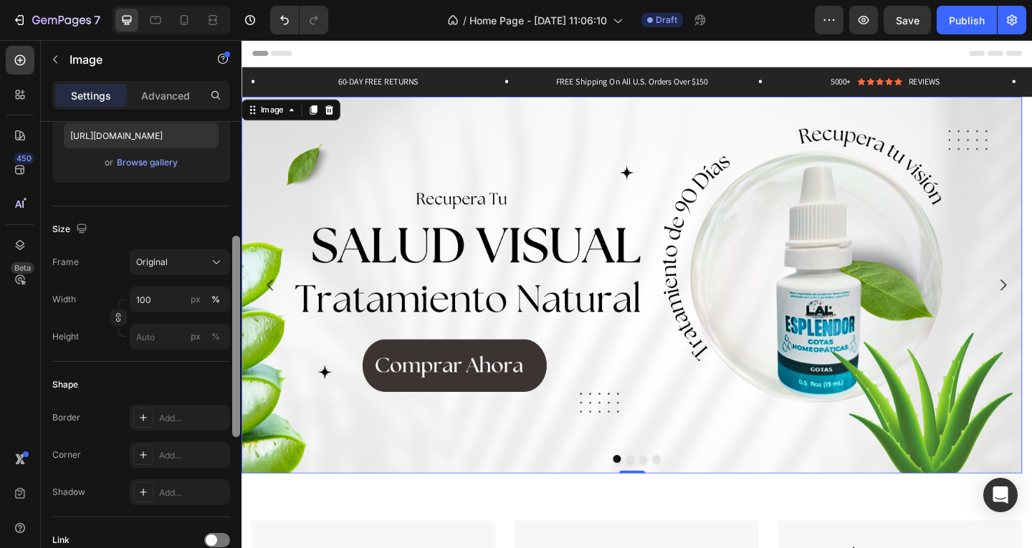
scroll to position [259, 0]
drag, startPoint x: 239, startPoint y: 299, endPoint x: 238, endPoint y: 374, distance: 75.2
click at [238, 374] on div at bounding box center [236, 334] width 8 height 201
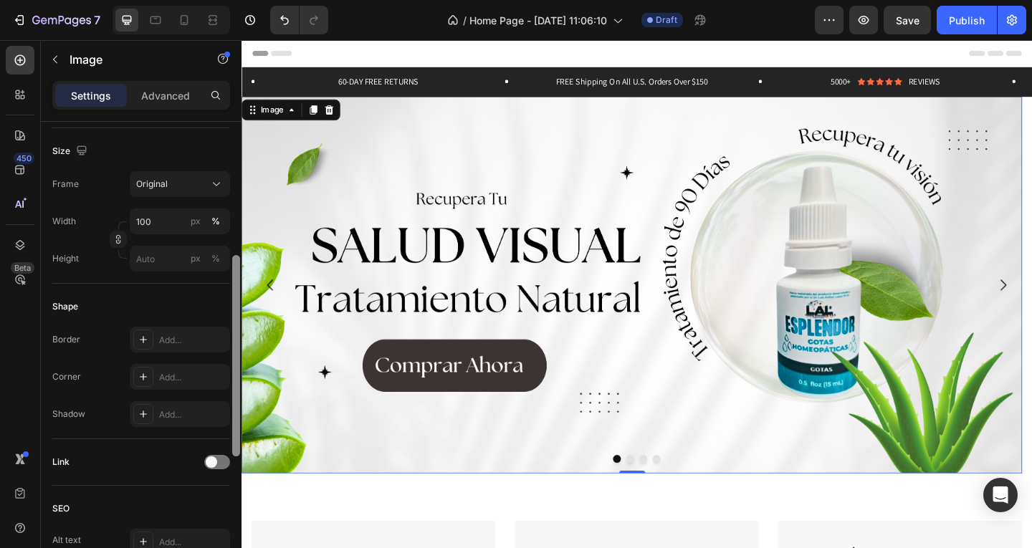
scroll to position [341, 0]
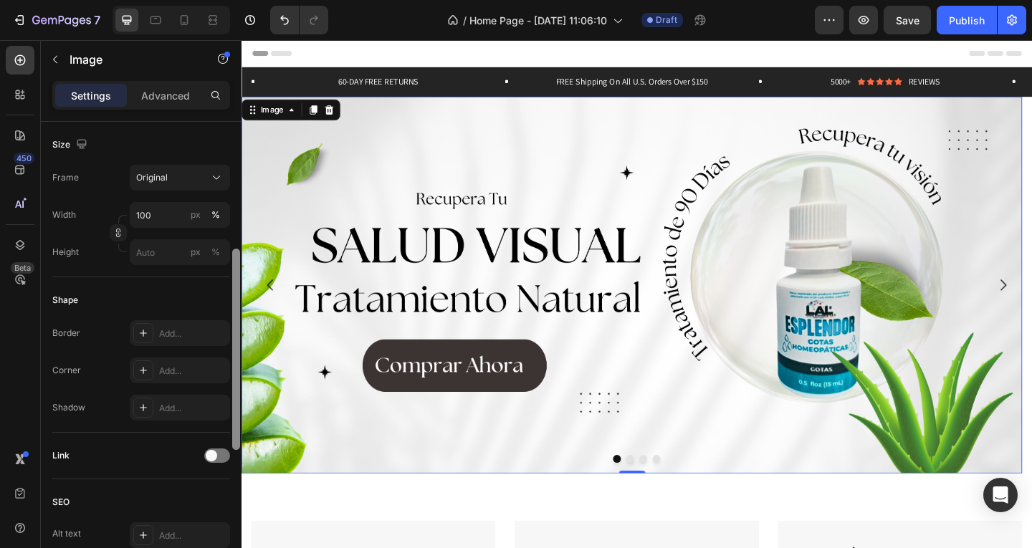
drag, startPoint x: 236, startPoint y: 346, endPoint x: 240, endPoint y: 382, distance: 36.0
click at [240, 382] on div at bounding box center [236, 340] width 11 height 467
click at [225, 452] on div at bounding box center [217, 456] width 26 height 14
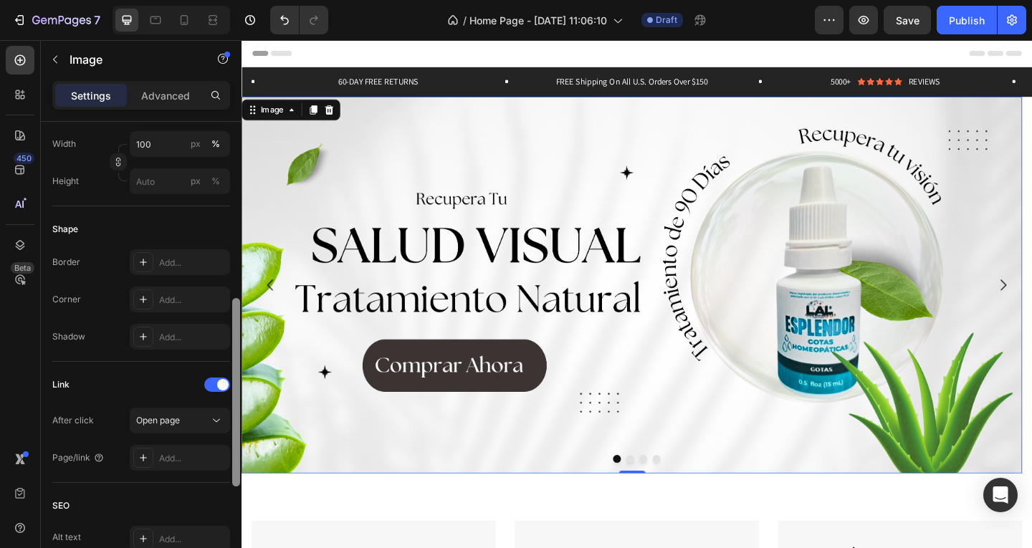
scroll to position [424, 0]
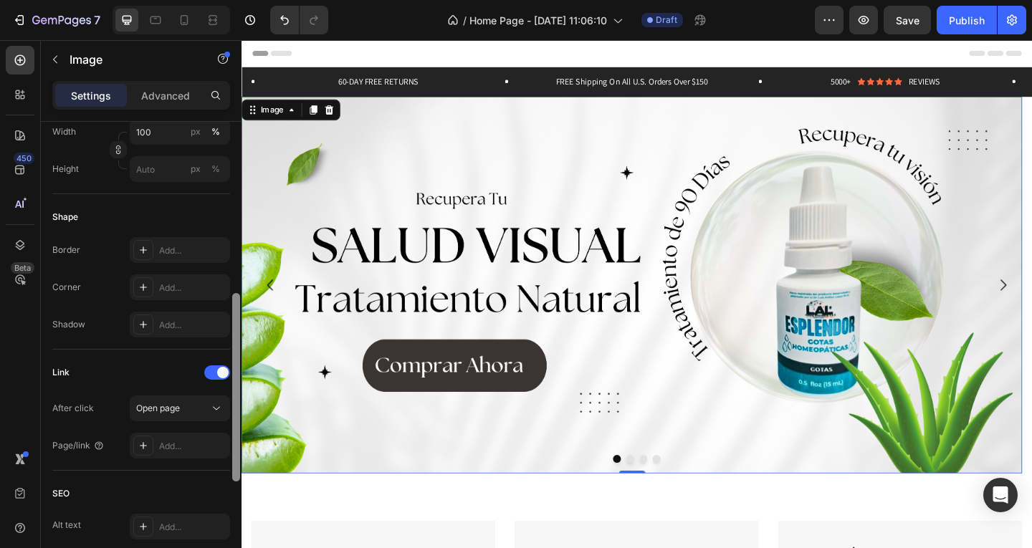
drag, startPoint x: 236, startPoint y: 432, endPoint x: 237, endPoint y: 466, distance: 33.7
click at [237, 466] on div at bounding box center [236, 387] width 8 height 188
click at [159, 442] on div "Add..." at bounding box center [192, 446] width 67 height 13
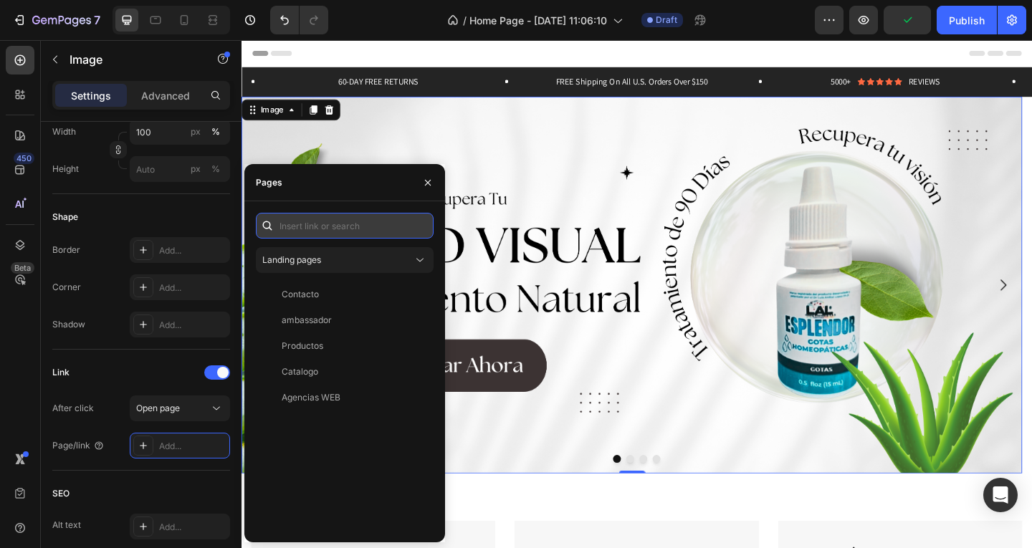
click at [326, 226] on input "text" at bounding box center [345, 226] width 178 height 26
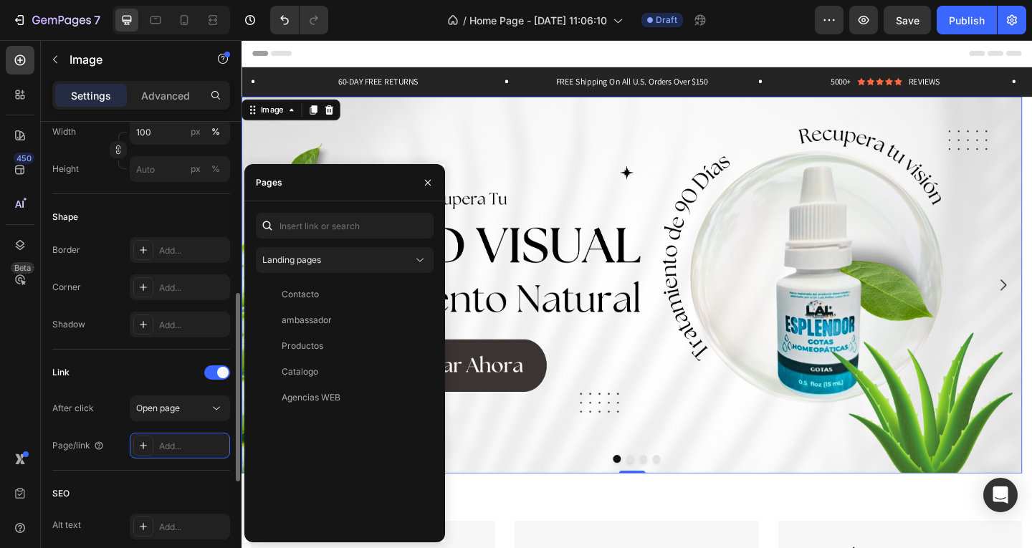
click at [112, 379] on div "Link" at bounding box center [141, 372] width 178 height 23
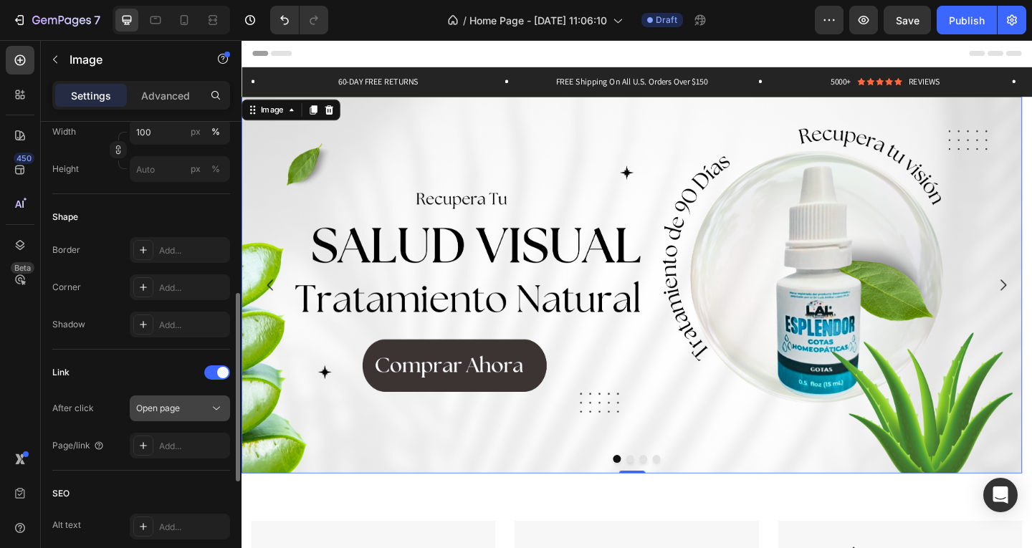
click at [201, 408] on div "Open page" at bounding box center [172, 408] width 73 height 13
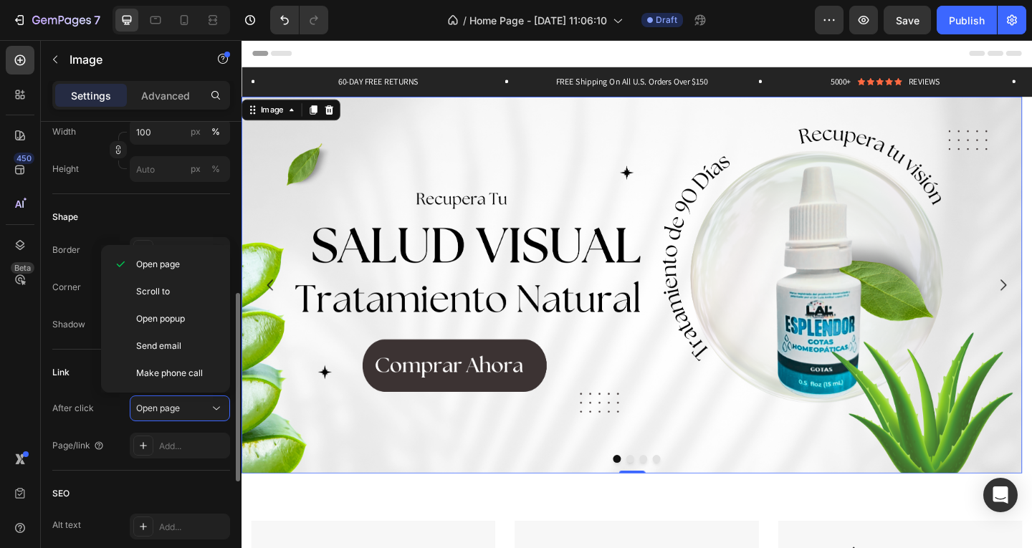
click at [81, 393] on div "Link After click Open page Page/link Add..." at bounding box center [141, 409] width 178 height 97
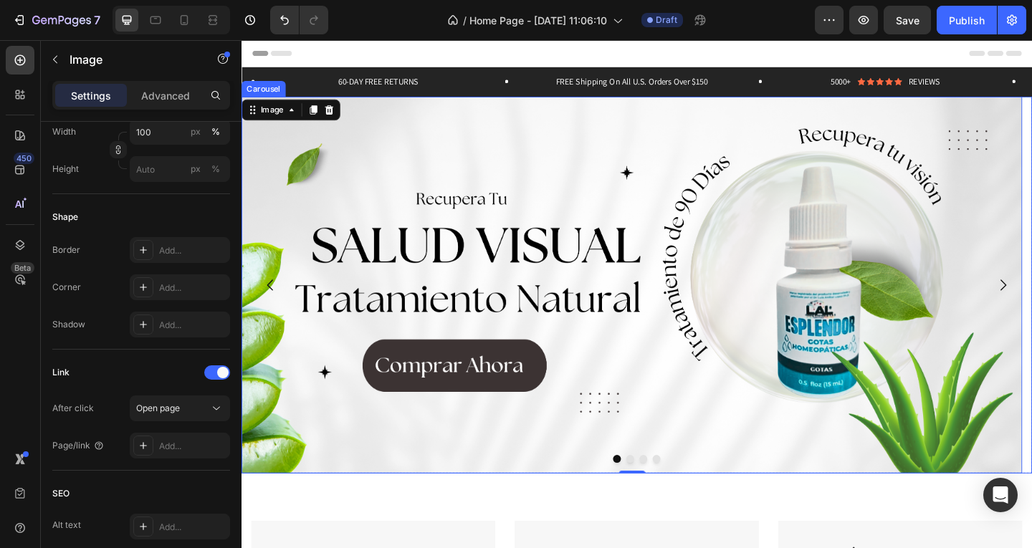
click at [660, 496] on button "Dot" at bounding box center [664, 495] width 9 height 9
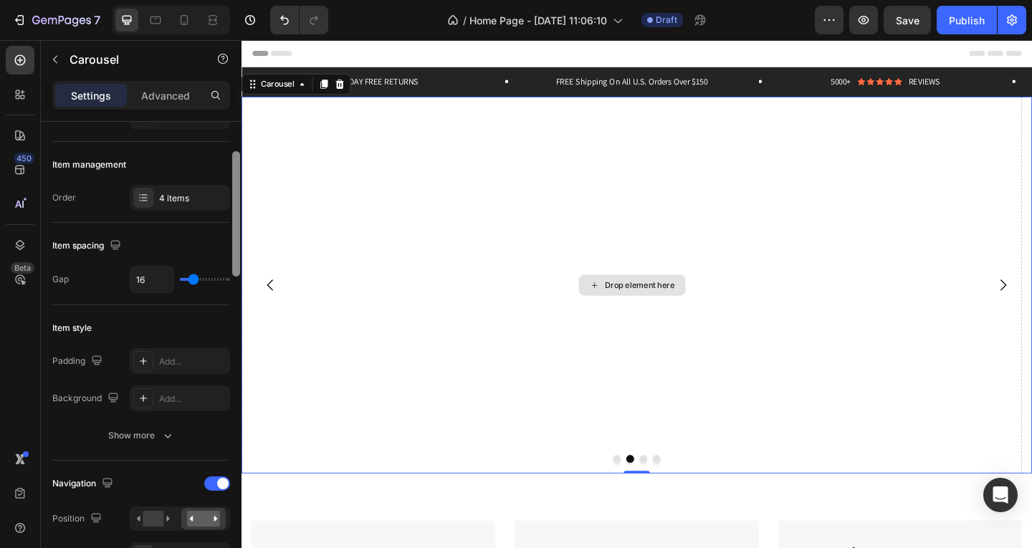
scroll to position [171, 0]
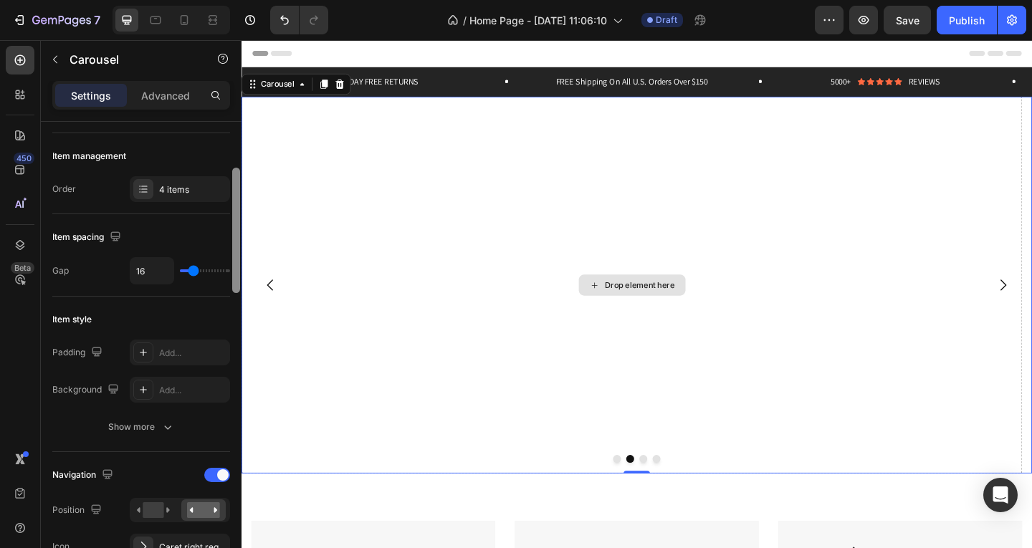
drag, startPoint x: 480, startPoint y: 259, endPoint x: 245, endPoint y: 272, distance: 235.4
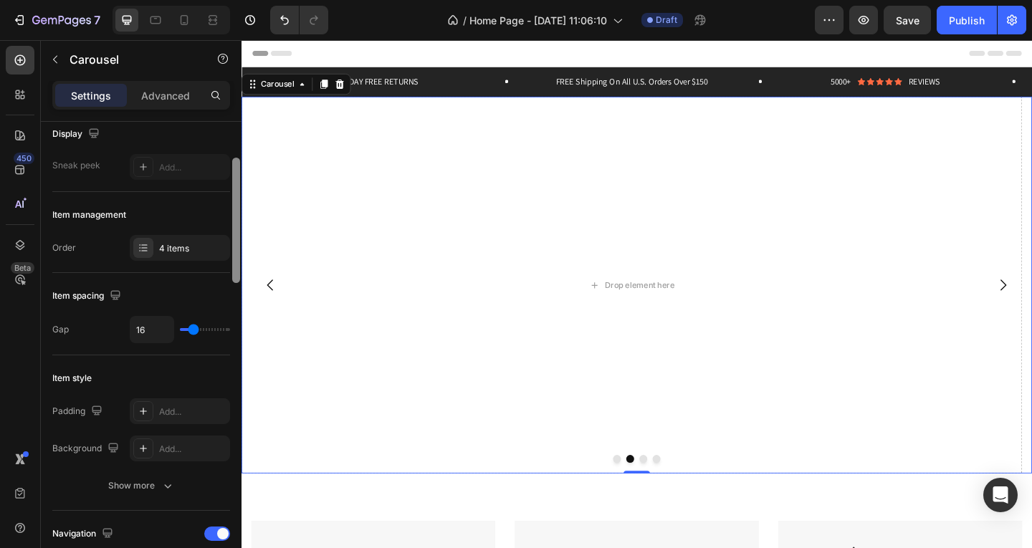
scroll to position [0, 0]
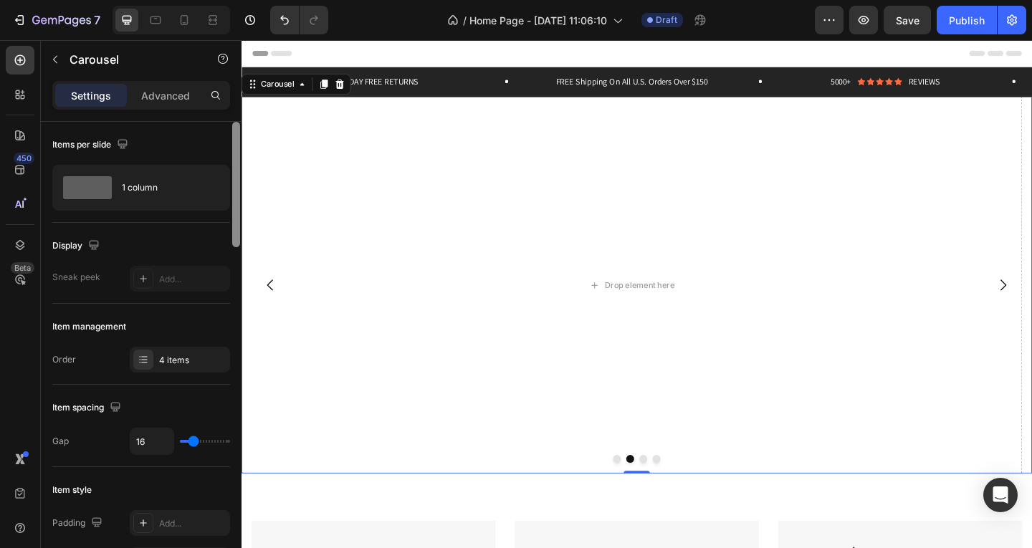
drag, startPoint x: 237, startPoint y: 260, endPoint x: 238, endPoint y: 176, distance: 84.5
click at [239, 172] on div at bounding box center [236, 184] width 8 height 125
click at [646, 494] on button "Dot" at bounding box center [650, 495] width 9 height 9
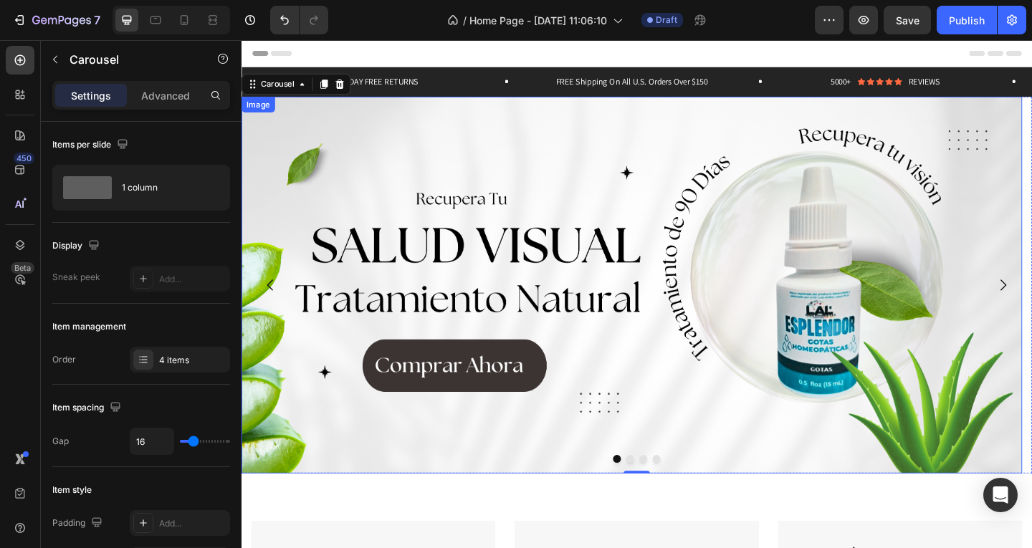
click at [322, 375] on img at bounding box center [665, 307] width 849 height 410
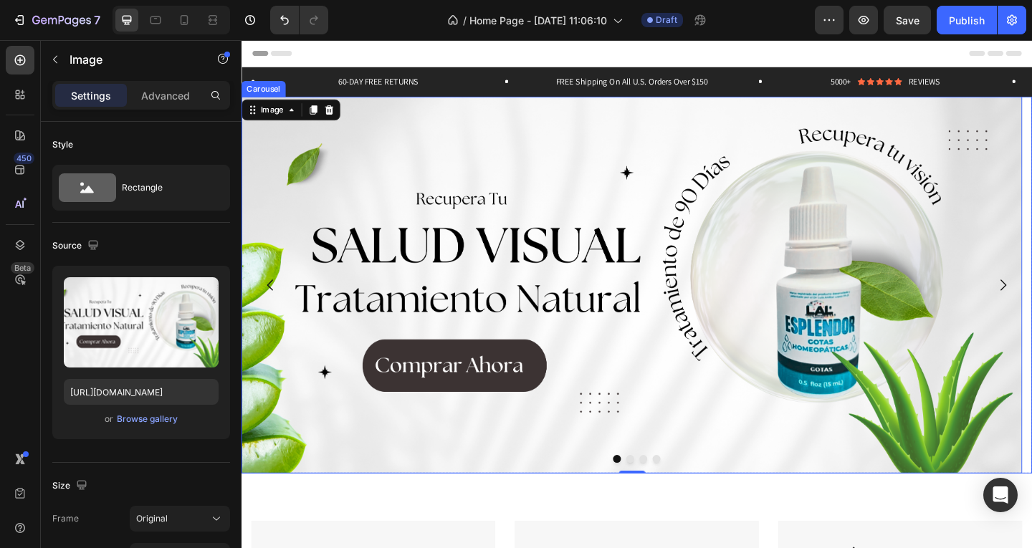
click at [660, 494] on button "Dot" at bounding box center [664, 495] width 9 height 9
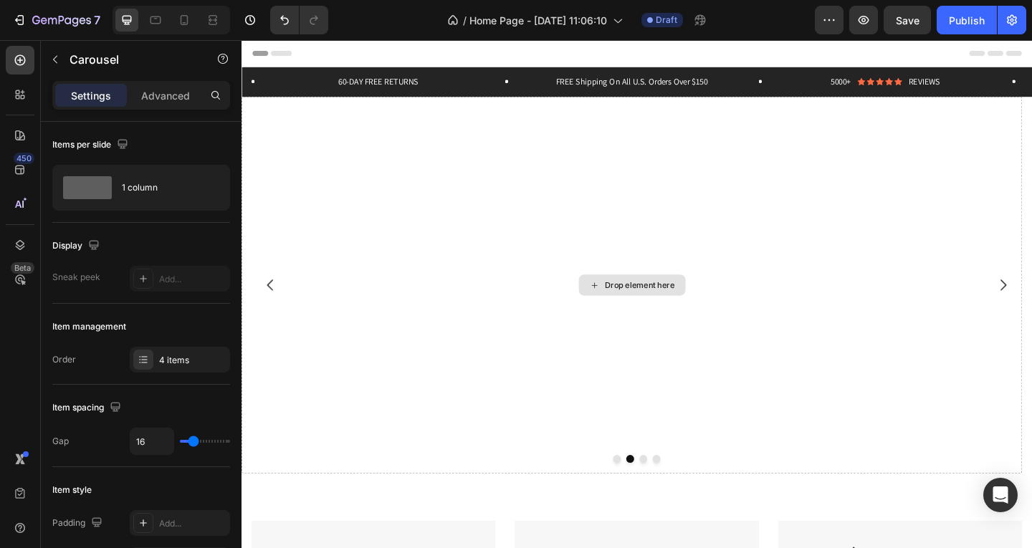
click at [648, 306] on div "Drop element here" at bounding box center [675, 306] width 76 height 11
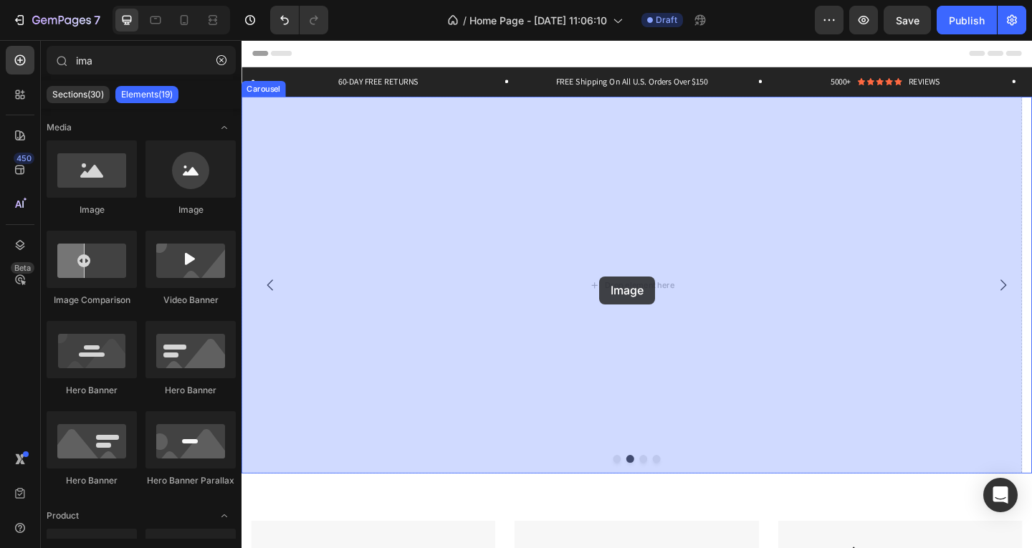
drag, startPoint x: 351, startPoint y: 221, endPoint x: 630, endPoint y: 297, distance: 289.7
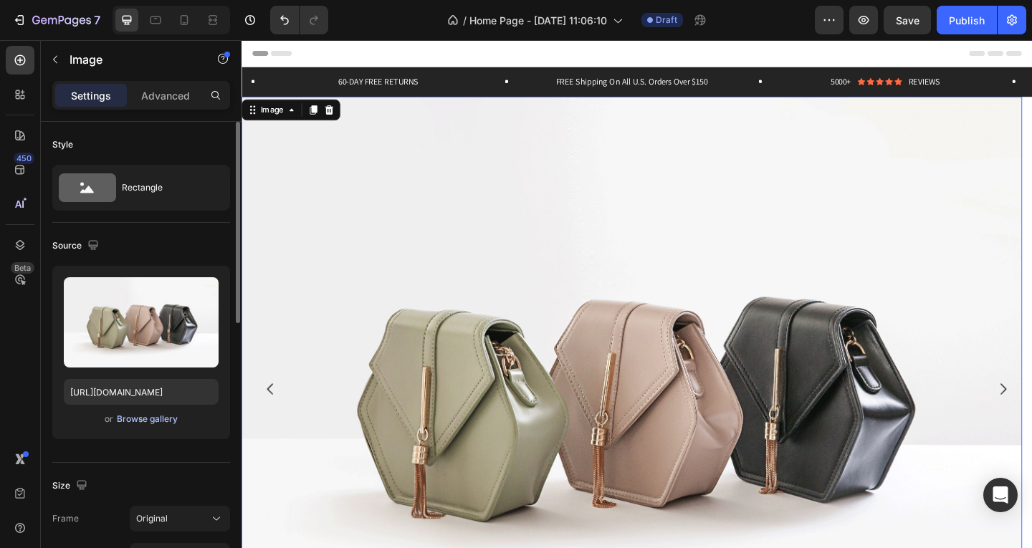
click at [159, 417] on div "Browse gallery" at bounding box center [147, 419] width 61 height 13
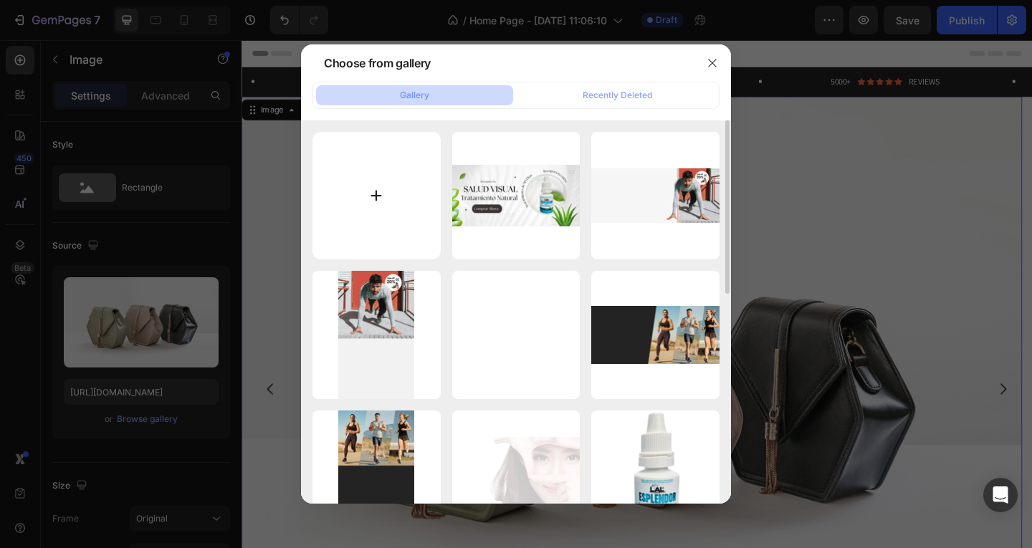
click at [402, 187] on input "file" at bounding box center [376, 196] width 128 height 128
type input "C:\fakepath\Joyeria.png"
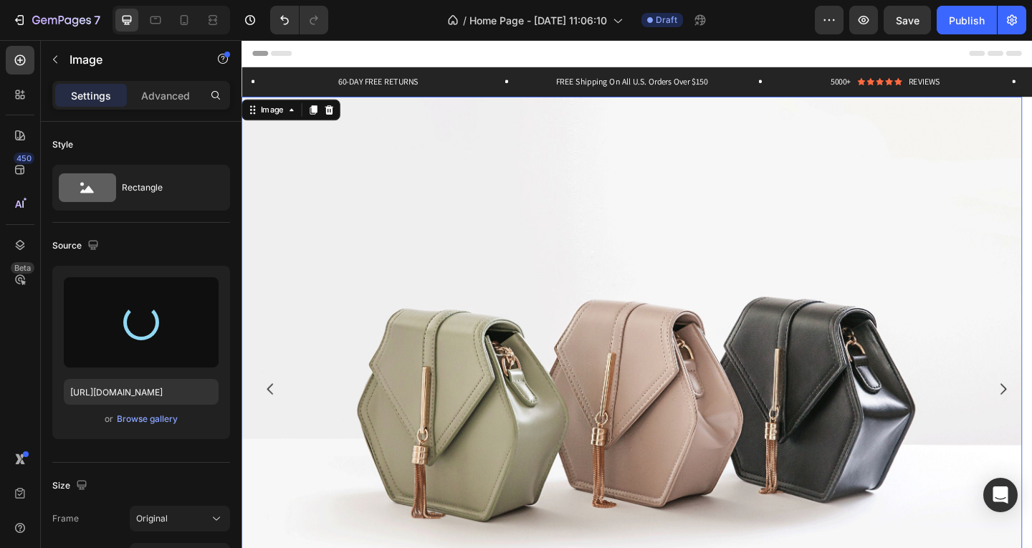
type input "[URL][DOMAIN_NAME]"
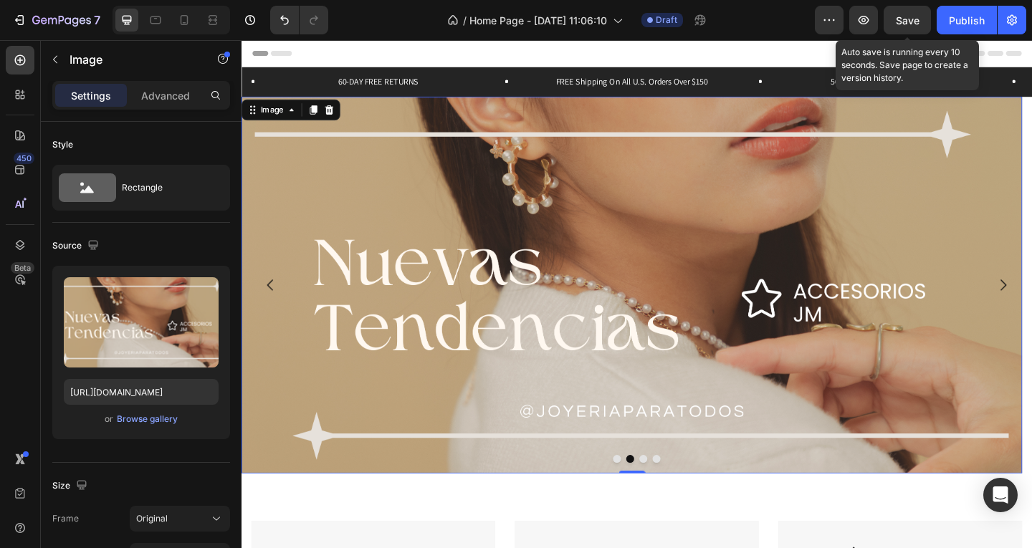
click at [903, 19] on span "Save" at bounding box center [908, 20] width 24 height 12
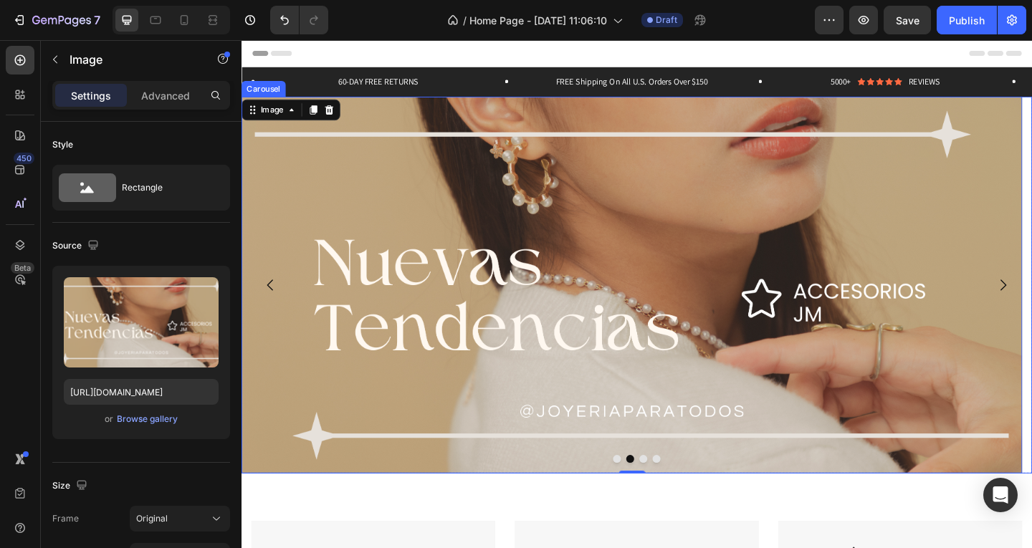
click at [674, 494] on button "Dot" at bounding box center [678, 495] width 9 height 9
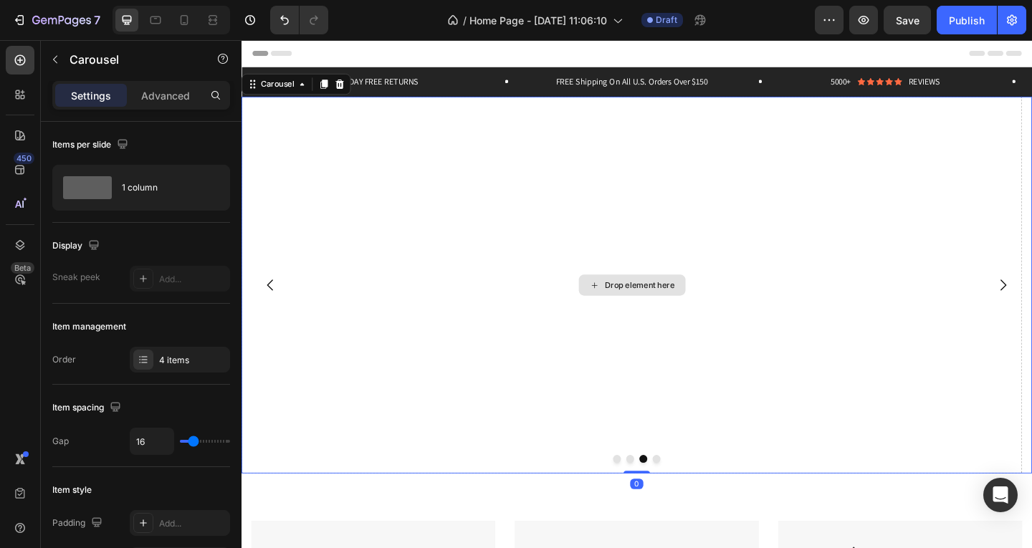
click at [665, 304] on div "Drop element here" at bounding box center [675, 306] width 76 height 11
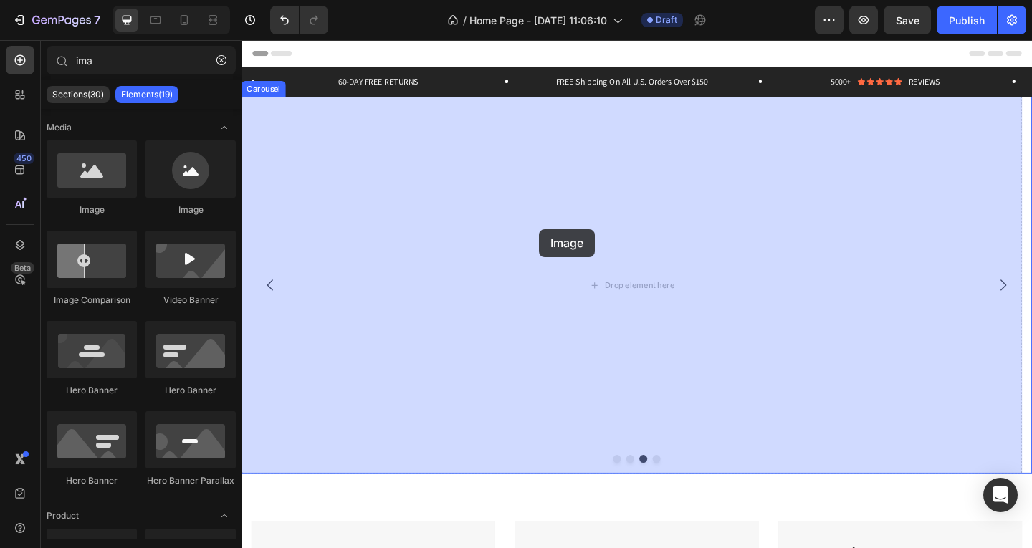
drag, startPoint x: 337, startPoint y: 216, endPoint x: 565, endPoint y: 248, distance: 230.1
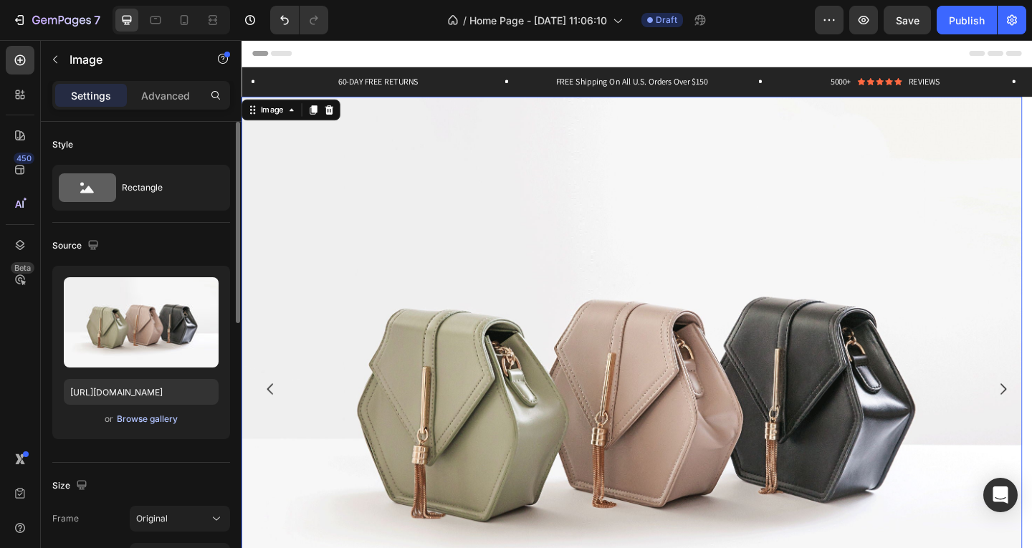
click at [157, 416] on div "Browse gallery" at bounding box center [147, 419] width 61 height 13
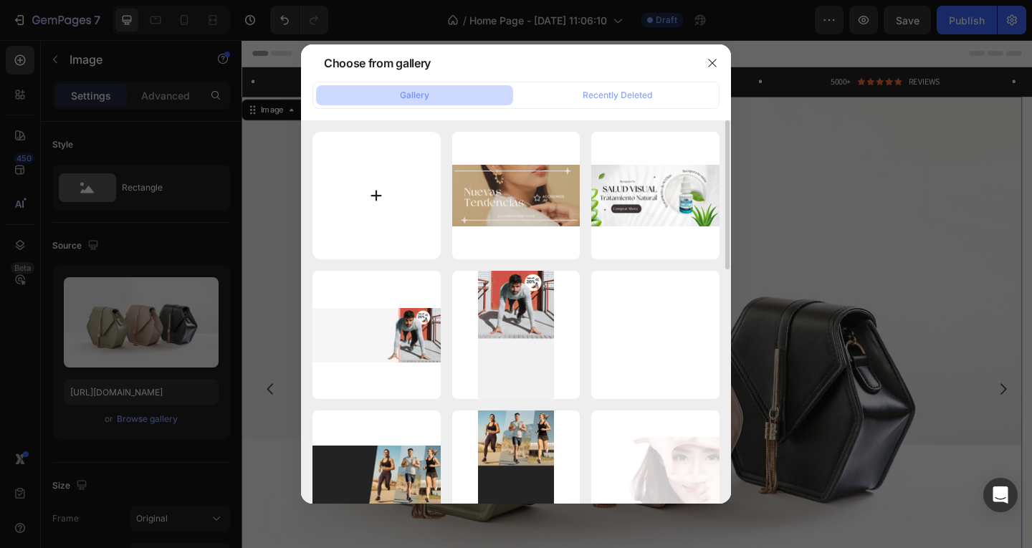
click at [399, 183] on input "file" at bounding box center [376, 196] width 128 height 128
type input "C:\fakepath\Academia Experience.png"
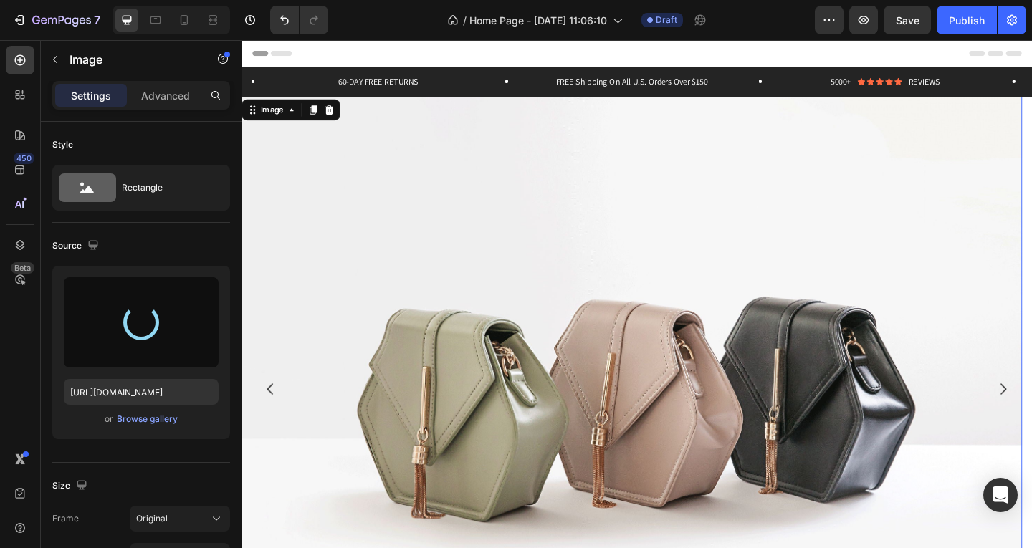
type input "[URL][DOMAIN_NAME]"
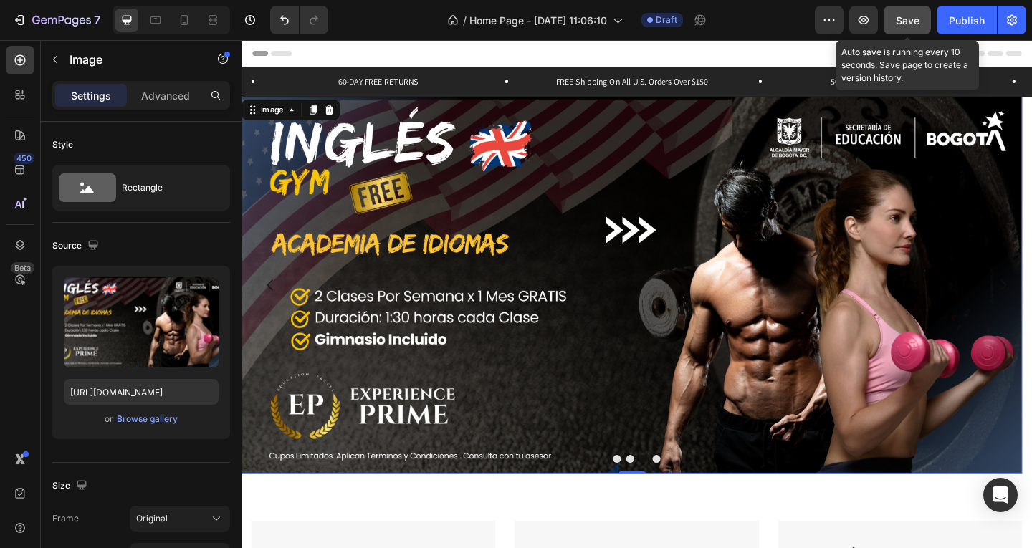
click at [906, 30] on button "Save" at bounding box center [906, 20] width 47 height 29
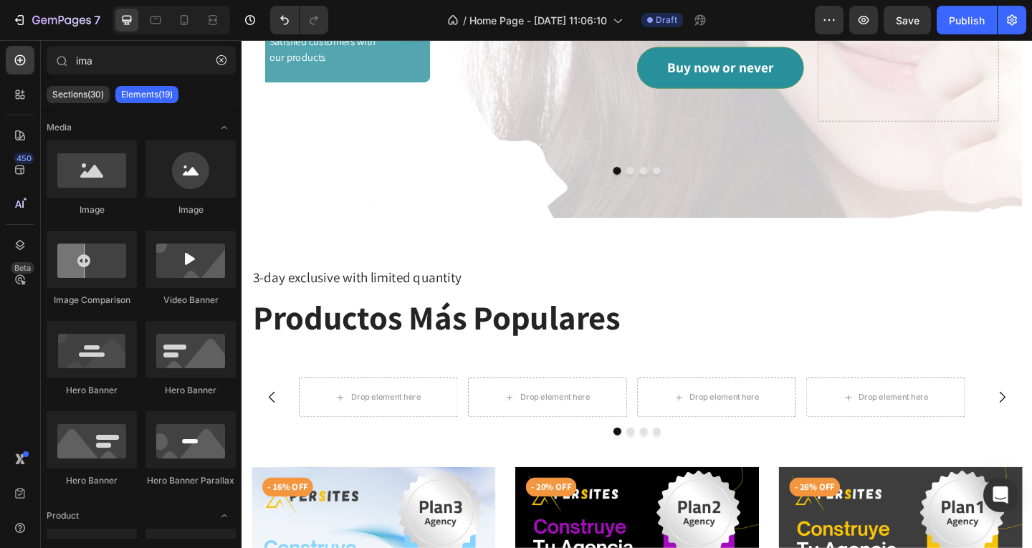
scroll to position [1686, 0]
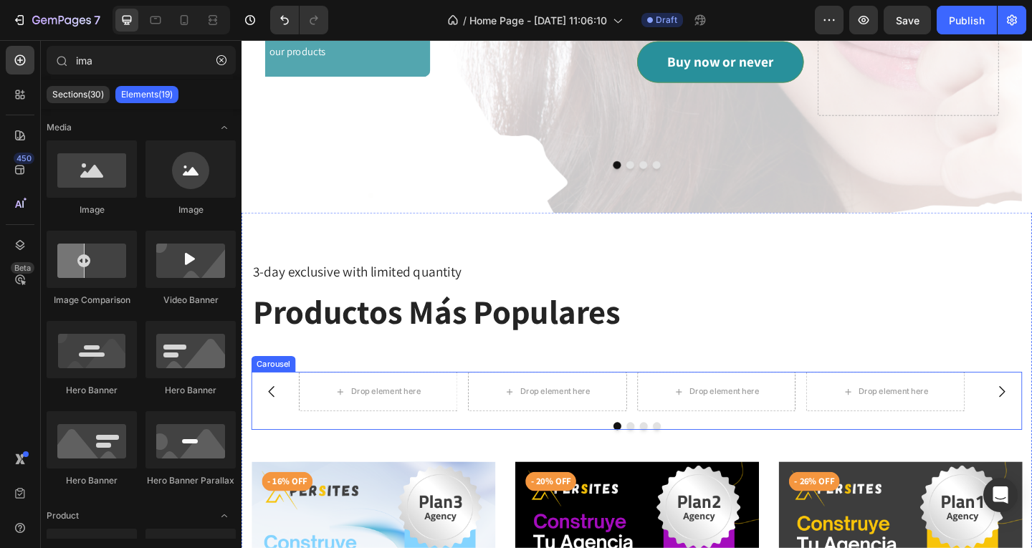
click at [474, 407] on div "Drop element here Drop element here Drop element here Drop element here [GEOGRA…" at bounding box center [671, 432] width 838 height 63
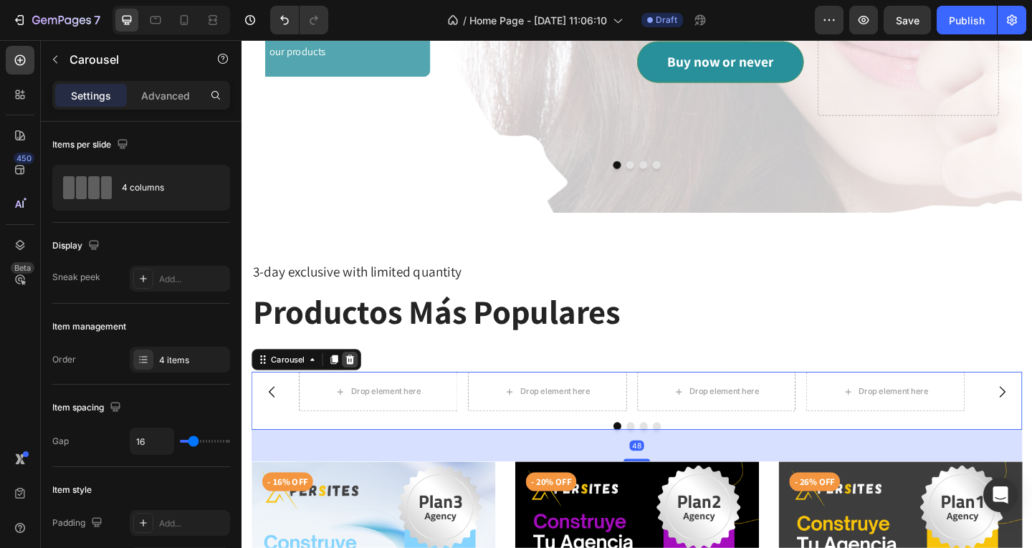
click at [361, 382] on icon at bounding box center [358, 387] width 11 height 11
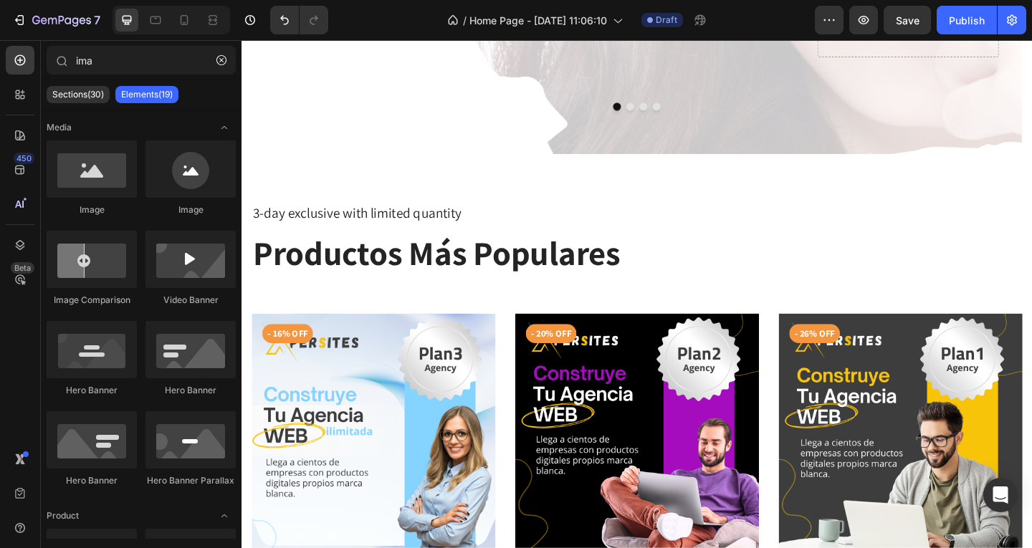
scroll to position [2200, 0]
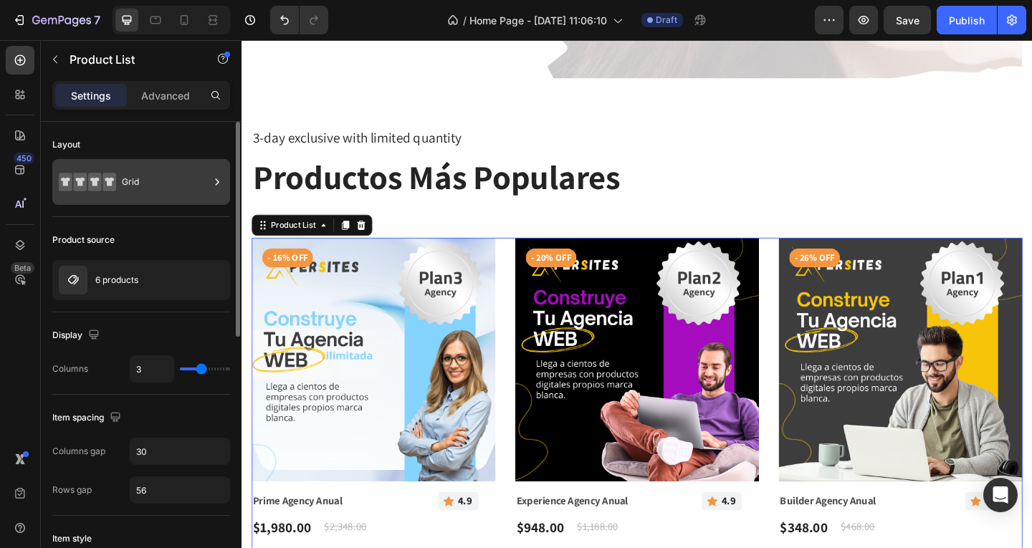
click at [220, 182] on icon at bounding box center [217, 182] width 14 height 14
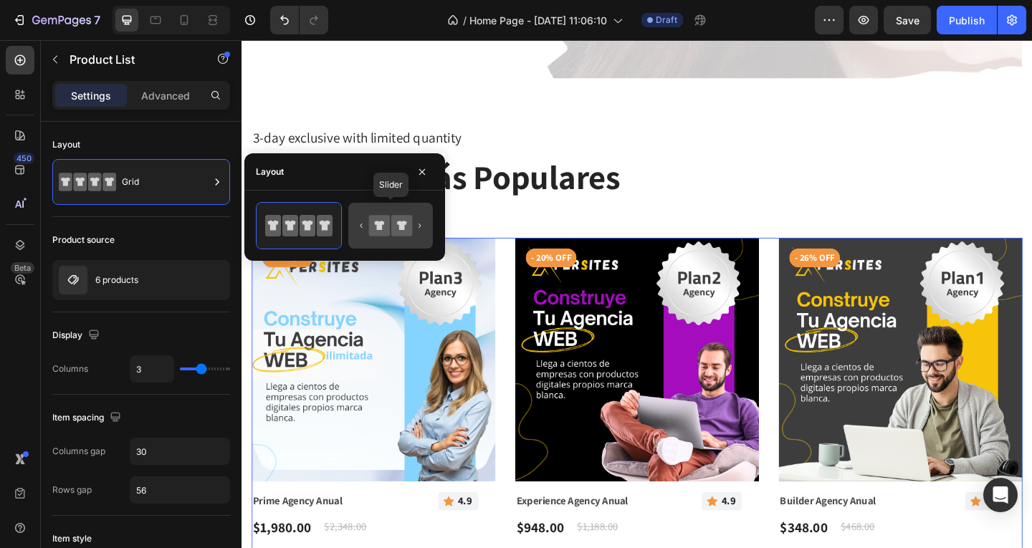
click at [411, 232] on icon at bounding box center [401, 225] width 21 height 21
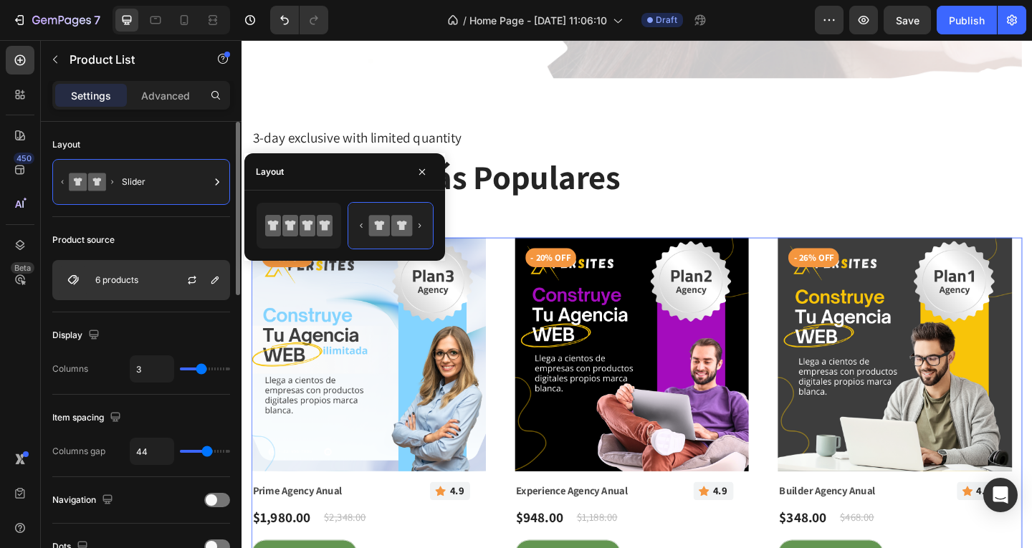
click at [143, 277] on div "6 products" at bounding box center [141, 280] width 178 height 40
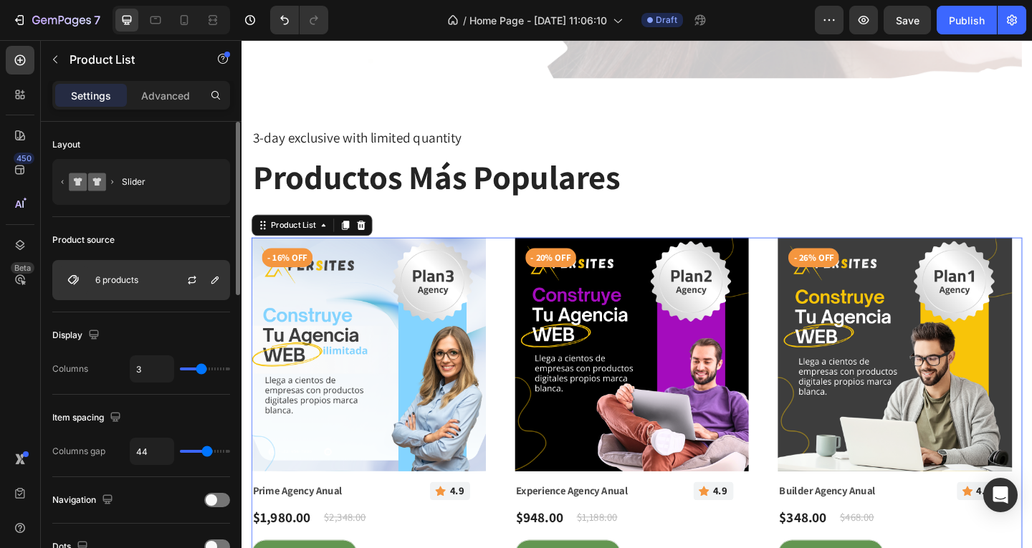
click at [118, 279] on p "6 products" at bounding box center [116, 280] width 43 height 10
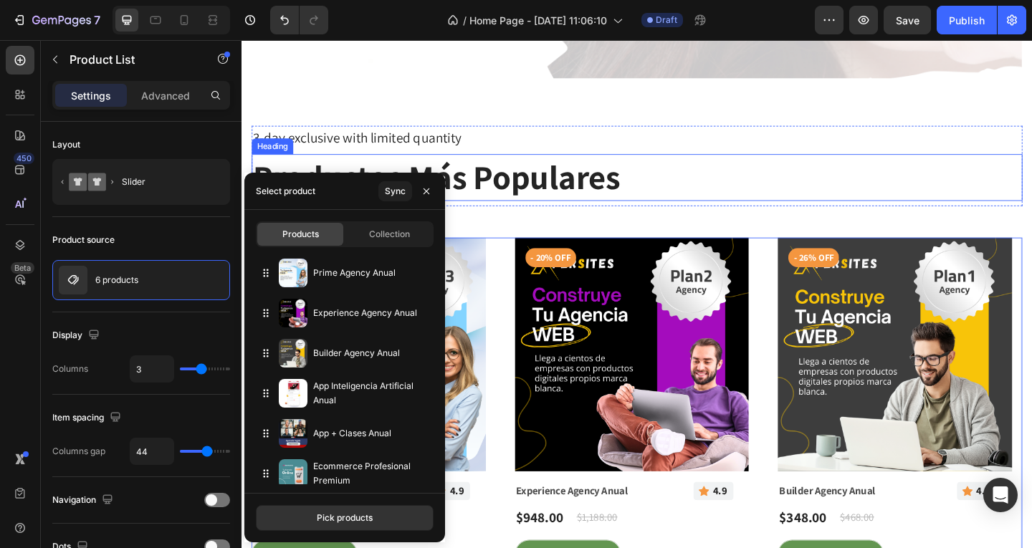
click at [951, 176] on div "3-day exclusive with limited quantity Text block Productos Más Populares Heading" at bounding box center [671, 176] width 838 height 87
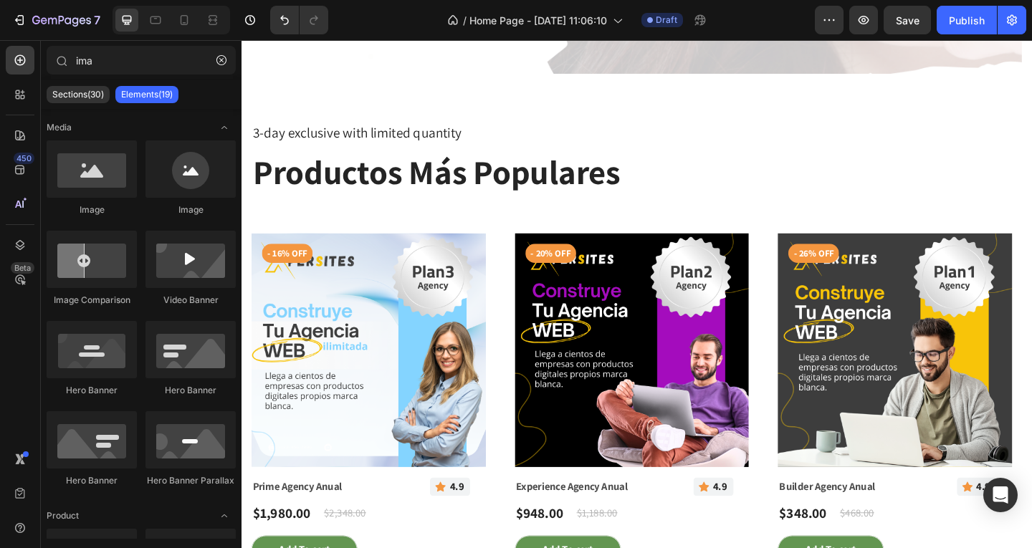
scroll to position [2238, 0]
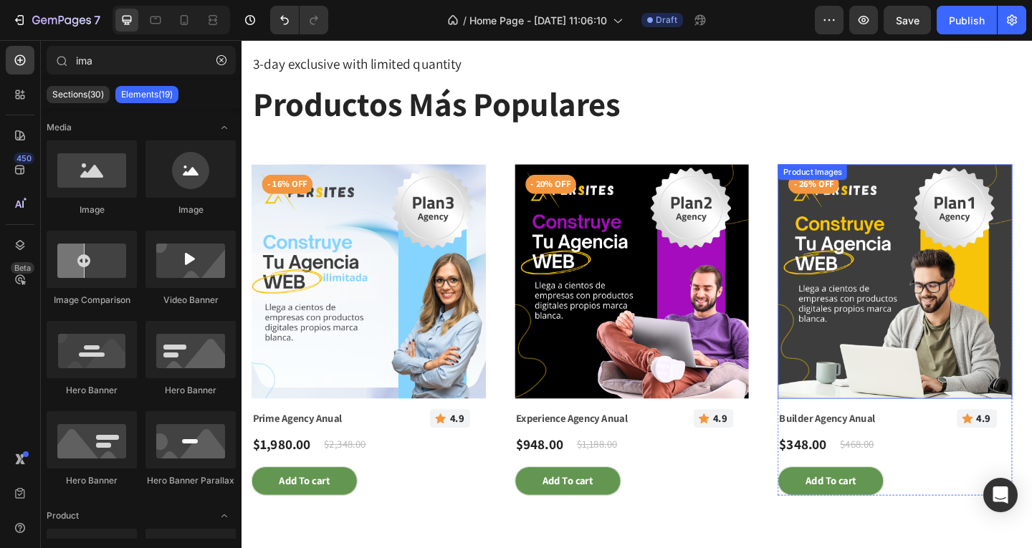
click at [1031, 360] on img at bounding box center [952, 302] width 255 height 255
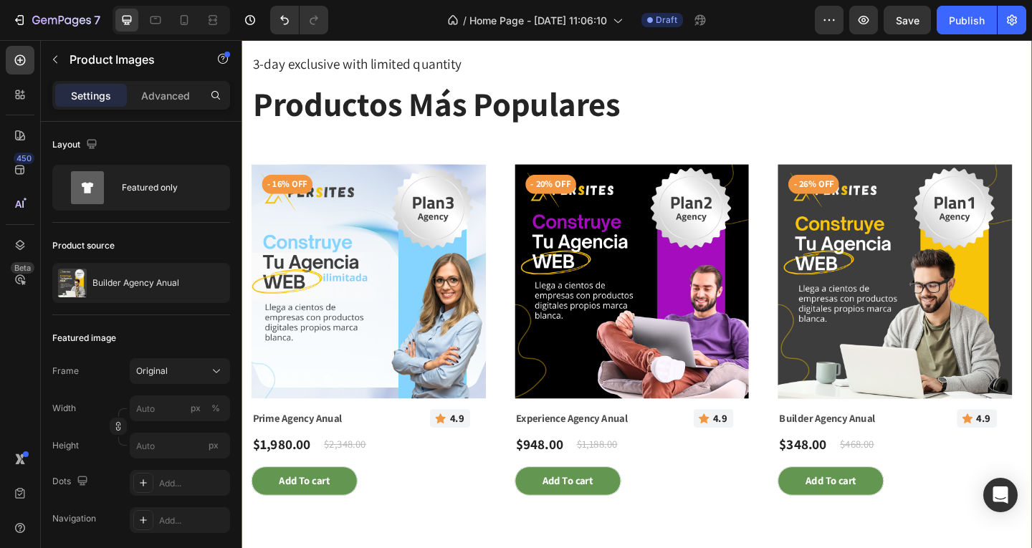
click at [1031, 317] on div "3-day exclusive with limited quantity Text block Productos Más Populares Headin…" at bounding box center [671, 302] width 860 height 603
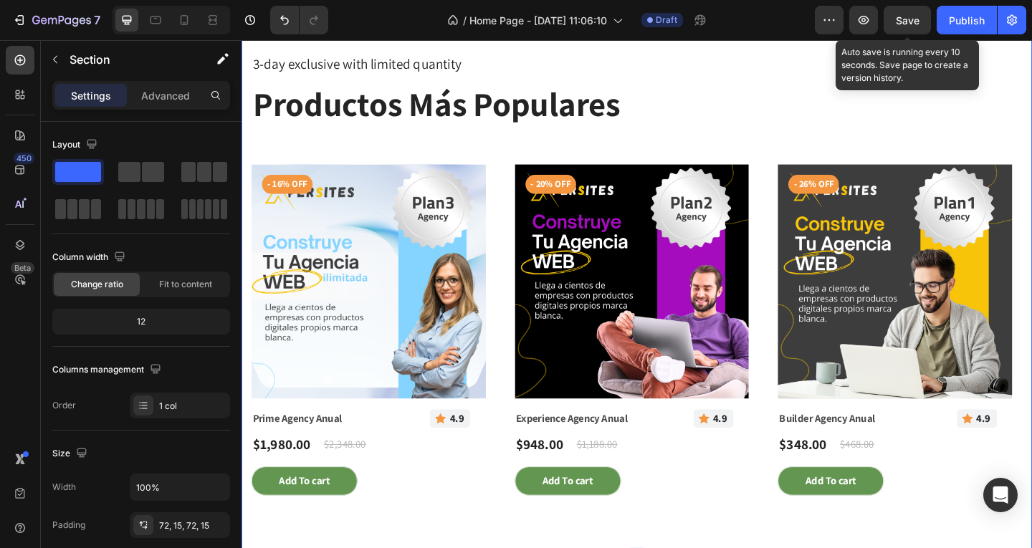
click at [908, 24] on span "Save" at bounding box center [908, 20] width 24 height 12
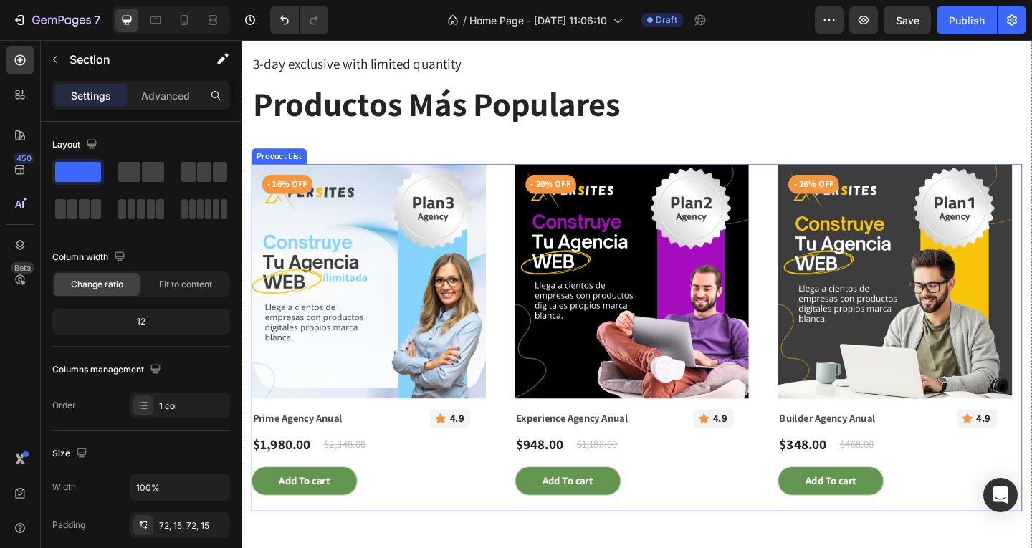
click at [517, 187] on div "Product Images - 16% off Product Badge Prime Agency Anual (P) Title Icon 4.9 Te…" at bounding box center [671, 364] width 838 height 378
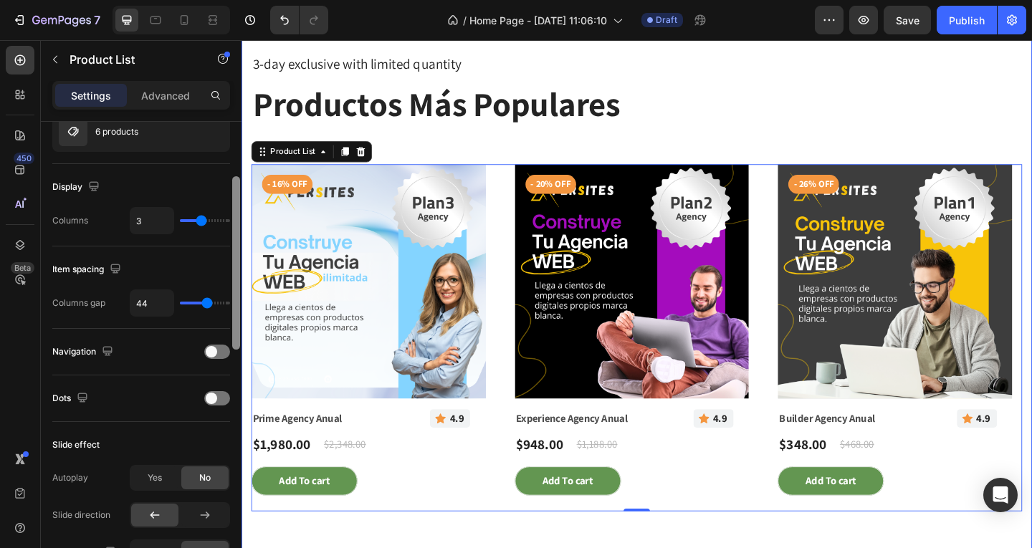
drag, startPoint x: 479, startPoint y: 327, endPoint x: 244, endPoint y: 380, distance: 240.9
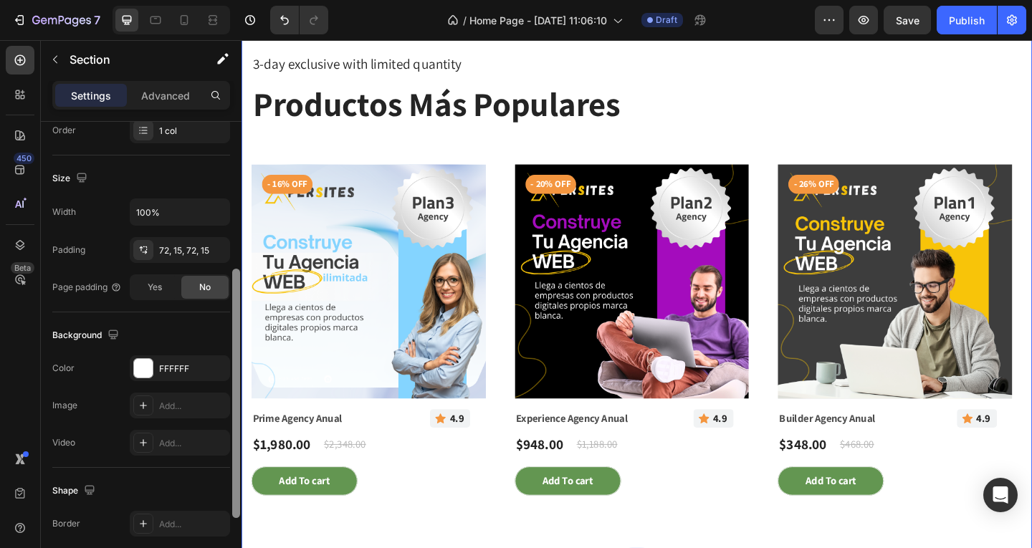
scroll to position [268, 0]
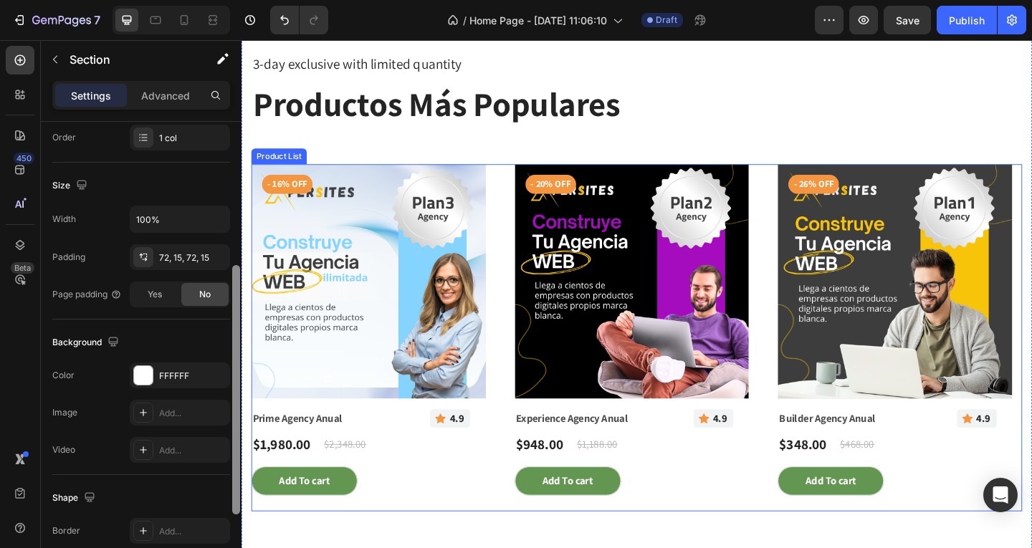
click at [511, 378] on div "Product Images - 16% off Product Badge Prime Agency Anual (P) Title Icon 4.9 Te…" at bounding box center [671, 364] width 838 height 378
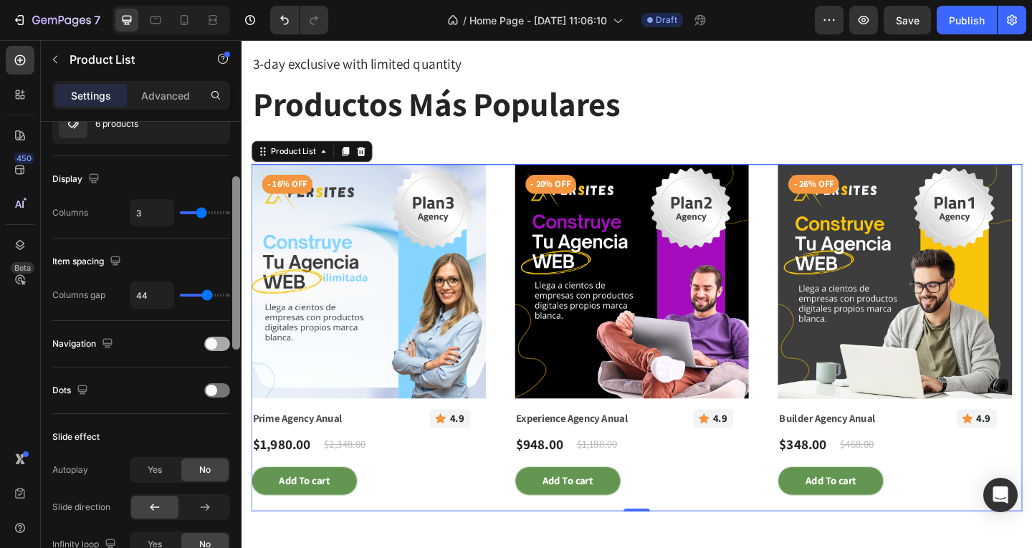
scroll to position [152, 0]
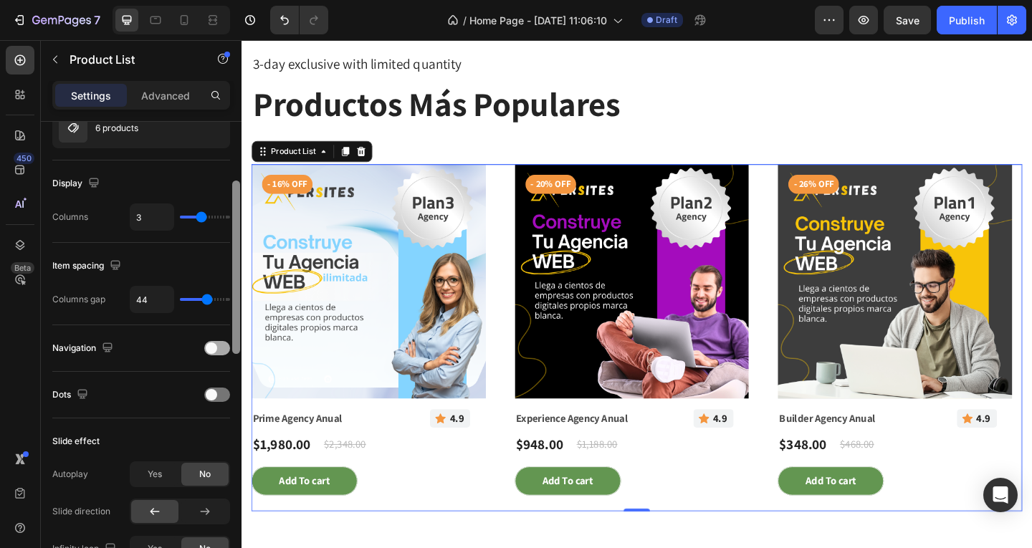
click at [213, 344] on span at bounding box center [211, 347] width 11 height 11
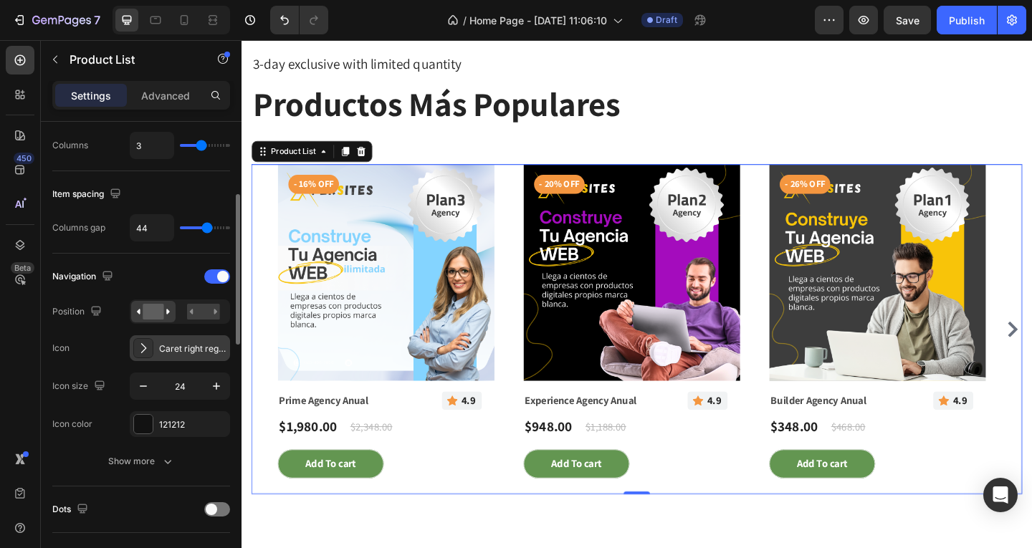
scroll to position [295, 0]
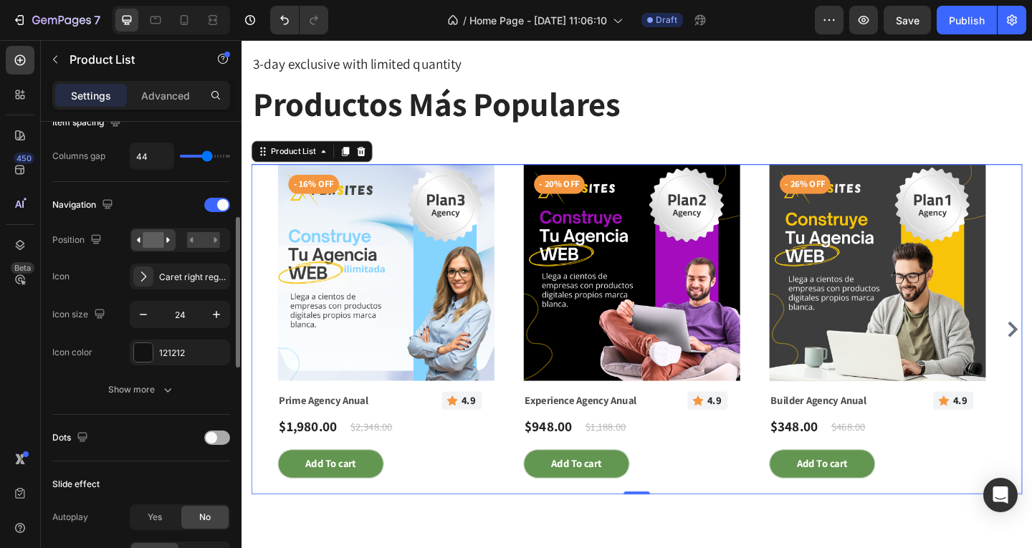
click at [221, 436] on div at bounding box center [217, 438] width 26 height 14
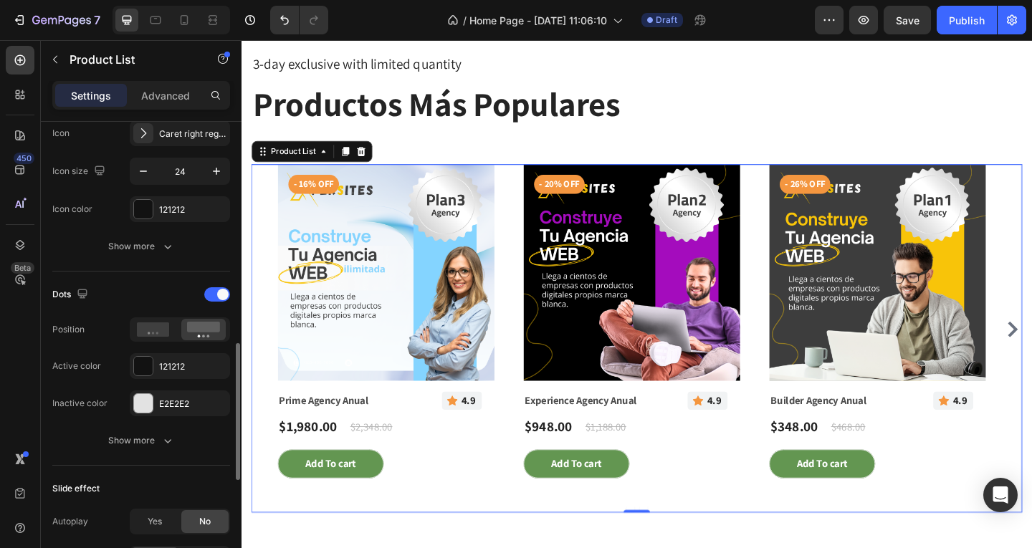
scroll to position [510, 0]
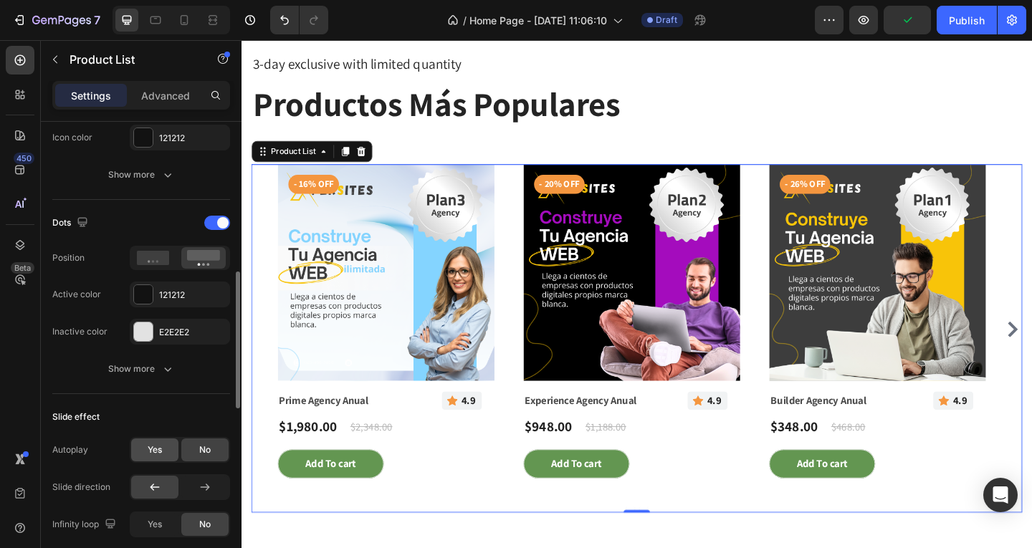
click at [160, 444] on span "Yes" at bounding box center [155, 449] width 14 height 13
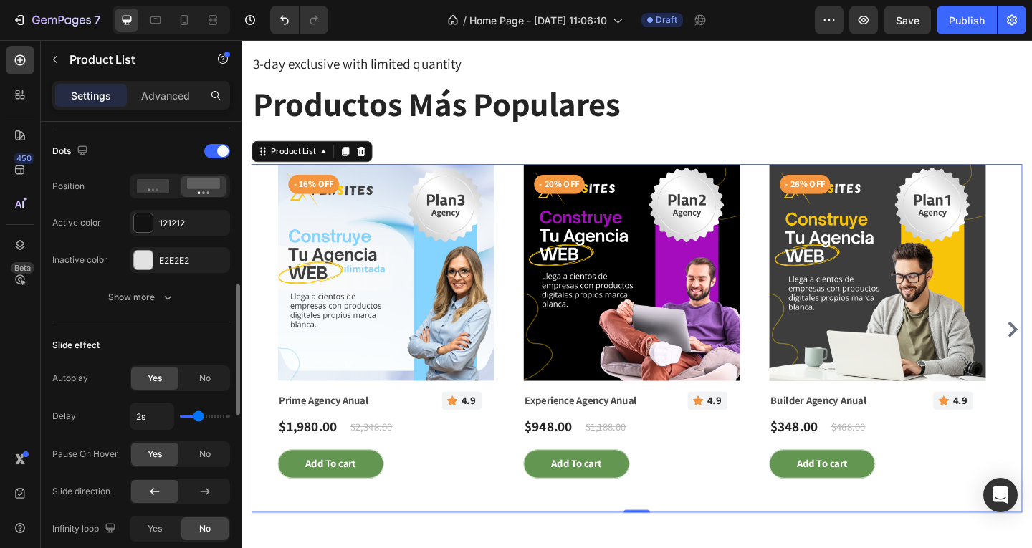
scroll to position [653, 0]
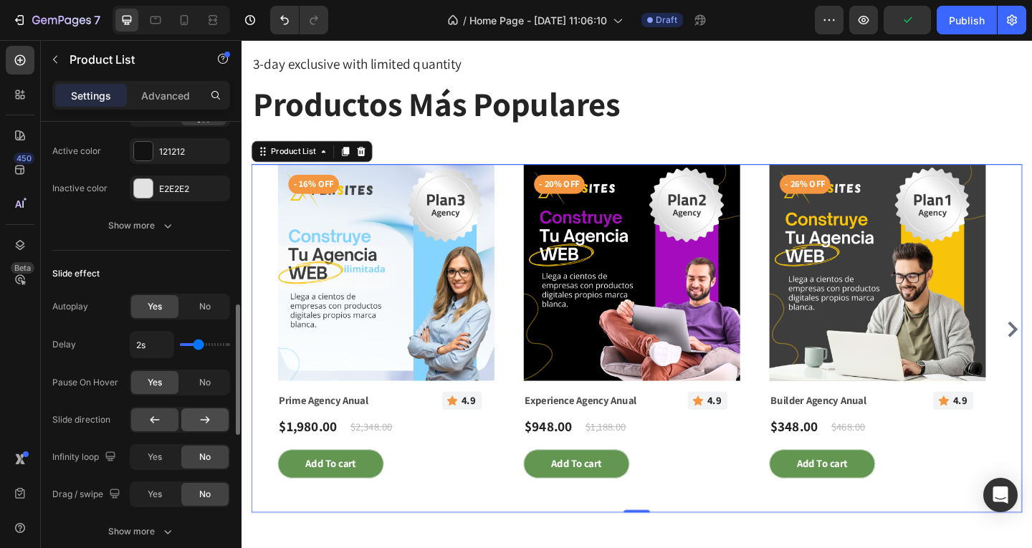
click at [220, 423] on div at bounding box center [204, 419] width 47 height 23
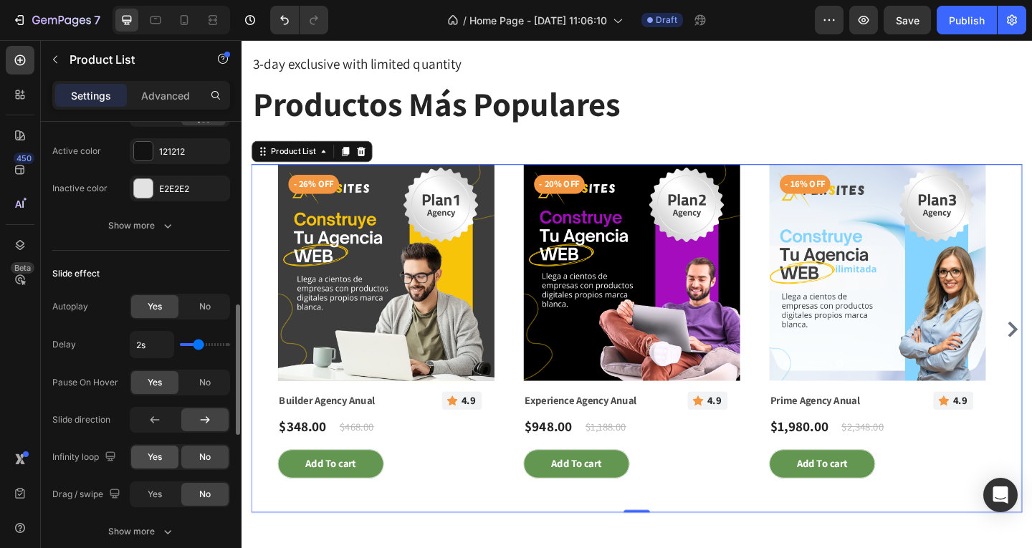
click at [157, 459] on span "Yes" at bounding box center [155, 457] width 14 height 13
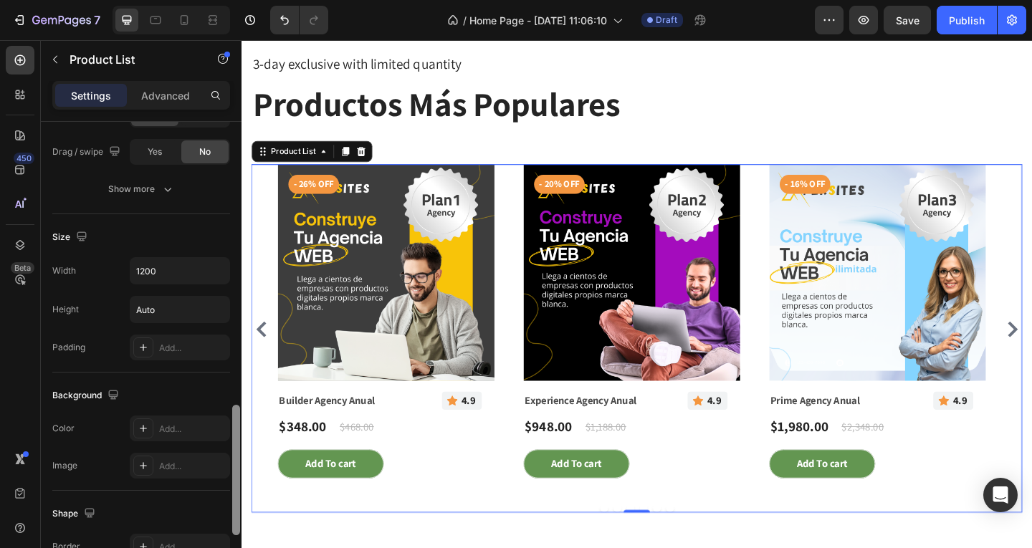
scroll to position [999, 0]
drag, startPoint x: 234, startPoint y: 442, endPoint x: 236, endPoint y: 519, distance: 76.7
click at [236, 519] on div at bounding box center [236, 467] width 8 height 130
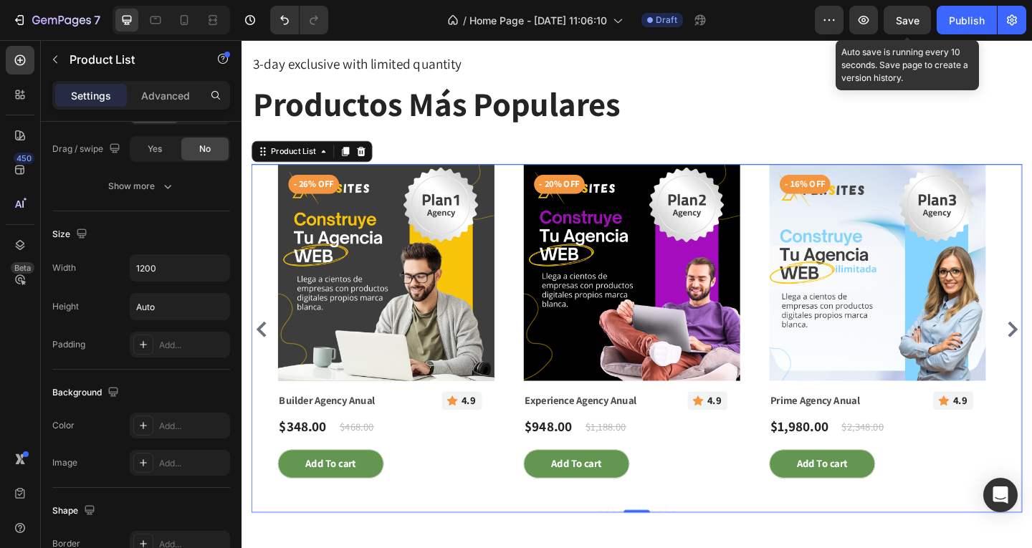
click at [910, 24] on span "Save" at bounding box center [908, 20] width 24 height 12
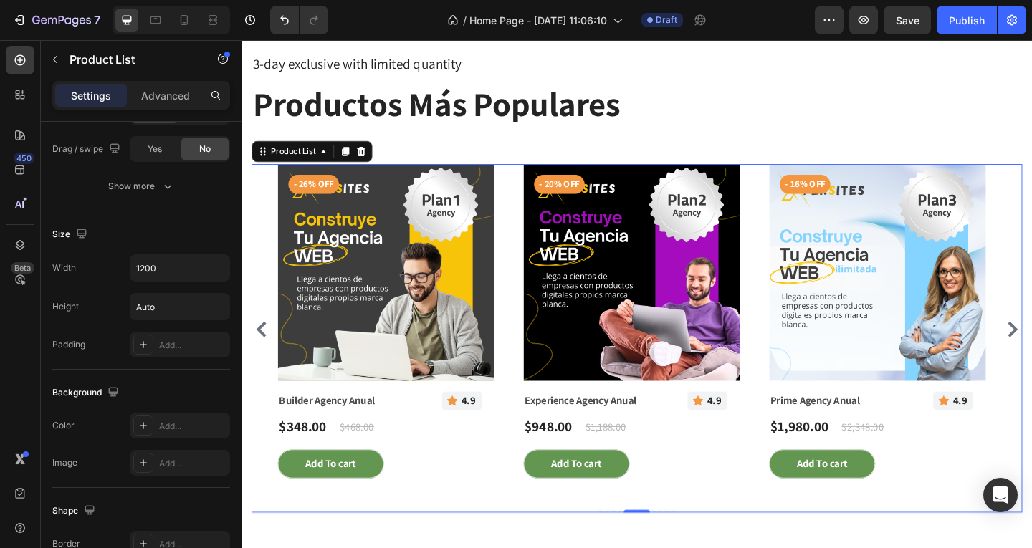
click at [522, 236] on div "Product Images - 16% off Product Badge Prime Agency Anual (P) Title Icon 4.9 Te…" at bounding box center [671, 354] width 781 height 359
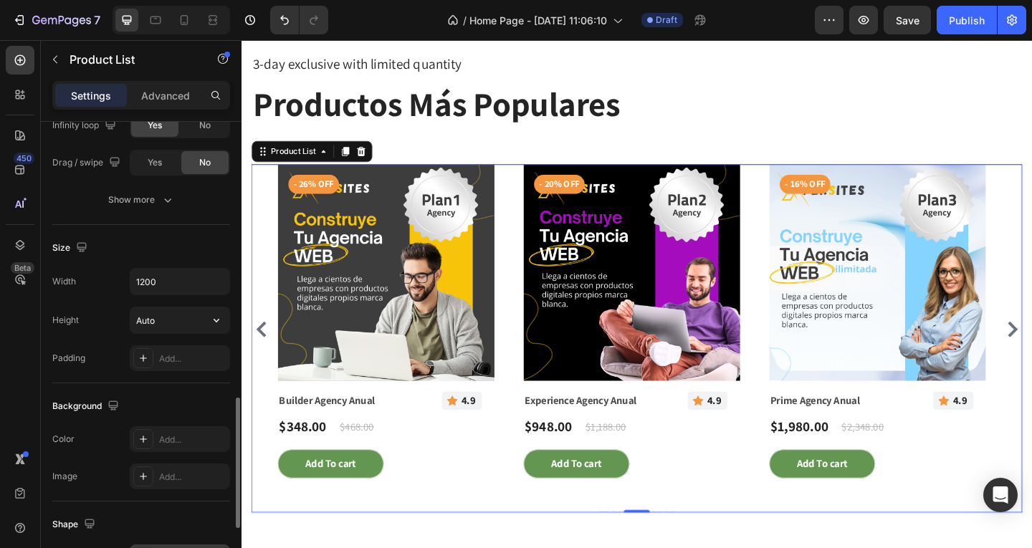
scroll to position [842, 0]
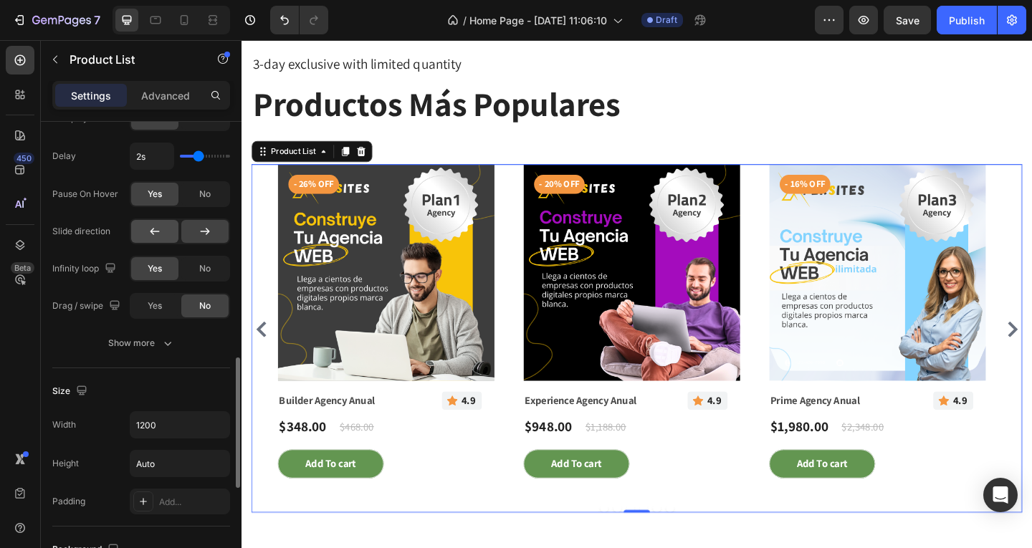
click at [158, 225] on icon at bounding box center [155, 231] width 14 height 14
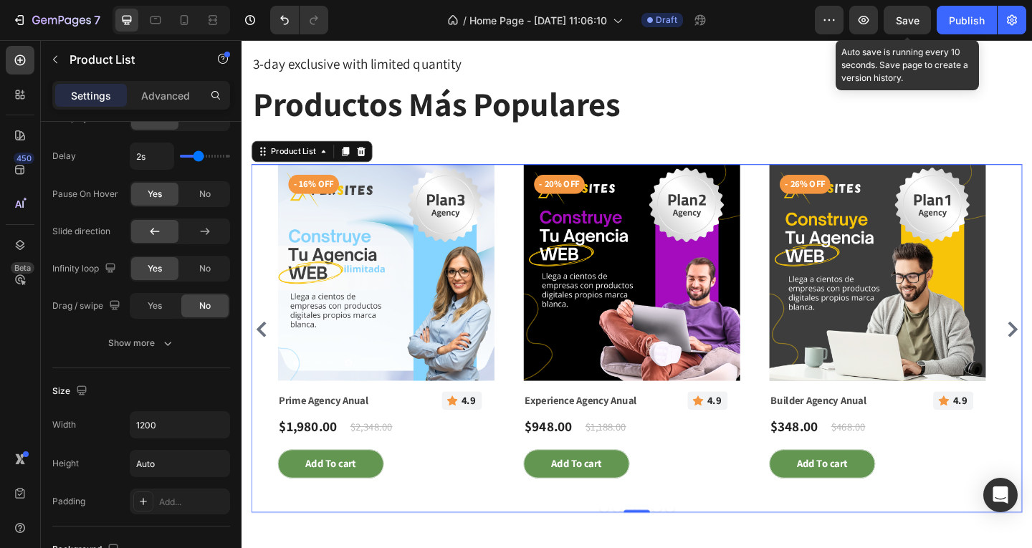
click at [919, 16] on span "Save" at bounding box center [908, 20] width 24 height 12
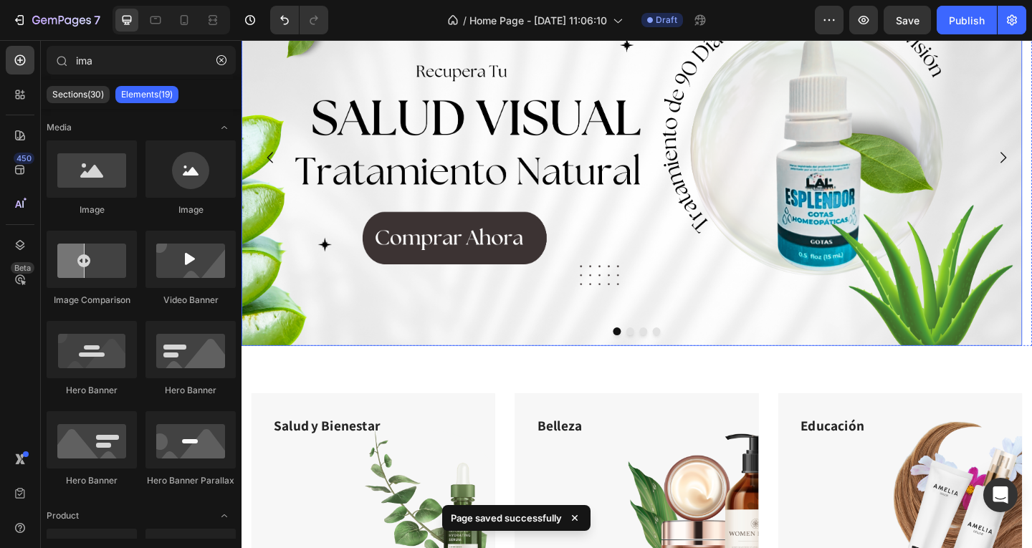
scroll to position [0, 0]
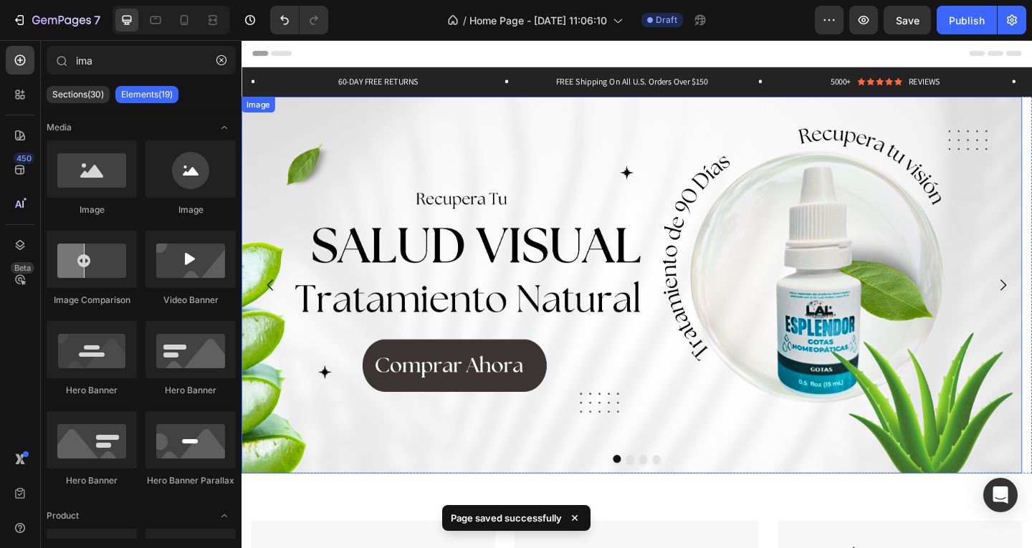
click at [732, 249] on img at bounding box center [665, 307] width 849 height 410
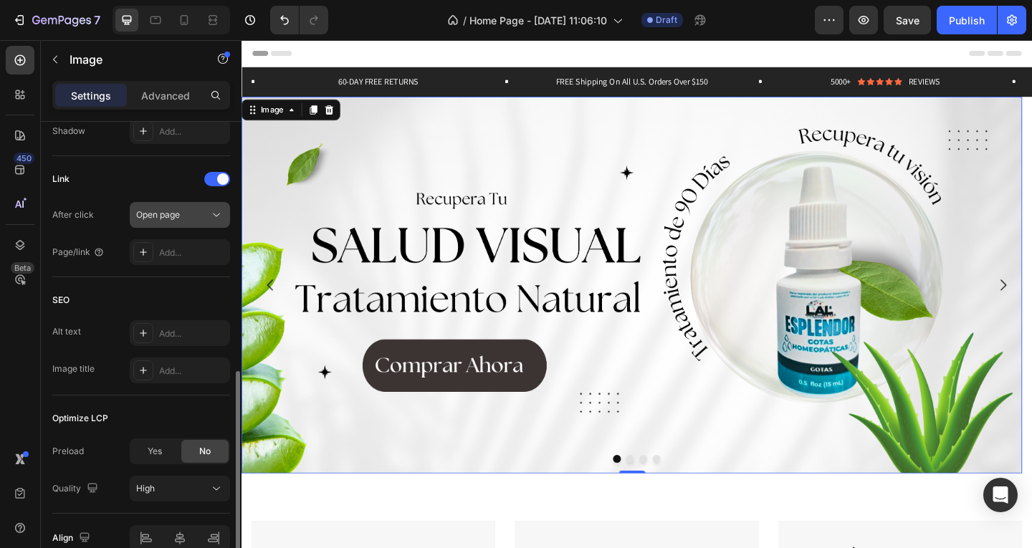
scroll to position [689, 0]
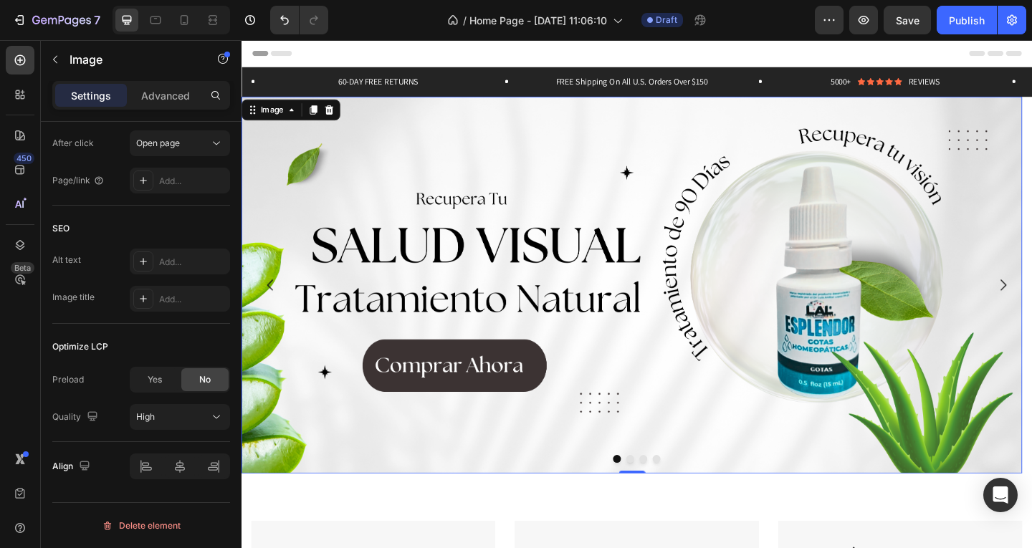
click at [815, 187] on img at bounding box center [665, 307] width 849 height 410
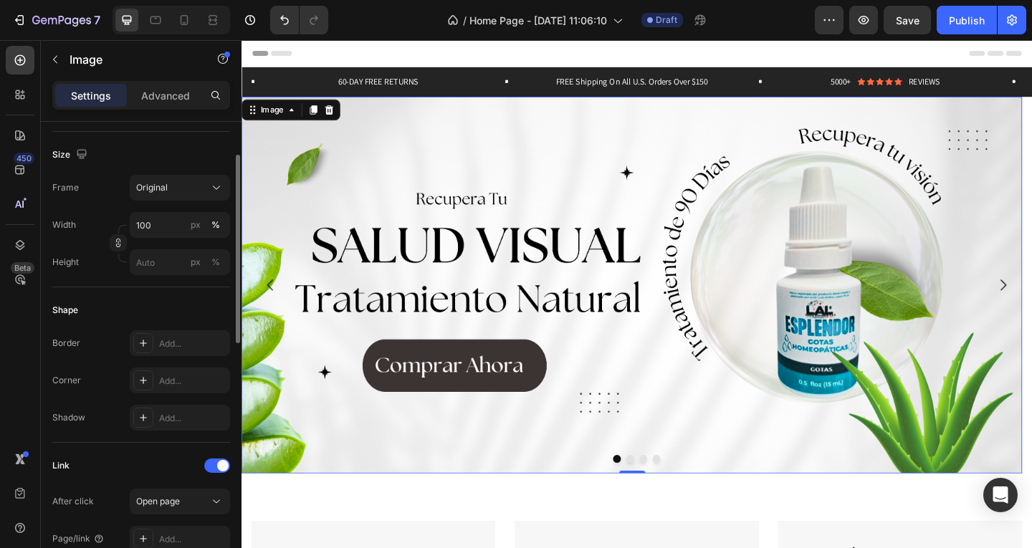
scroll to position [188, 0]
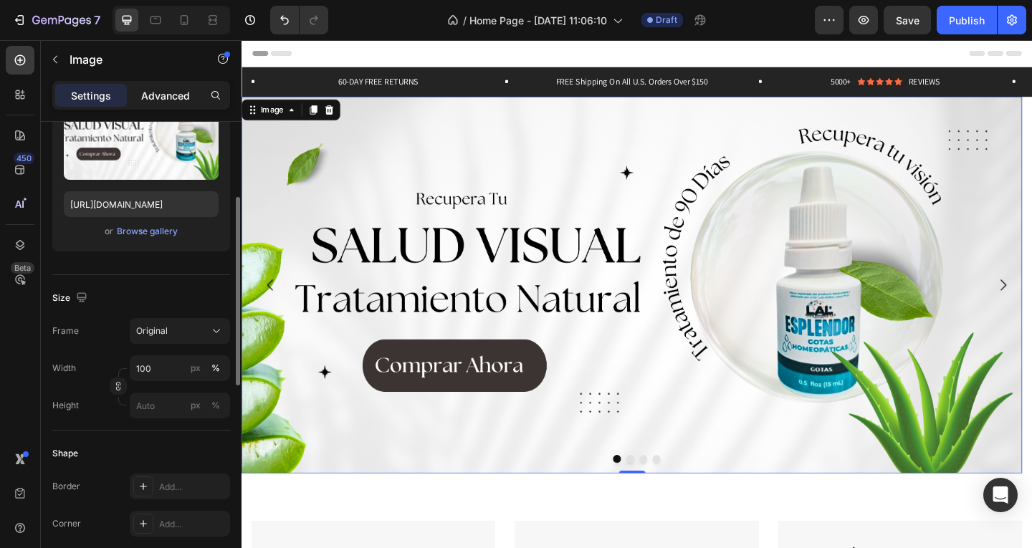
click at [172, 99] on p "Advanced" at bounding box center [165, 95] width 49 height 15
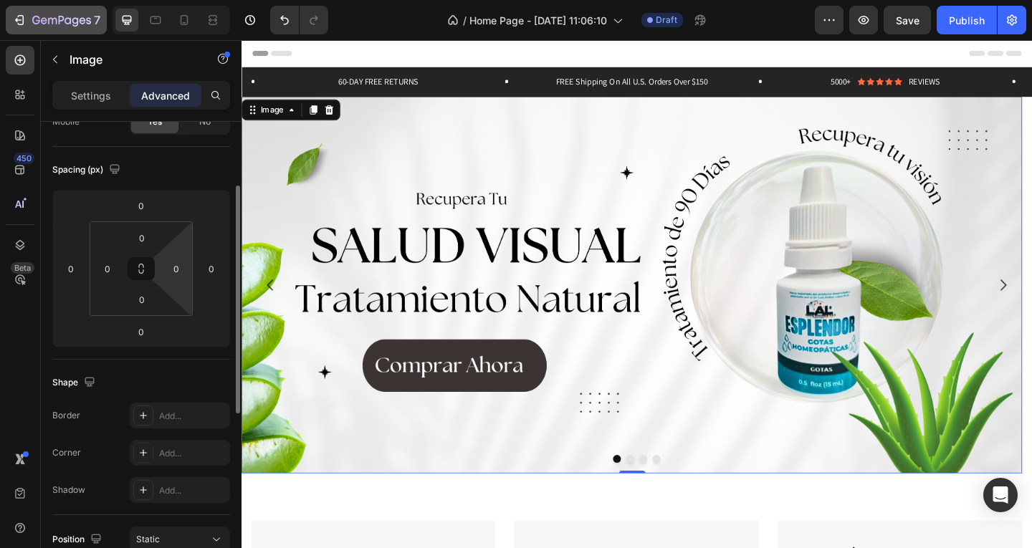
scroll to position [0, 0]
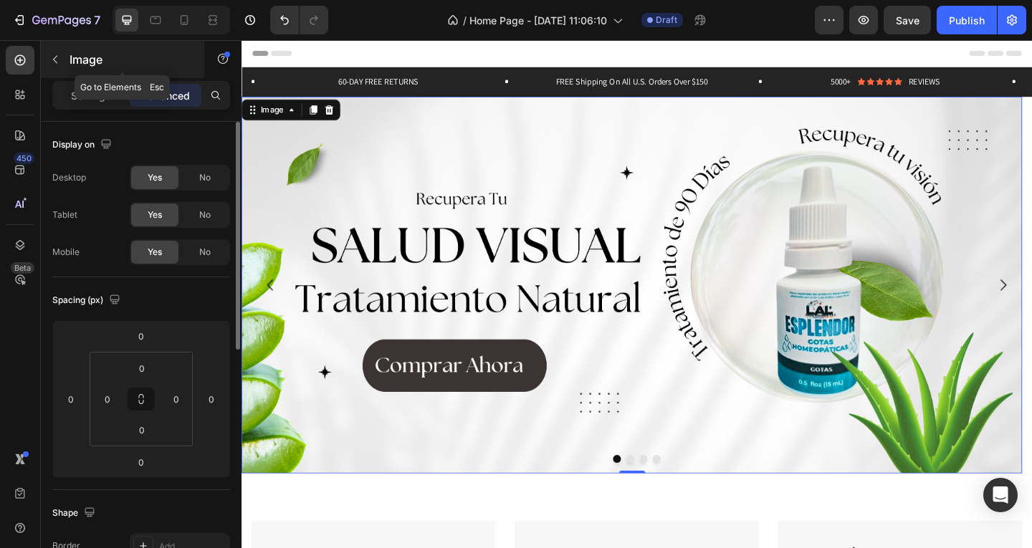
click at [59, 59] on icon "button" at bounding box center [54, 59] width 11 height 11
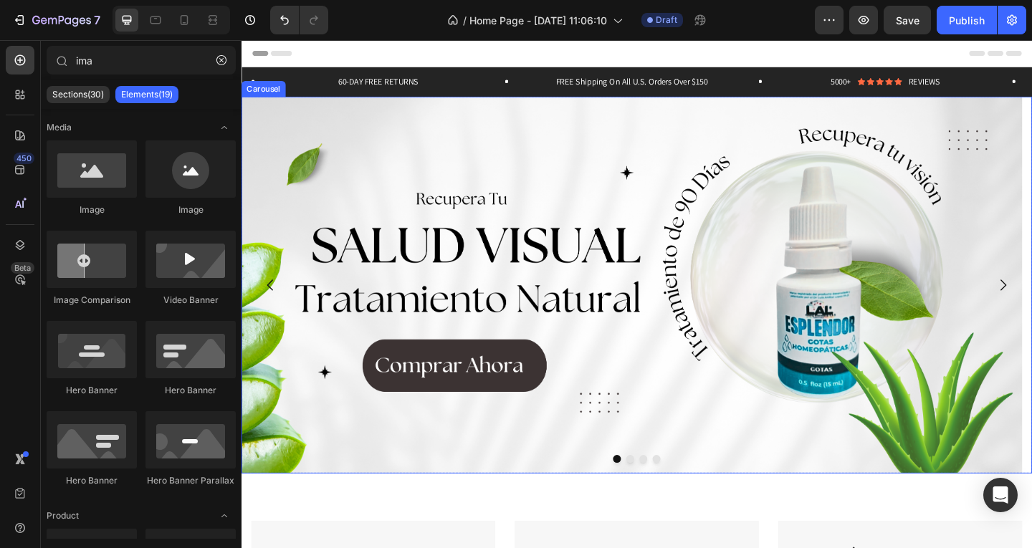
click at [689, 492] on button "Dot" at bounding box center [693, 495] width 9 height 9
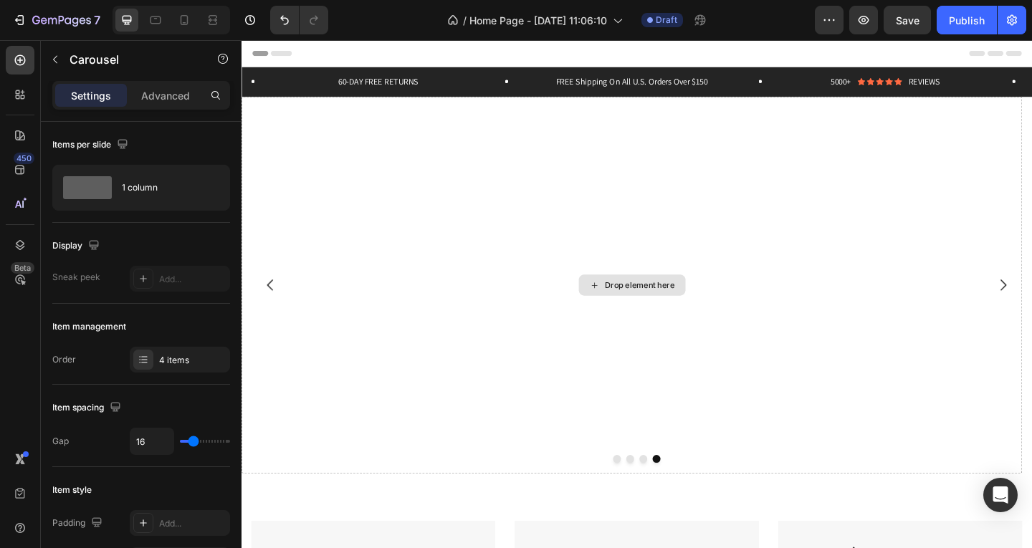
click at [651, 305] on div "Drop element here" at bounding box center [675, 306] width 76 height 11
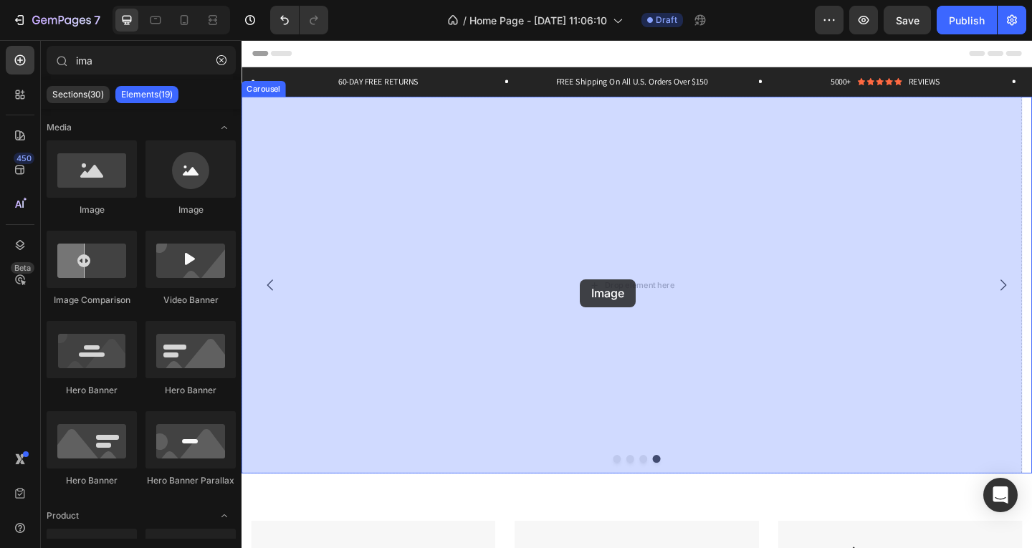
drag, startPoint x: 330, startPoint y: 213, endPoint x: 610, endPoint y: 300, distance: 293.5
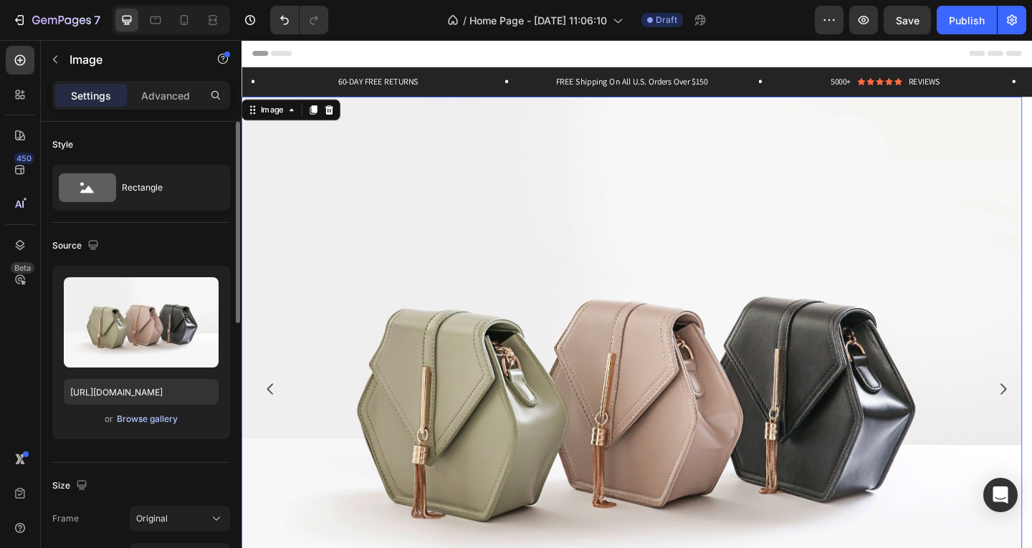
click at [160, 421] on div "Browse gallery" at bounding box center [147, 419] width 61 height 13
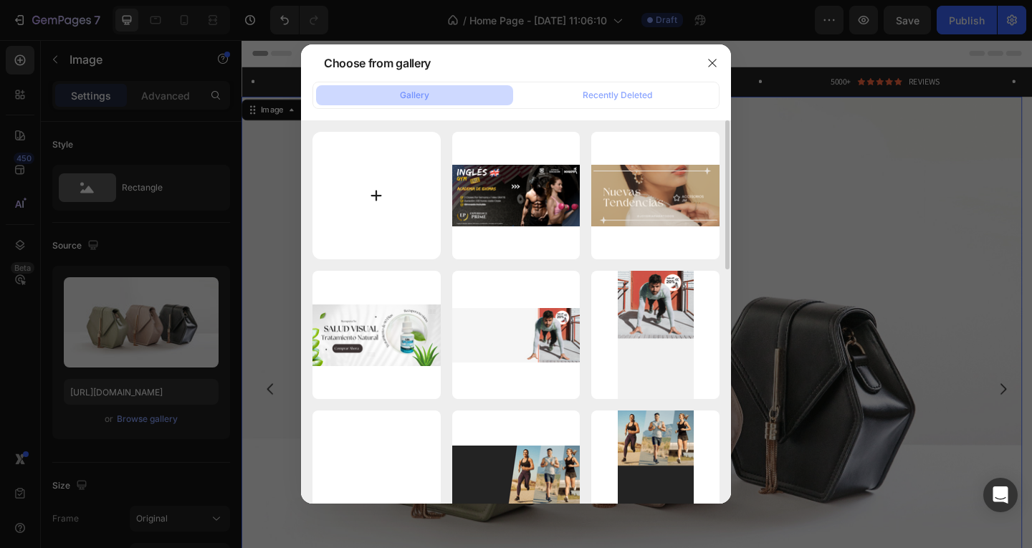
click at [383, 181] on input "file" at bounding box center [376, 196] width 128 height 128
type input "C:\fakepath\Expersites.png"
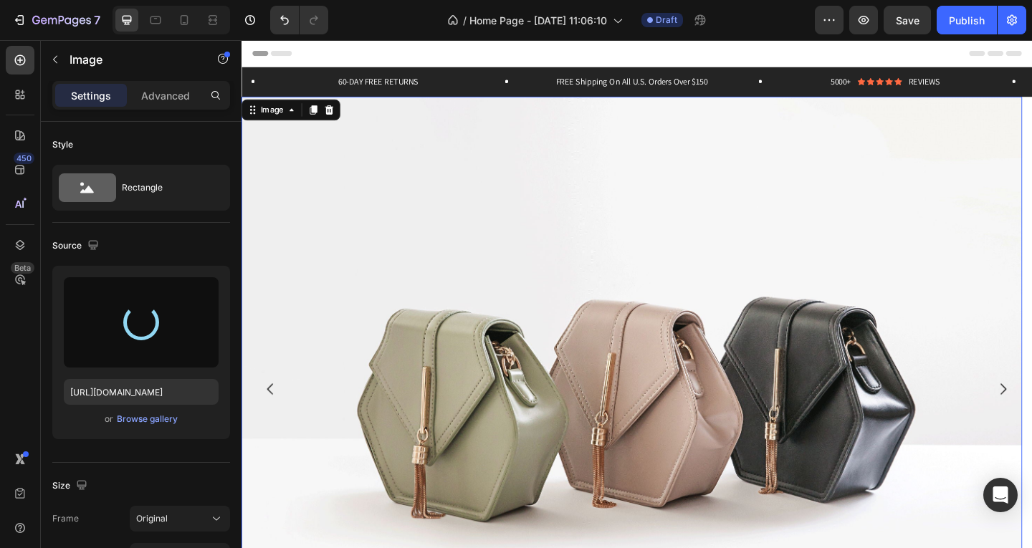
type input "[URL][DOMAIN_NAME]"
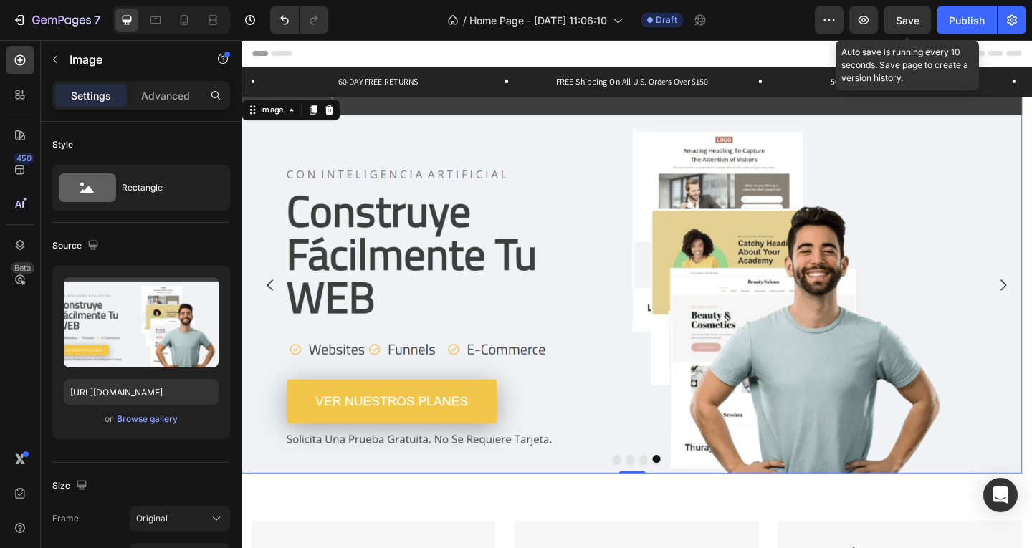
click at [907, 18] on span "Save" at bounding box center [908, 20] width 24 height 12
